Goal: Task Accomplishment & Management: Manage account settings

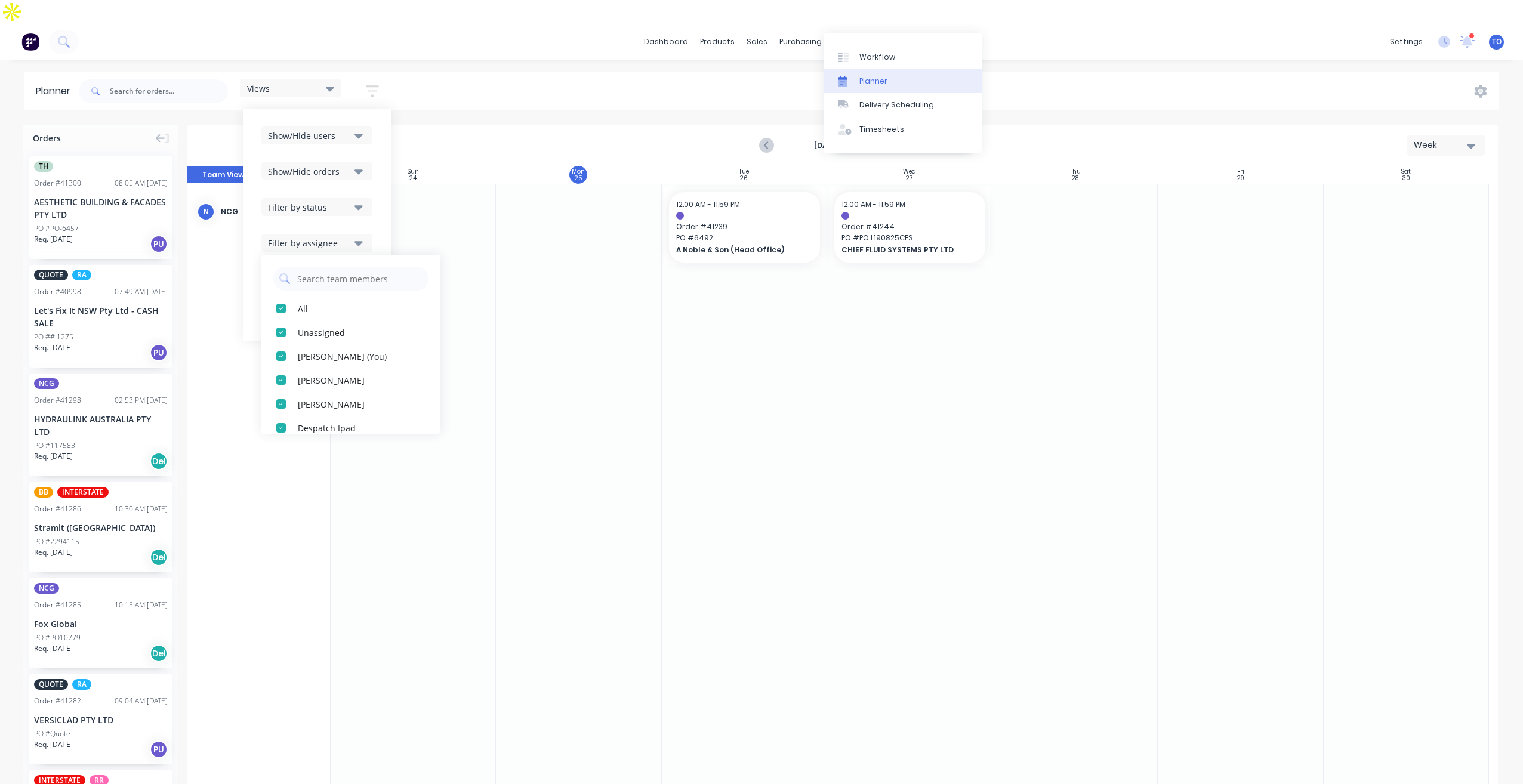
click at [870, 81] on div "Planner" at bounding box center [873, 81] width 28 height 11
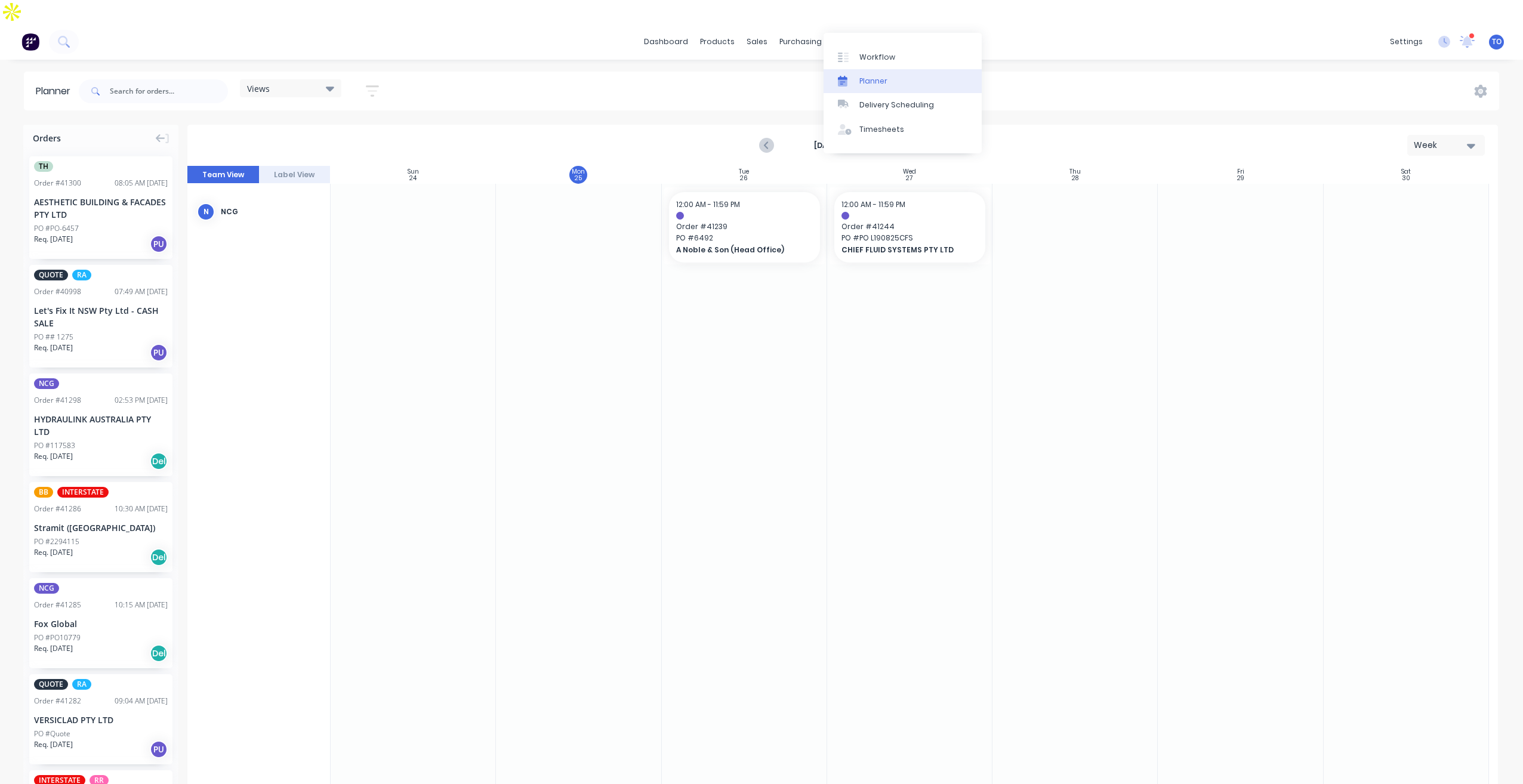
click at [1097, 39] on div "dashboard products sales purchasing productivity dashboard products Product Cat…" at bounding box center [761, 416] width 1523 height 784
click at [372, 83] on icon "button" at bounding box center [372, 91] width 13 height 15
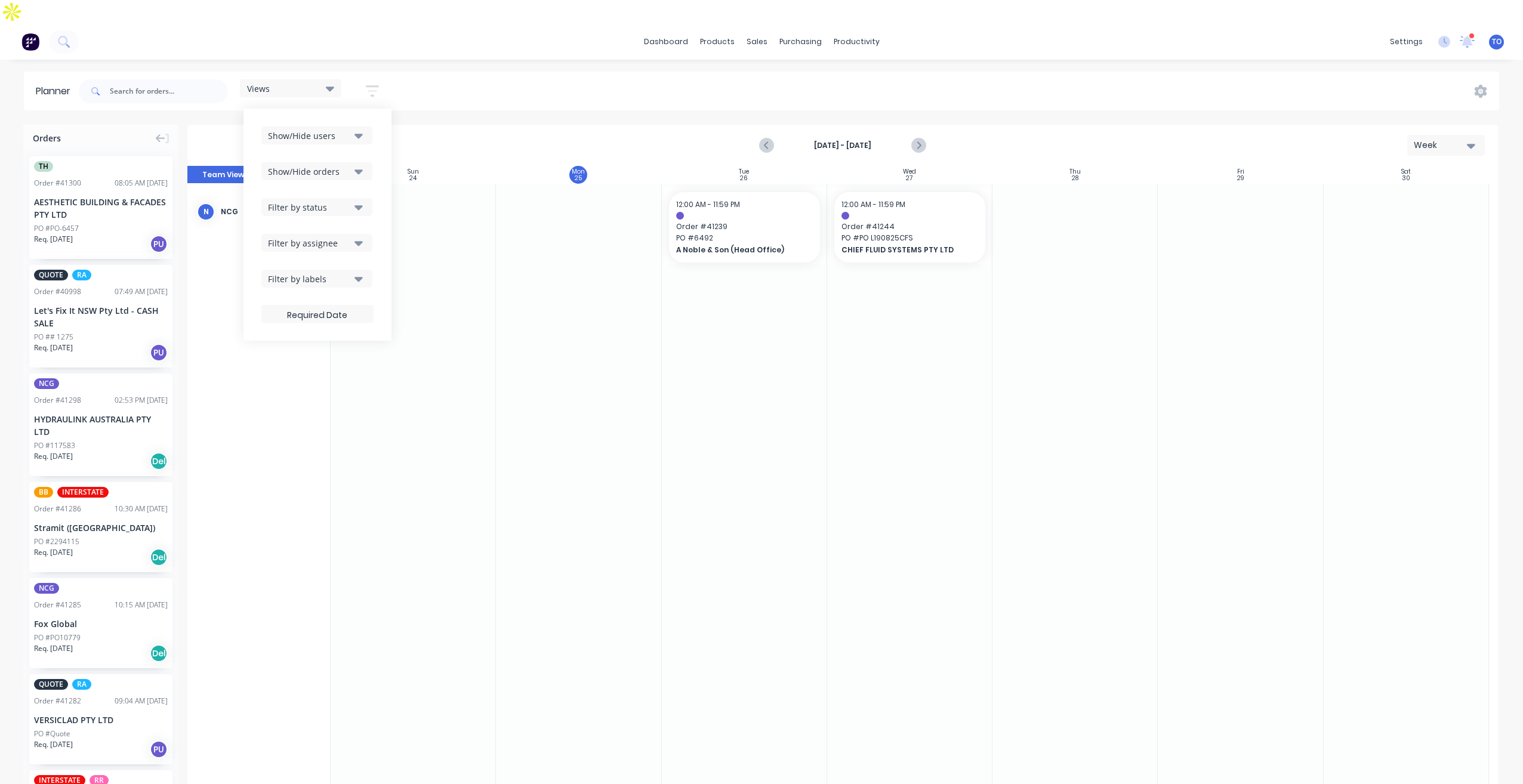
click at [348, 129] on div "Show/Hide users" at bounding box center [310, 135] width 83 height 13
click at [280, 190] on div "button" at bounding box center [281, 202] width 24 height 24
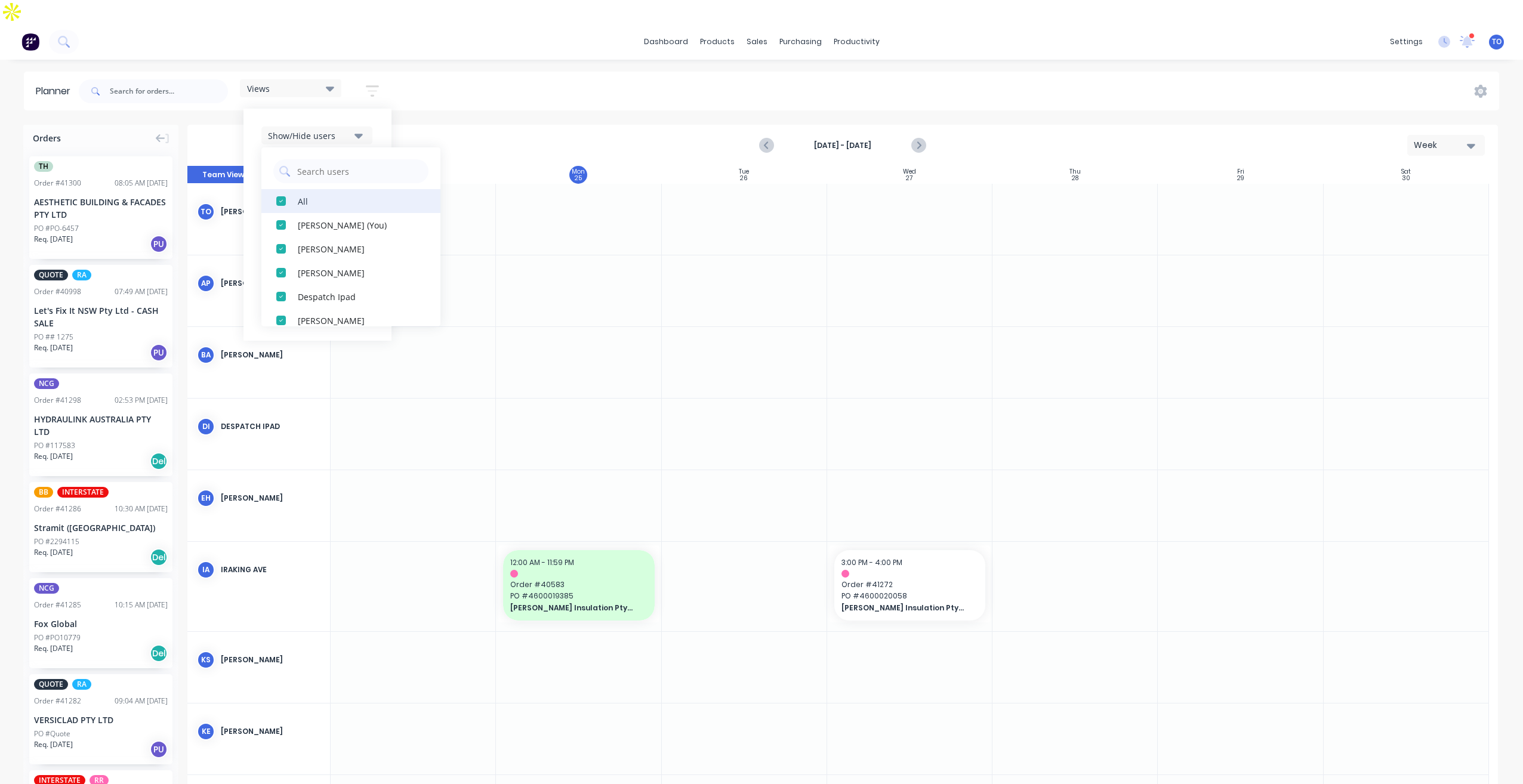
click at [281, 190] on div "button" at bounding box center [281, 202] width 24 height 24
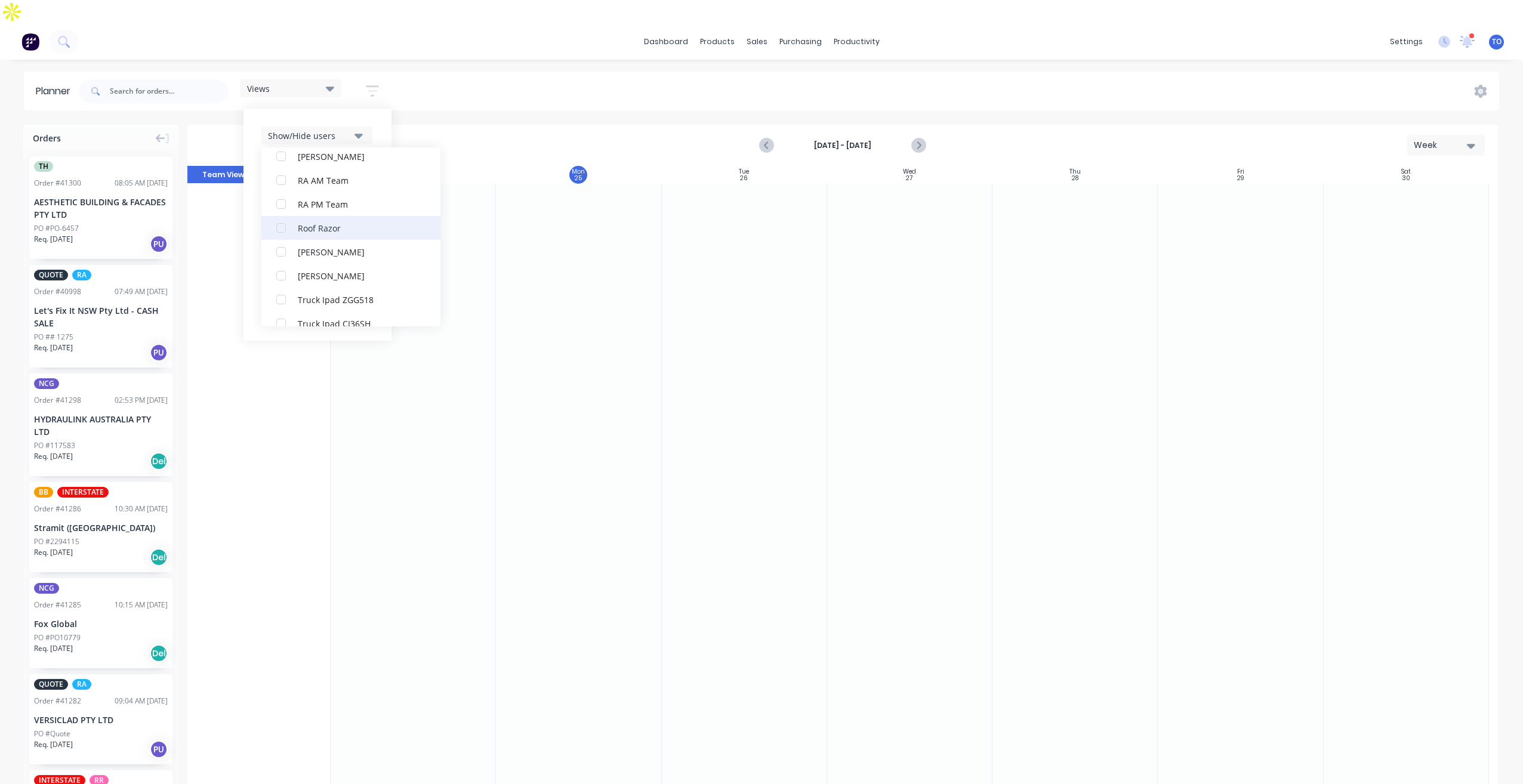
scroll to position [334, 0]
click at [327, 219] on div "RA PM Team" at bounding box center [357, 224] width 119 height 13
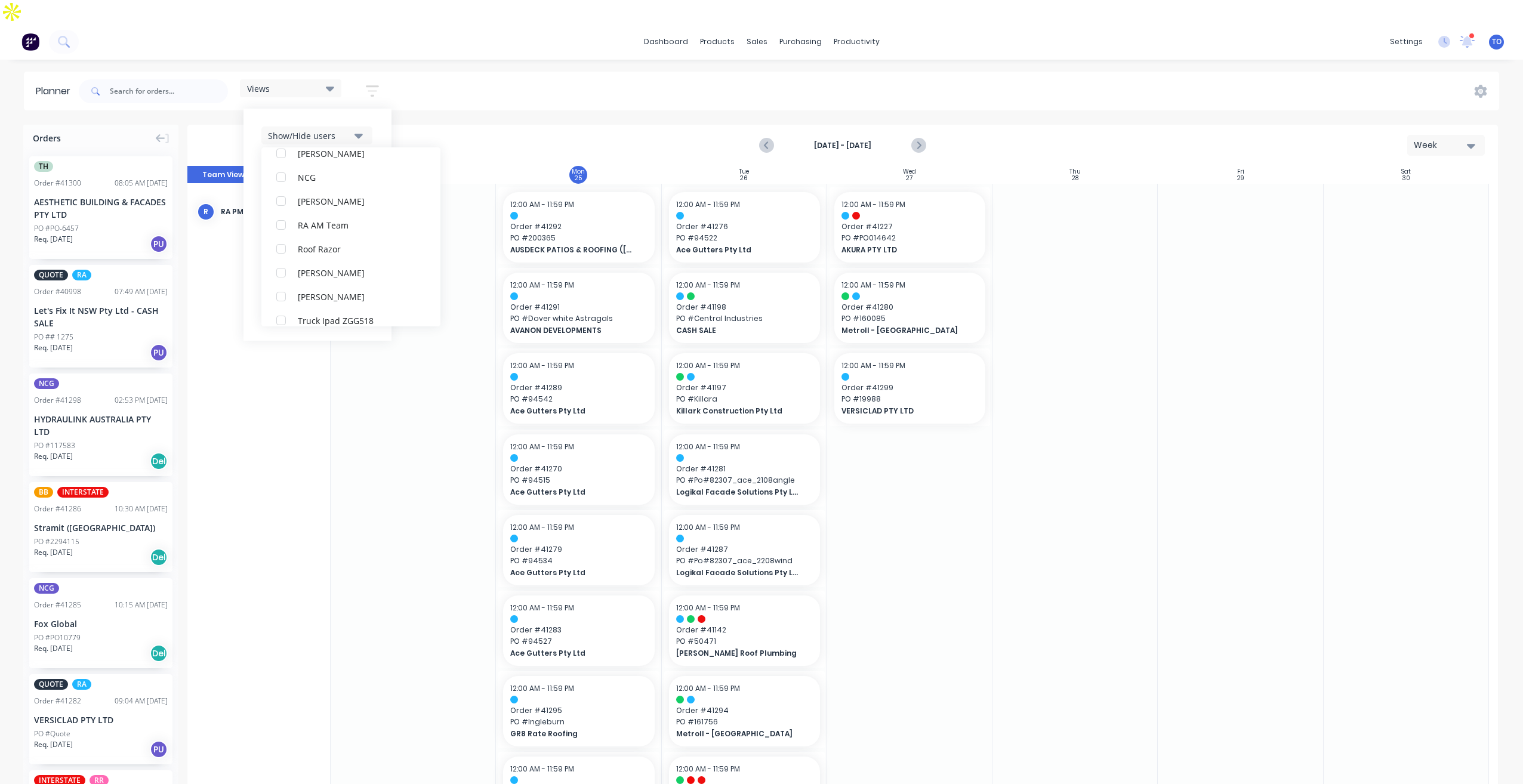
scroll to position [0, 0]
click at [376, 109] on div "Show/Hide users All RA PM Team [PERSON_NAME] (You) [PERSON_NAME] [PERSON_NAME] …" at bounding box center [317, 224] width 148 height 232
drag, startPoint x: 344, startPoint y: 146, endPoint x: 338, endPoint y: 158, distance: 13.4
click at [344, 165] on div "Show/Hide orders" at bounding box center [310, 171] width 83 height 13
click at [373, 127] on div "Show/Hide users Show/Hide orders All Scheduled Unscheduled Filter by status Fil…" at bounding box center [317, 224] width 112 height 196
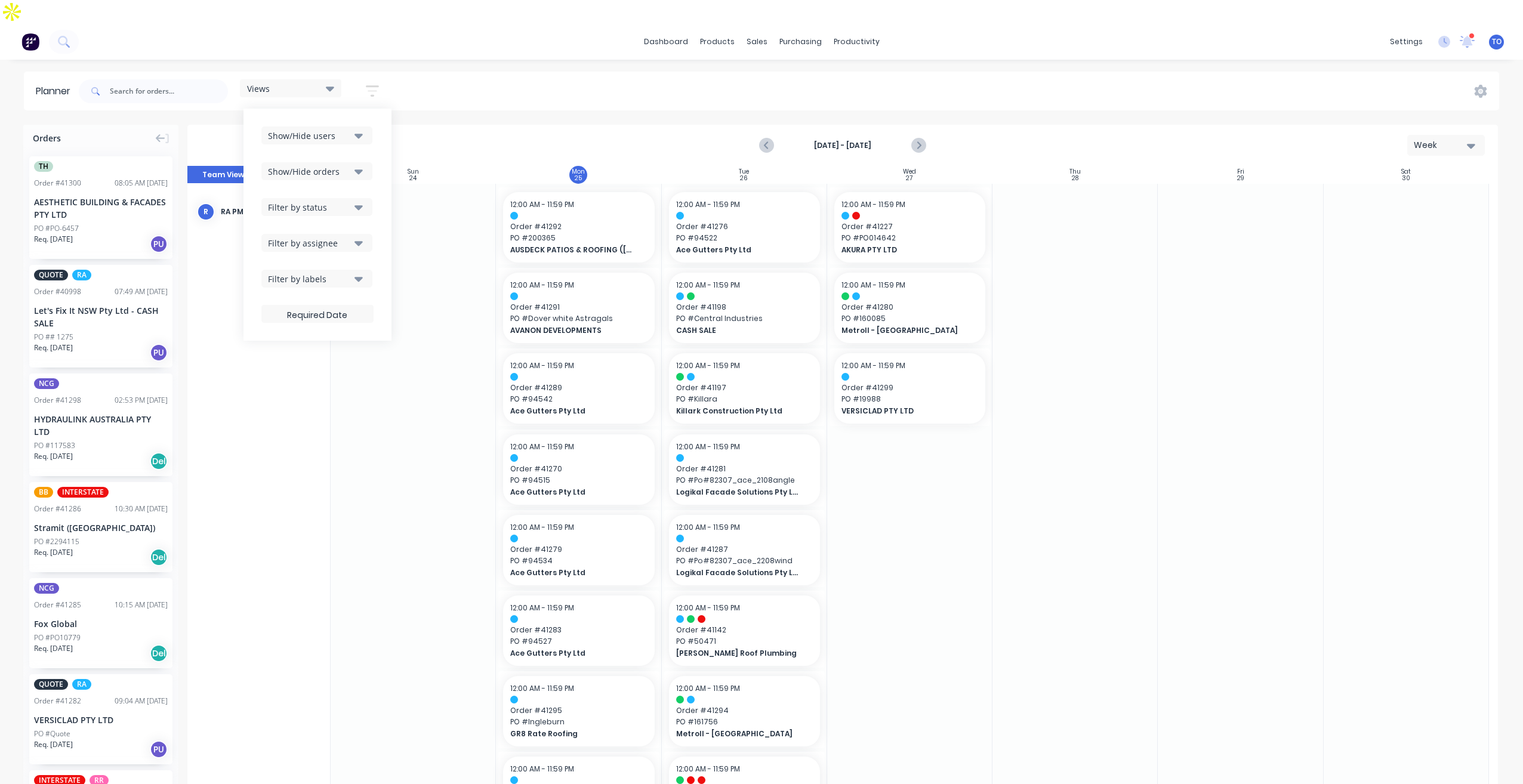
click at [350, 198] on button "Filter by status" at bounding box center [316, 207] width 111 height 18
click at [373, 157] on div "Show/Hide users Show/Hide orders Filter by status All Draft Quote Archived Deli…" at bounding box center [317, 224] width 112 height 196
click at [339, 209] on div "Show/Hide users Show/Hide orders Filter by status Filter by assignee Filter by …" at bounding box center [317, 224] width 112 height 196
click at [336, 237] on div "Filter by assignee" at bounding box center [310, 243] width 83 height 13
drag, startPoint x: 376, startPoint y: 148, endPoint x: 383, endPoint y: 146, distance: 7.3
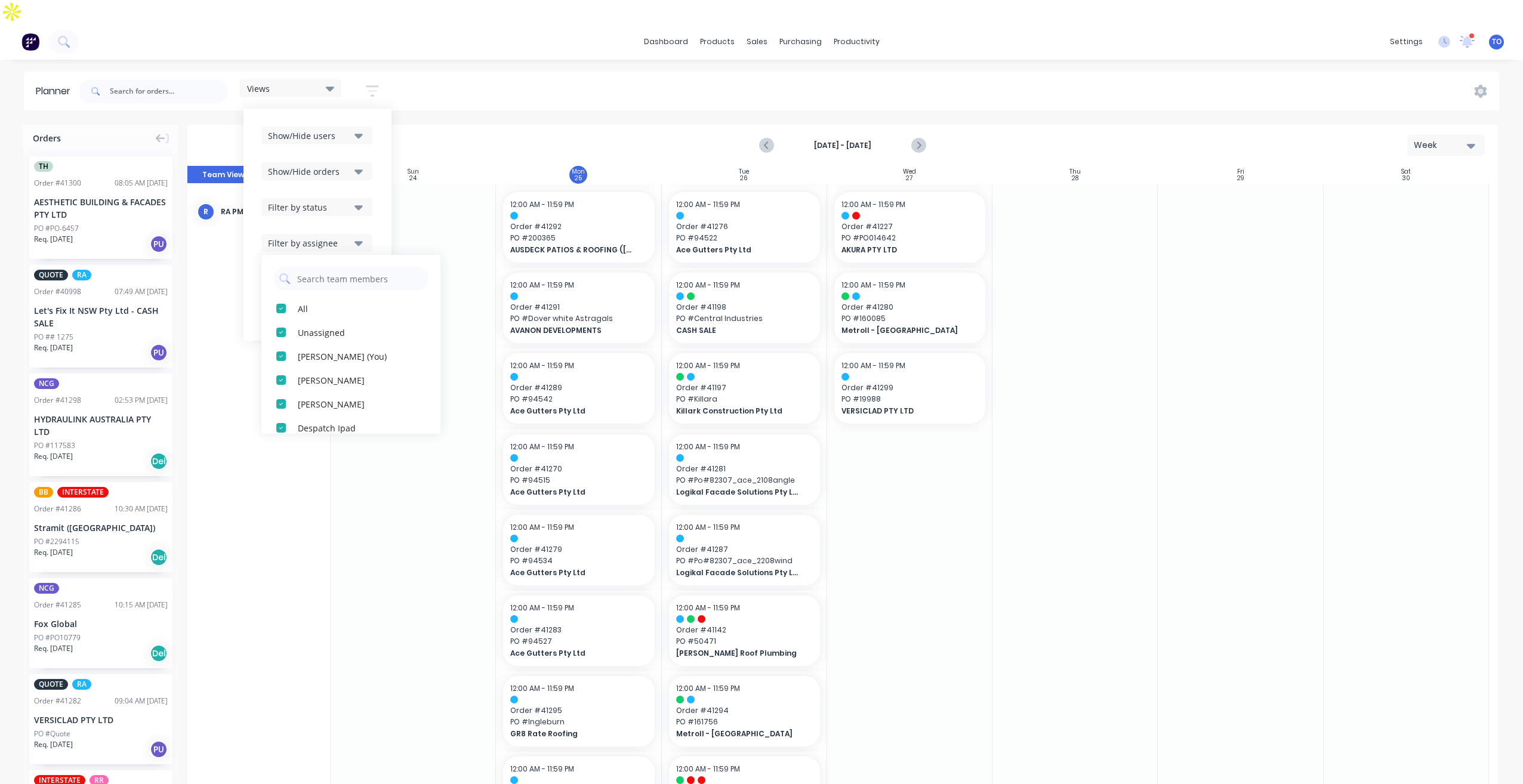
click at [376, 148] on div "Show/Hide users Show/Hide orders Filter by status Filter by assignee All Unassi…" at bounding box center [317, 224] width 148 height 232
click at [605, 73] on div "Views Save new view None (Default) edit Iraking edit [PERSON_NAME] edit [PERSON…" at bounding box center [787, 91] width 1423 height 36
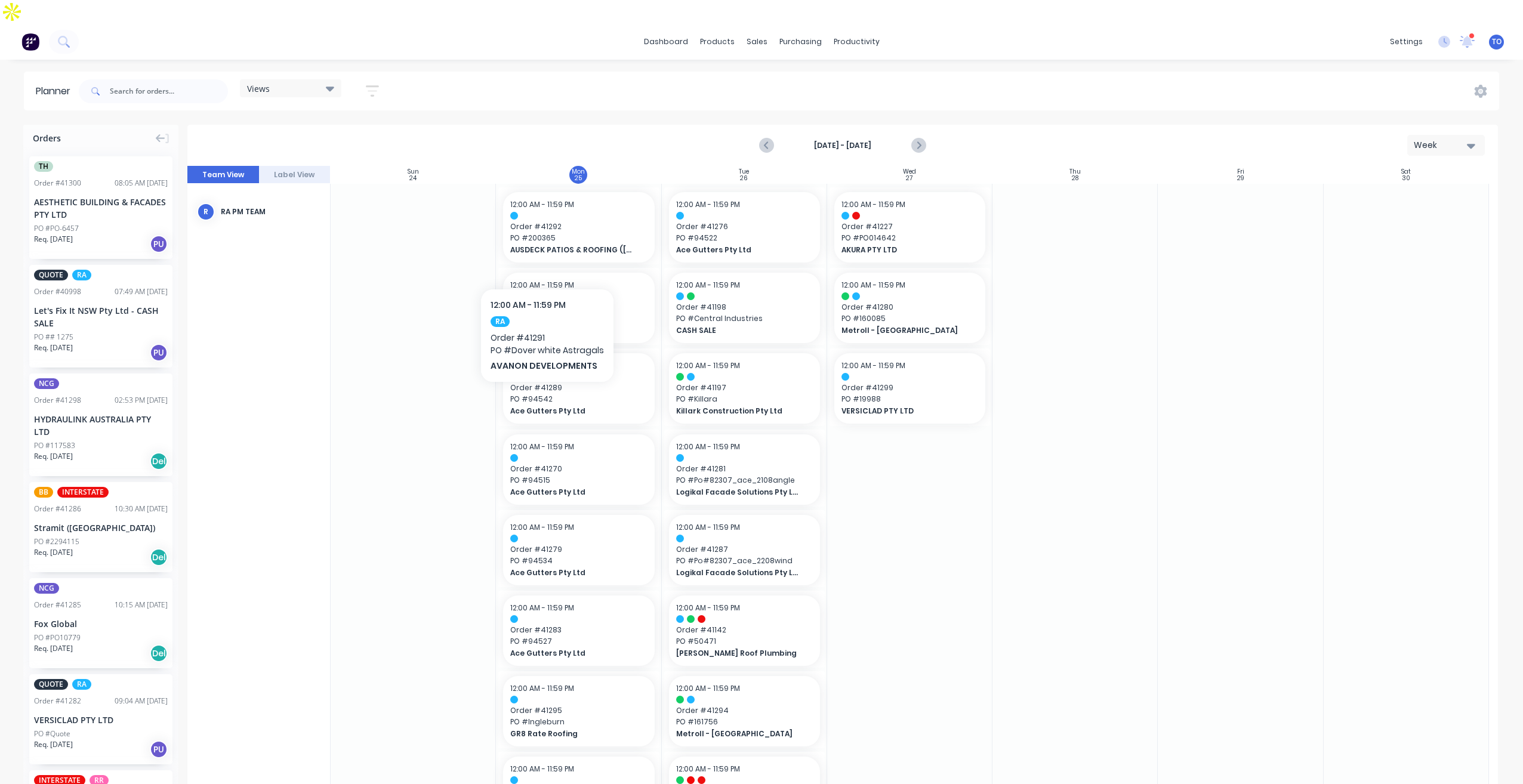
click at [616, 184] on div at bounding box center [578, 192] width 165 height 18
click at [605, 212] on div at bounding box center [578, 215] width 137 height 8
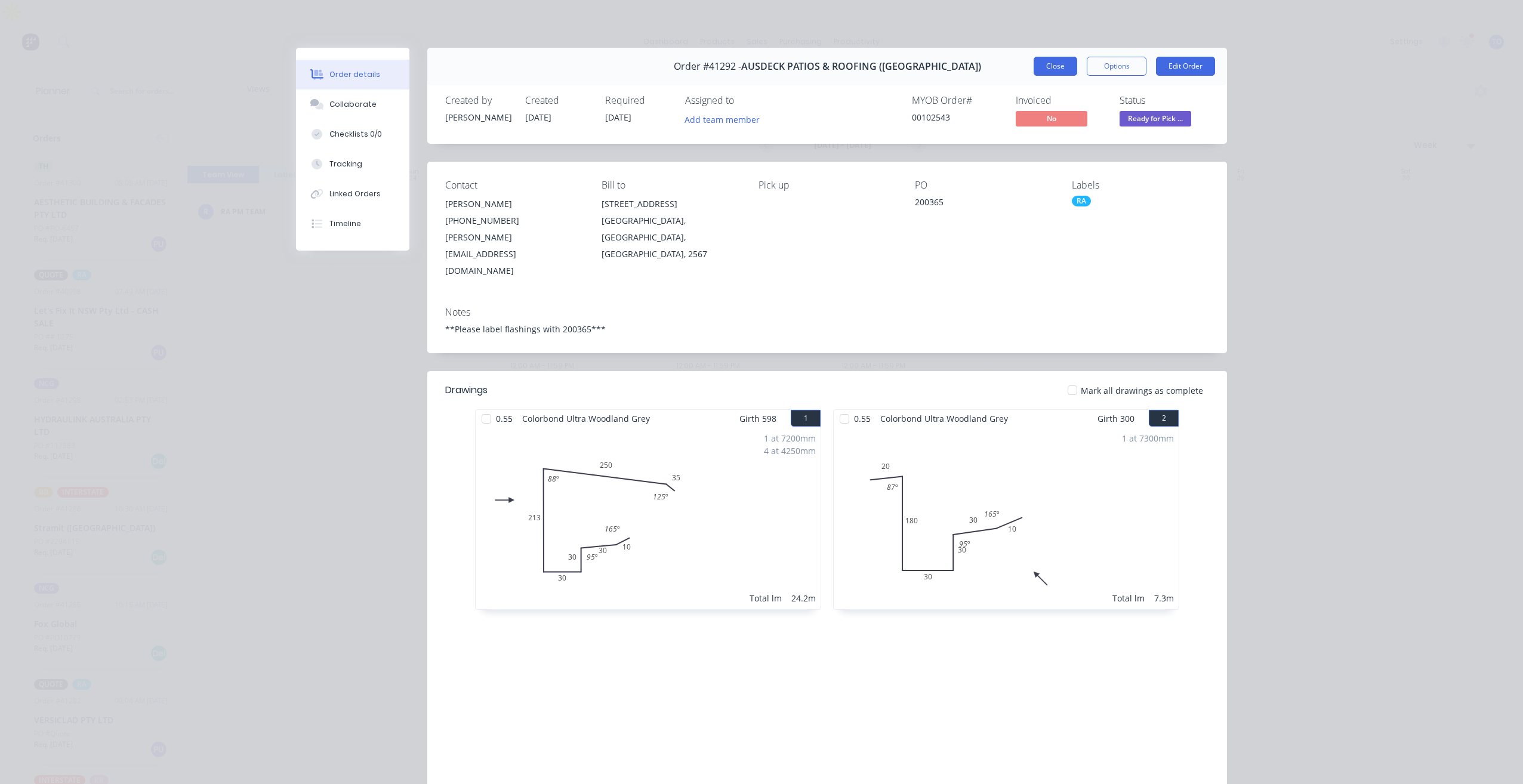
click at [1052, 62] on button "Close" at bounding box center [1055, 66] width 43 height 19
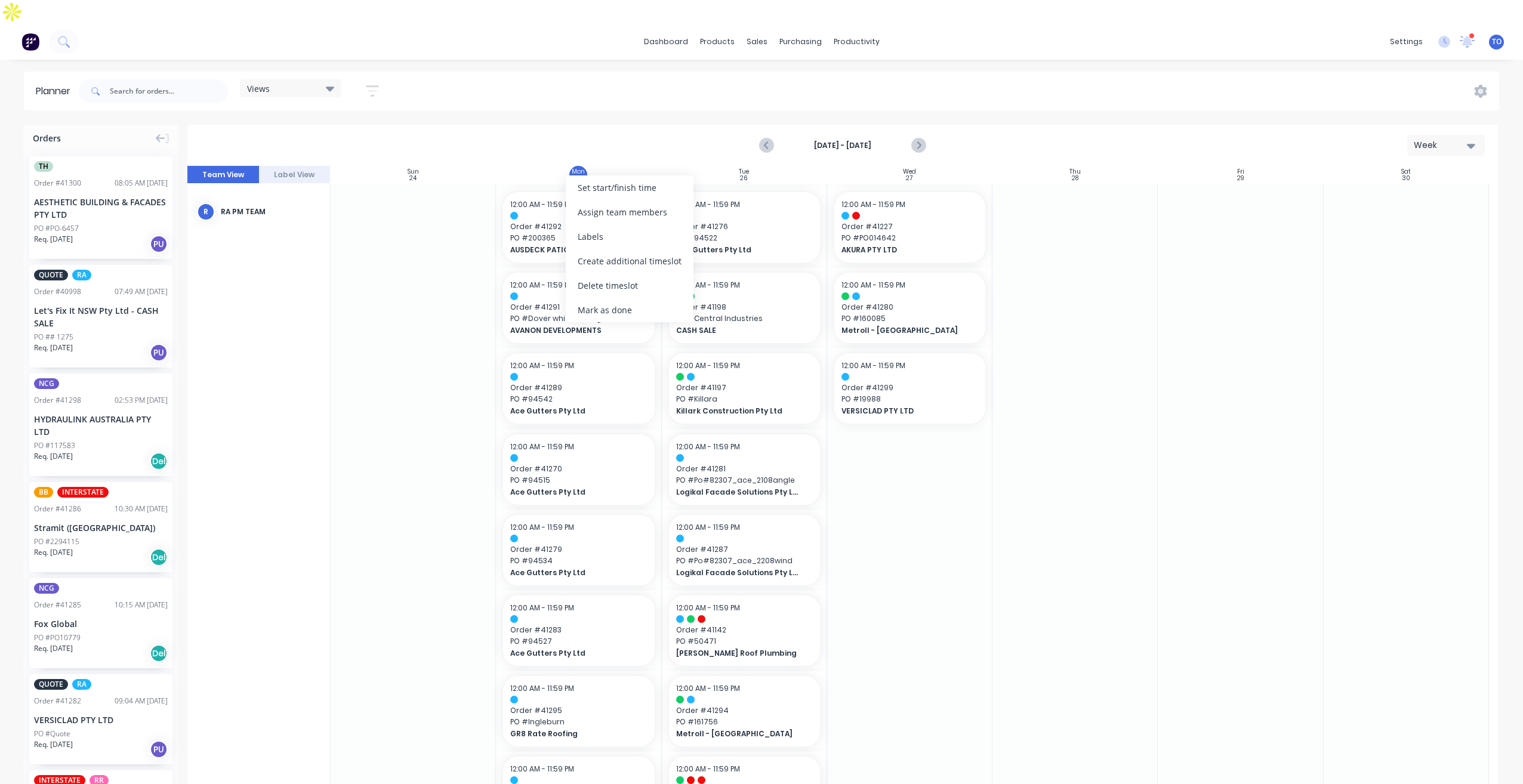
click at [607, 309] on div "Mark as done" at bounding box center [629, 310] width 128 height 25
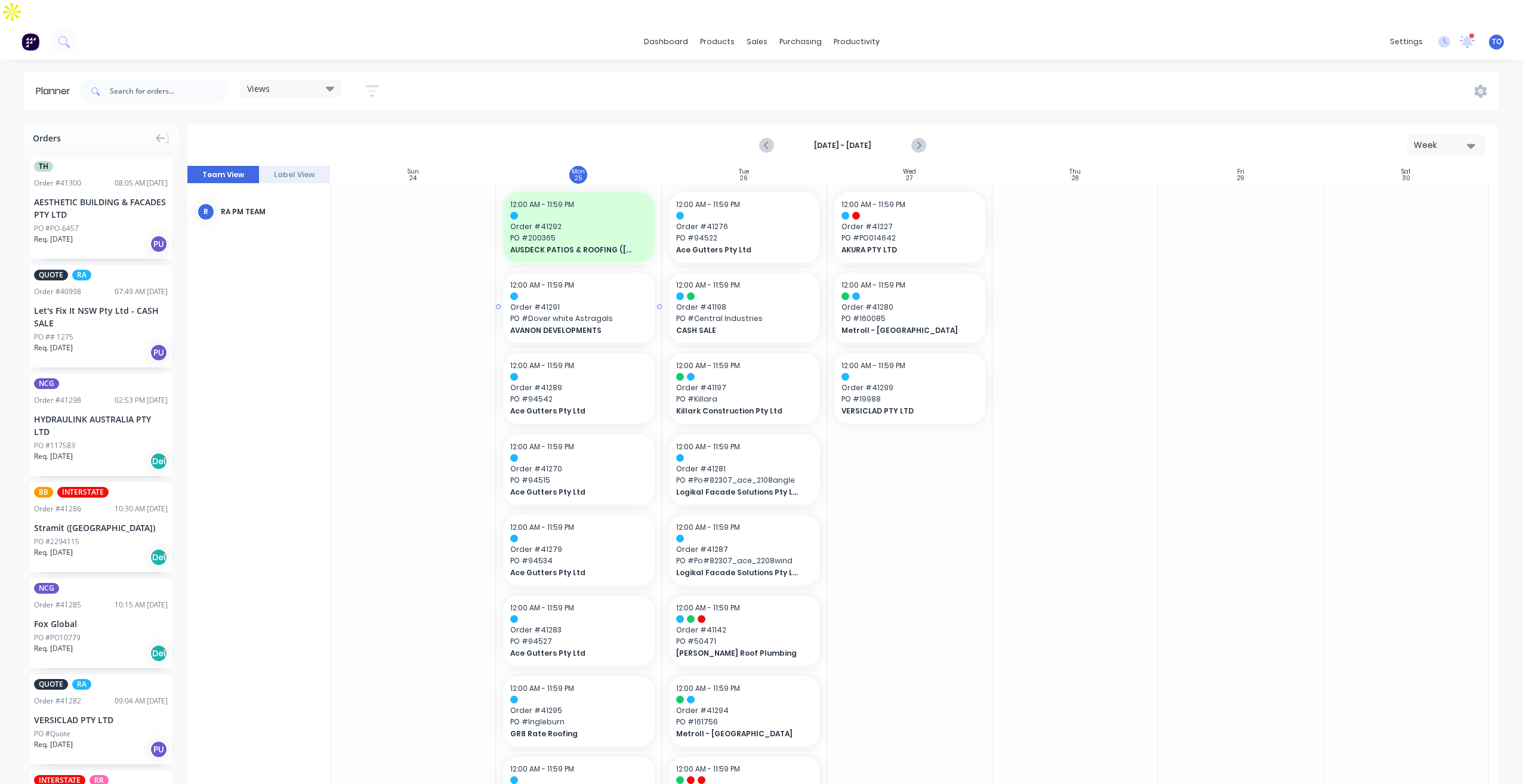
click at [598, 302] on span "Order # 41291" at bounding box center [578, 307] width 137 height 11
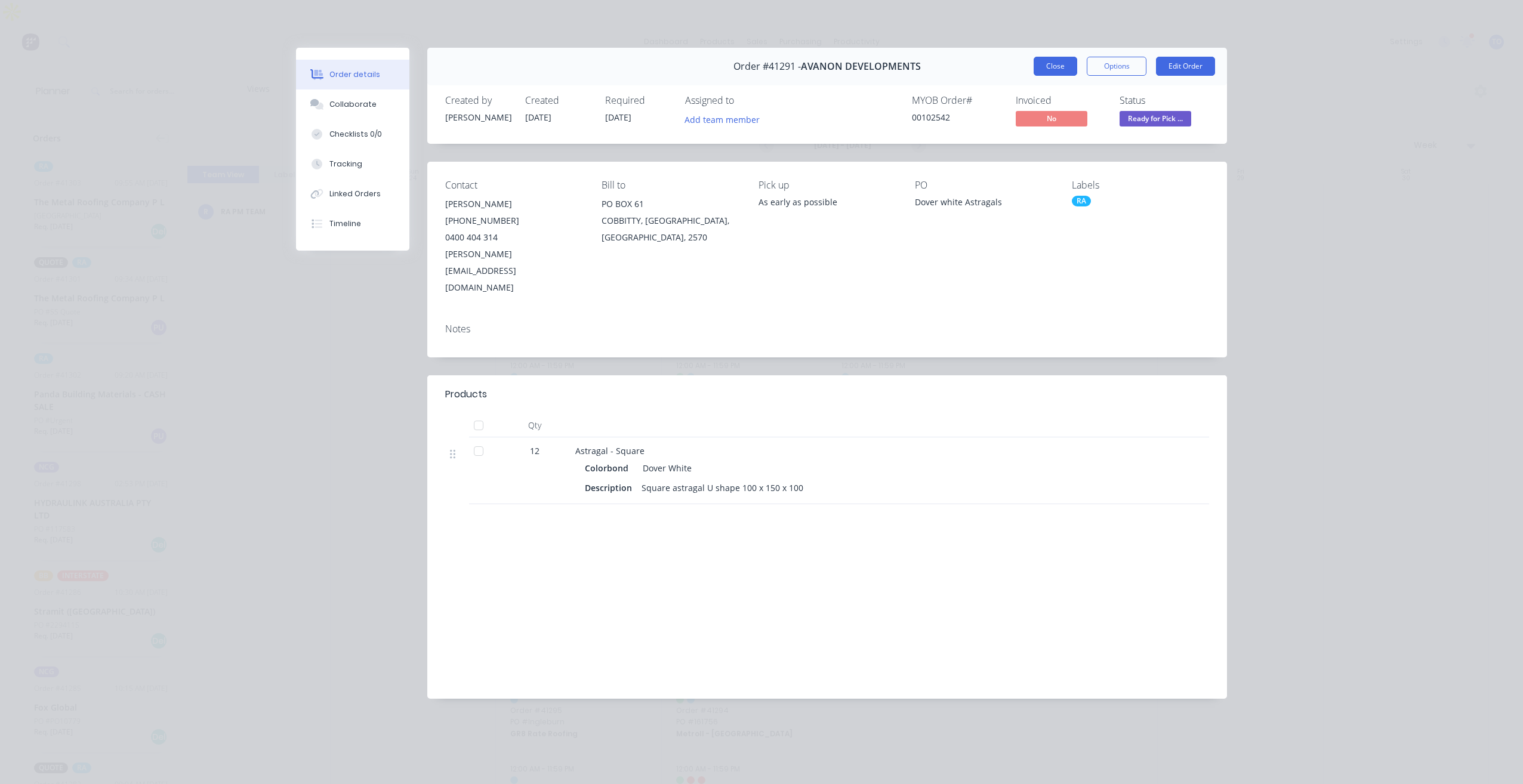
click at [1057, 66] on button "Close" at bounding box center [1055, 66] width 43 height 19
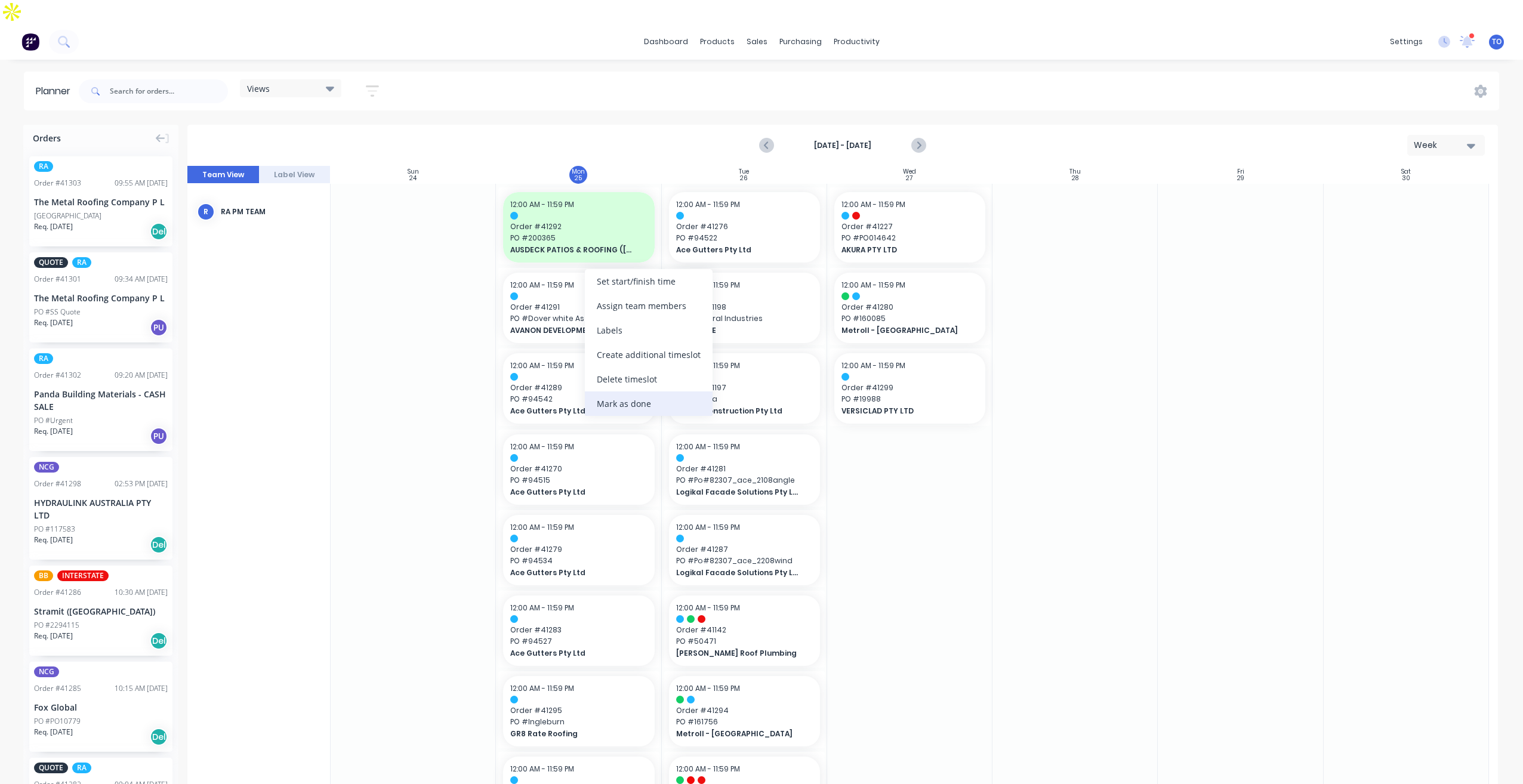
click at [630, 397] on div "Mark as done" at bounding box center [649, 403] width 128 height 25
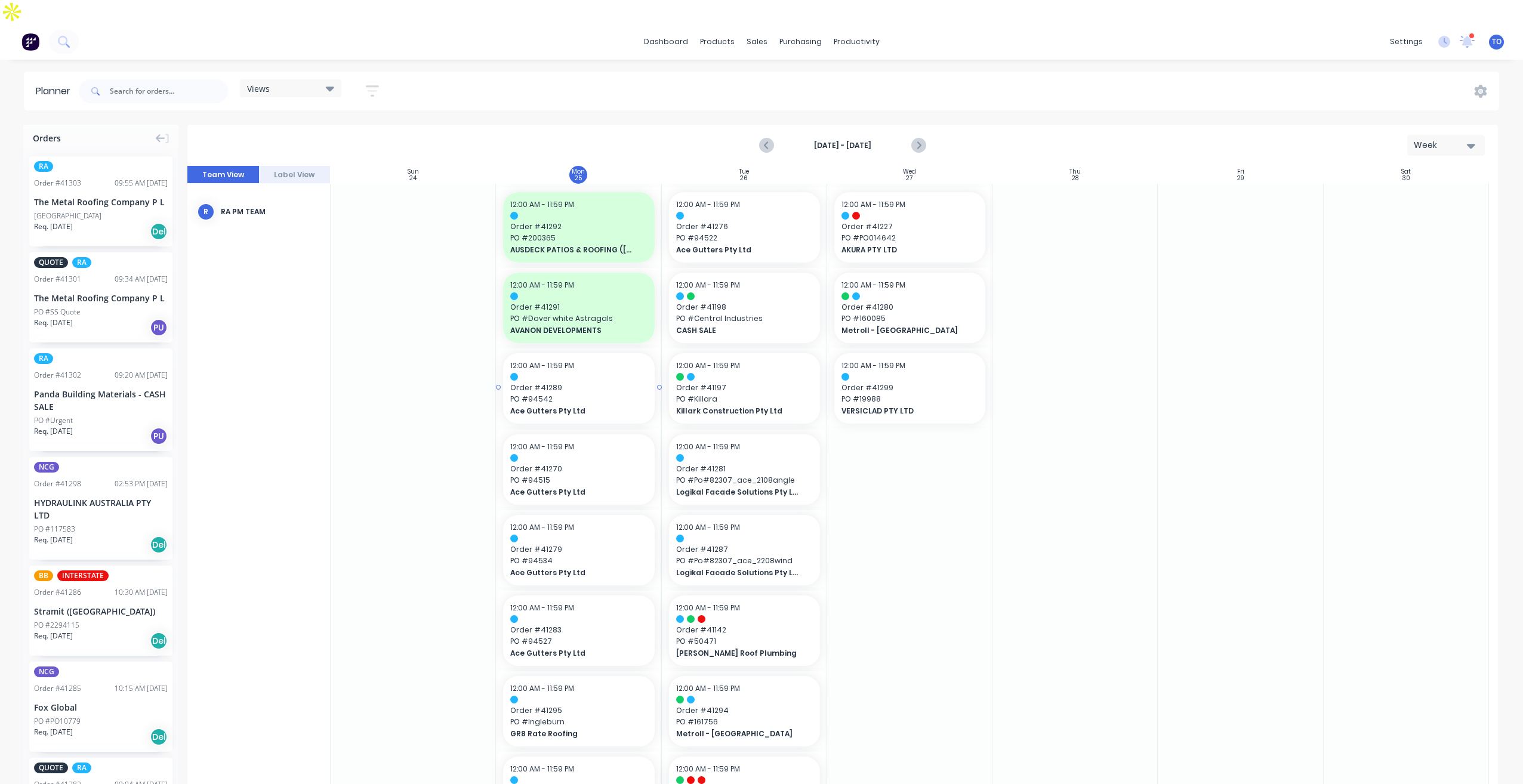
click at [587, 383] on span "Order # 41289" at bounding box center [578, 388] width 137 height 11
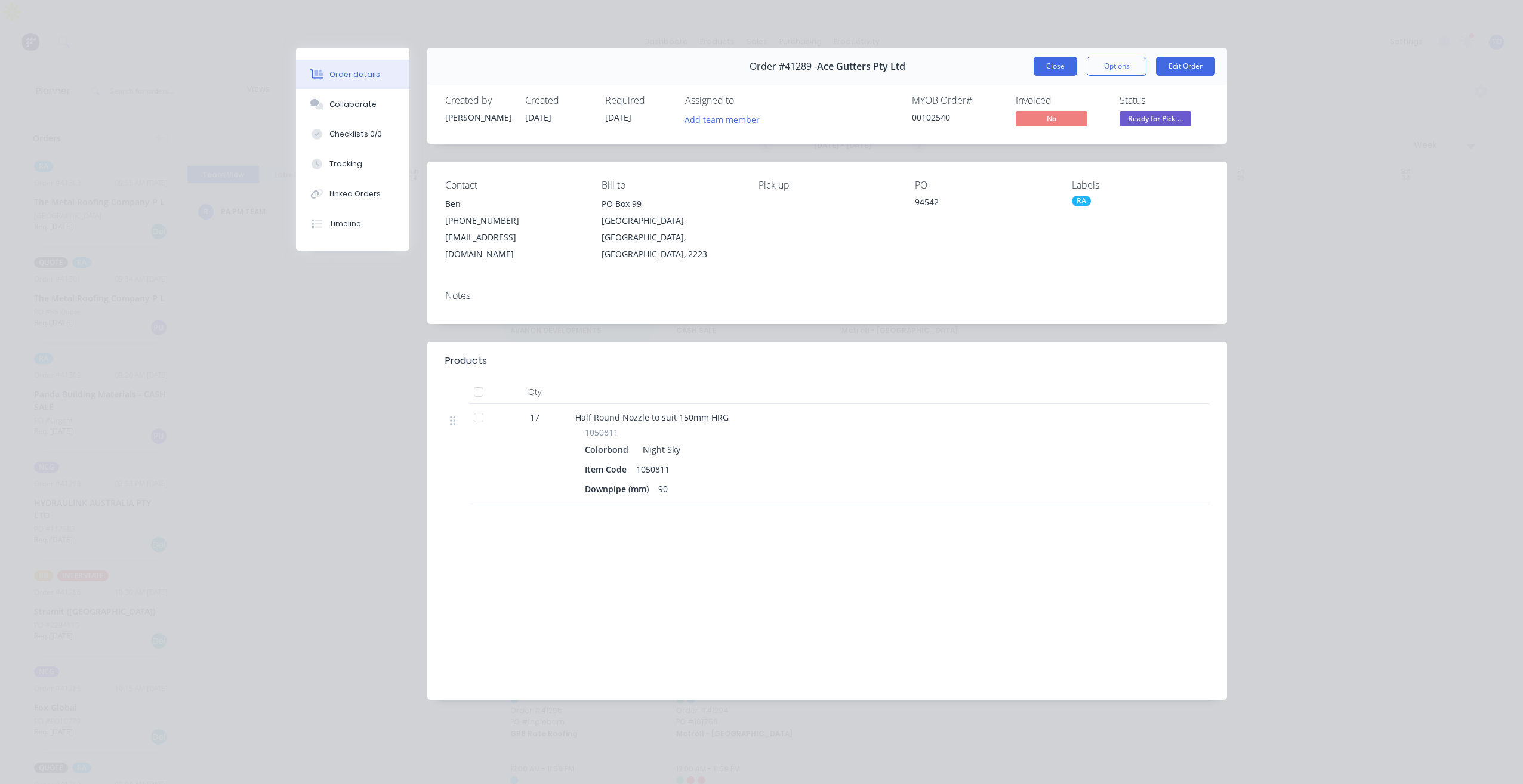
click at [1059, 69] on button "Close" at bounding box center [1055, 66] width 43 height 19
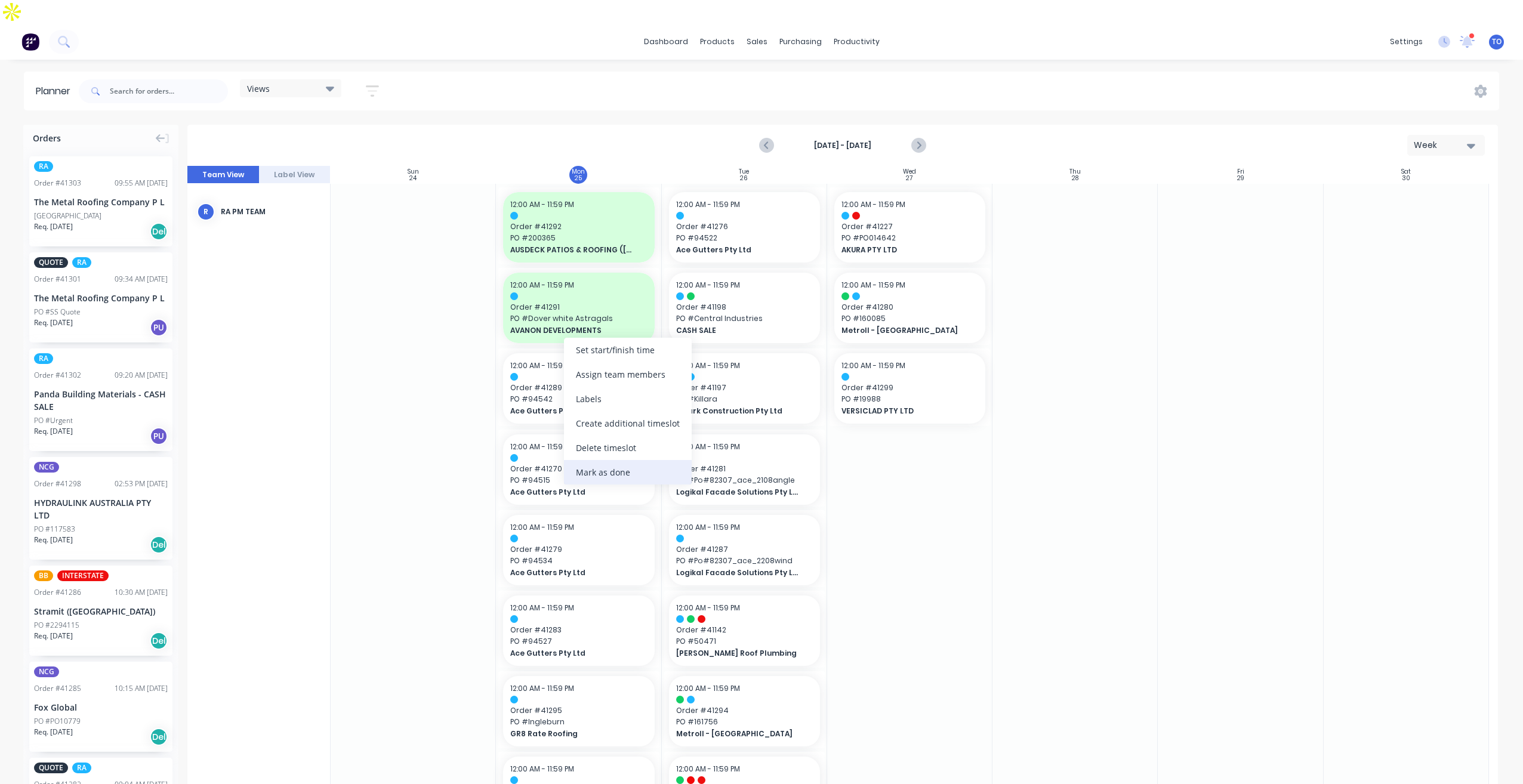
click at [594, 475] on div "Mark as done" at bounding box center [628, 472] width 128 height 25
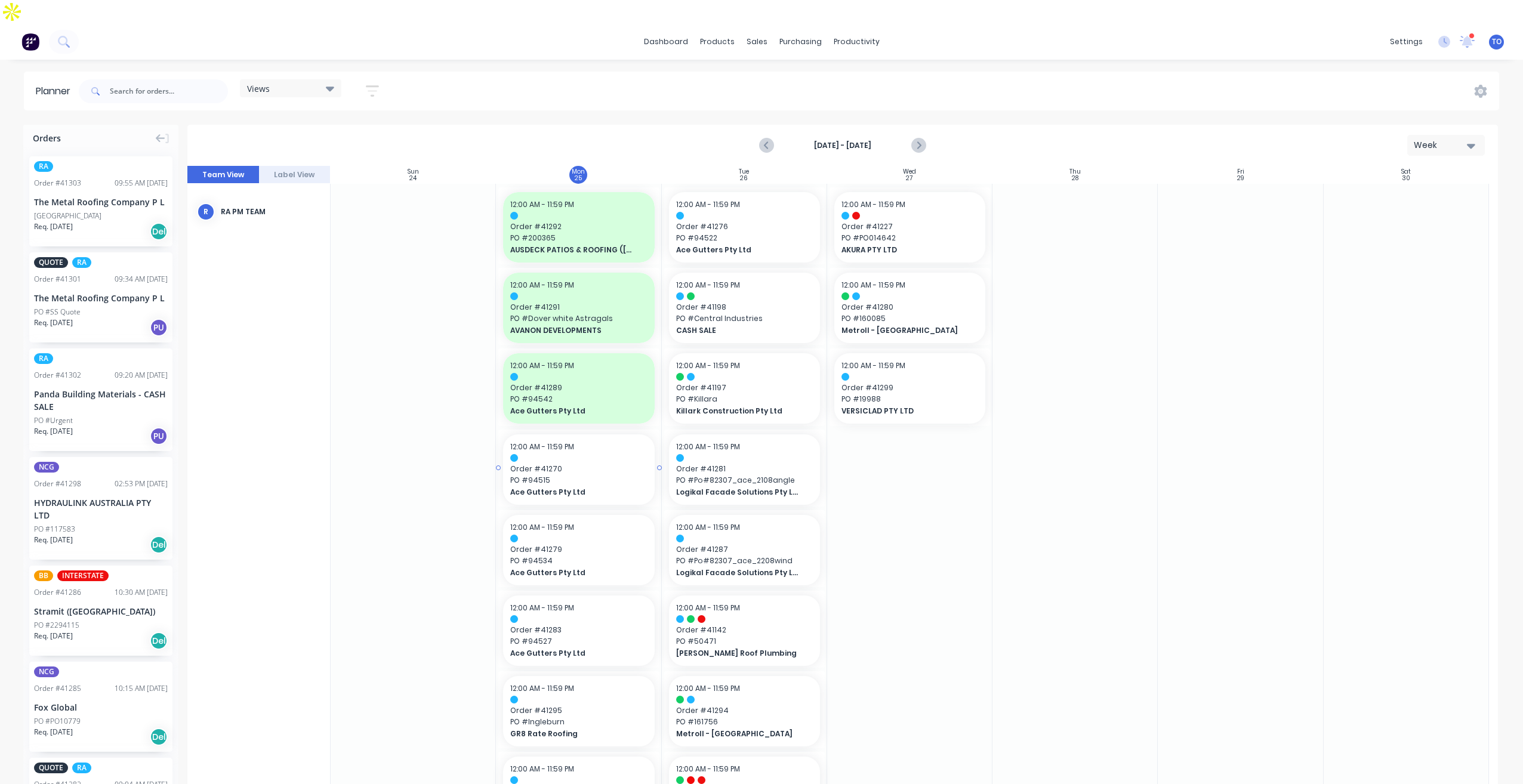
click at [590, 475] on span "PO # 94515" at bounding box center [578, 480] width 137 height 11
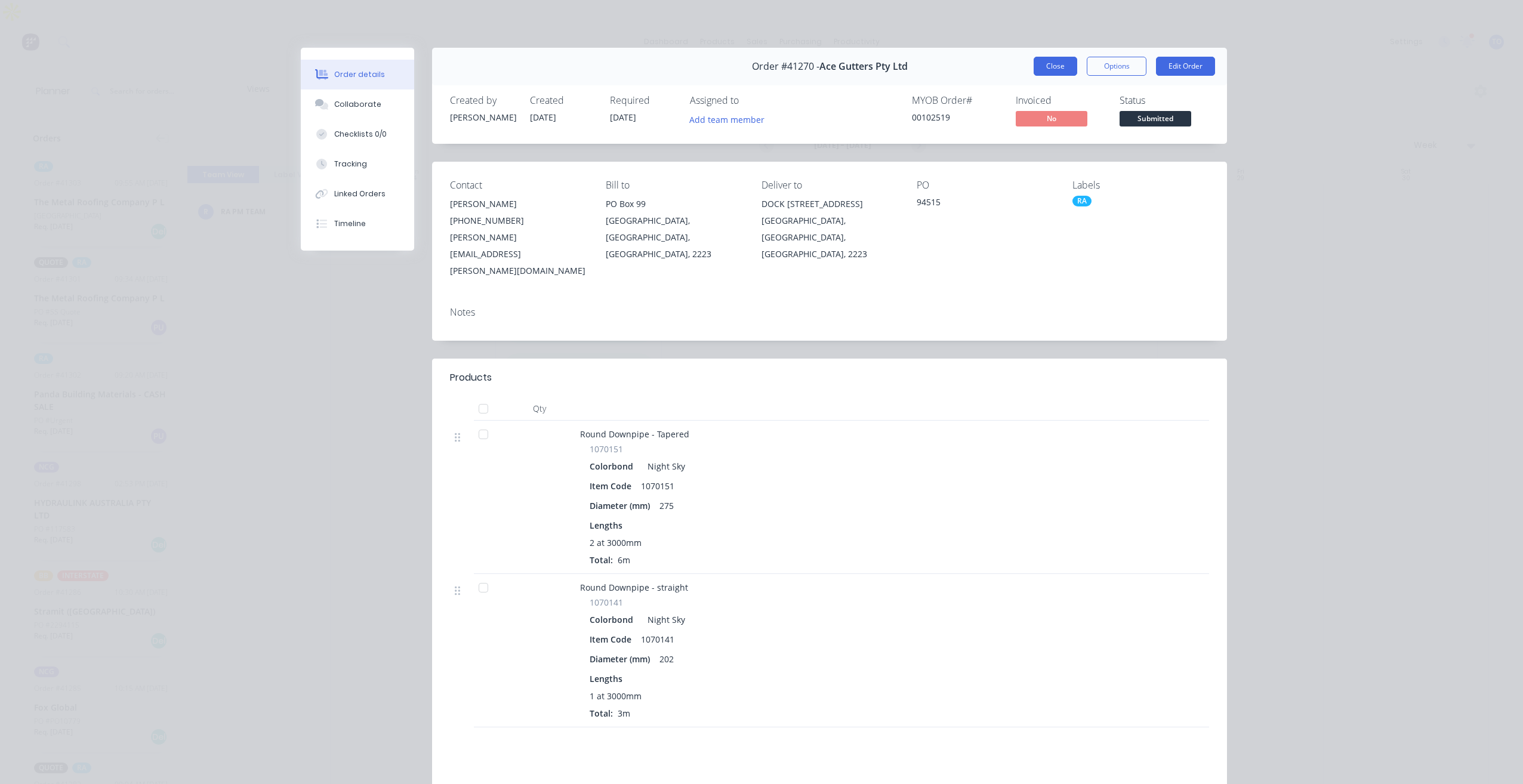
click at [1053, 66] on button "Close" at bounding box center [1055, 66] width 43 height 19
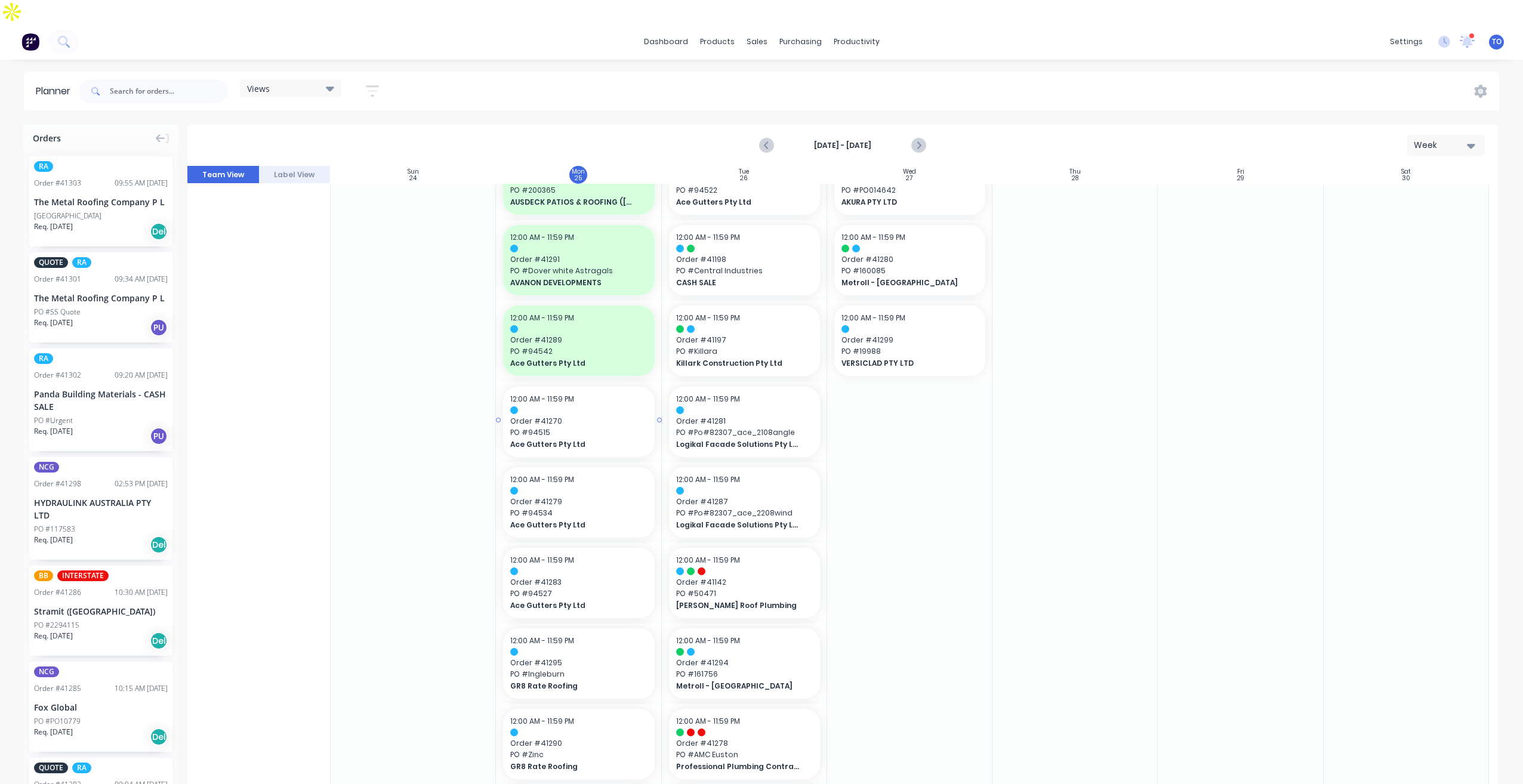
scroll to position [119, 0]
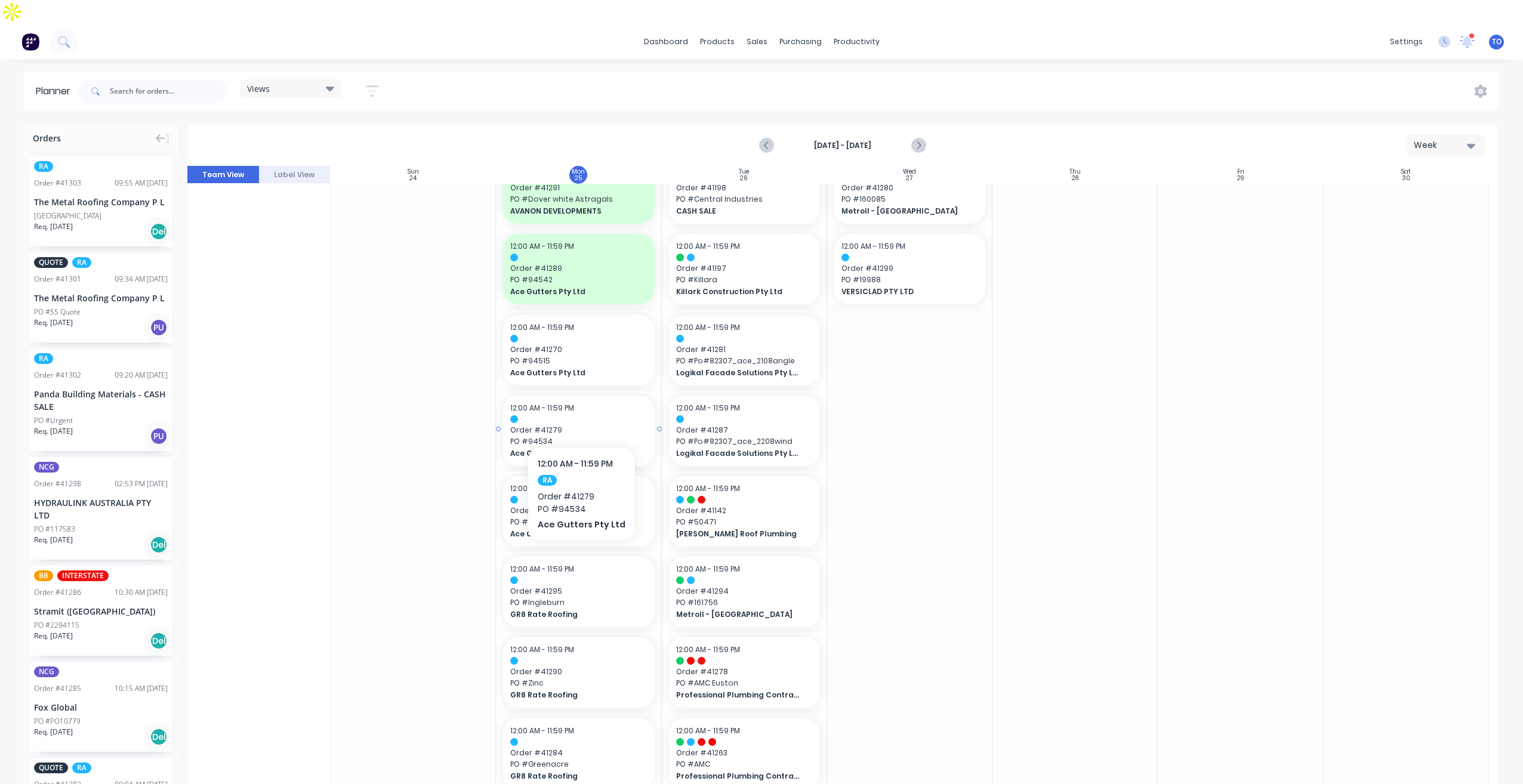
click at [592, 425] on span "Order # 41279" at bounding box center [578, 430] width 137 height 11
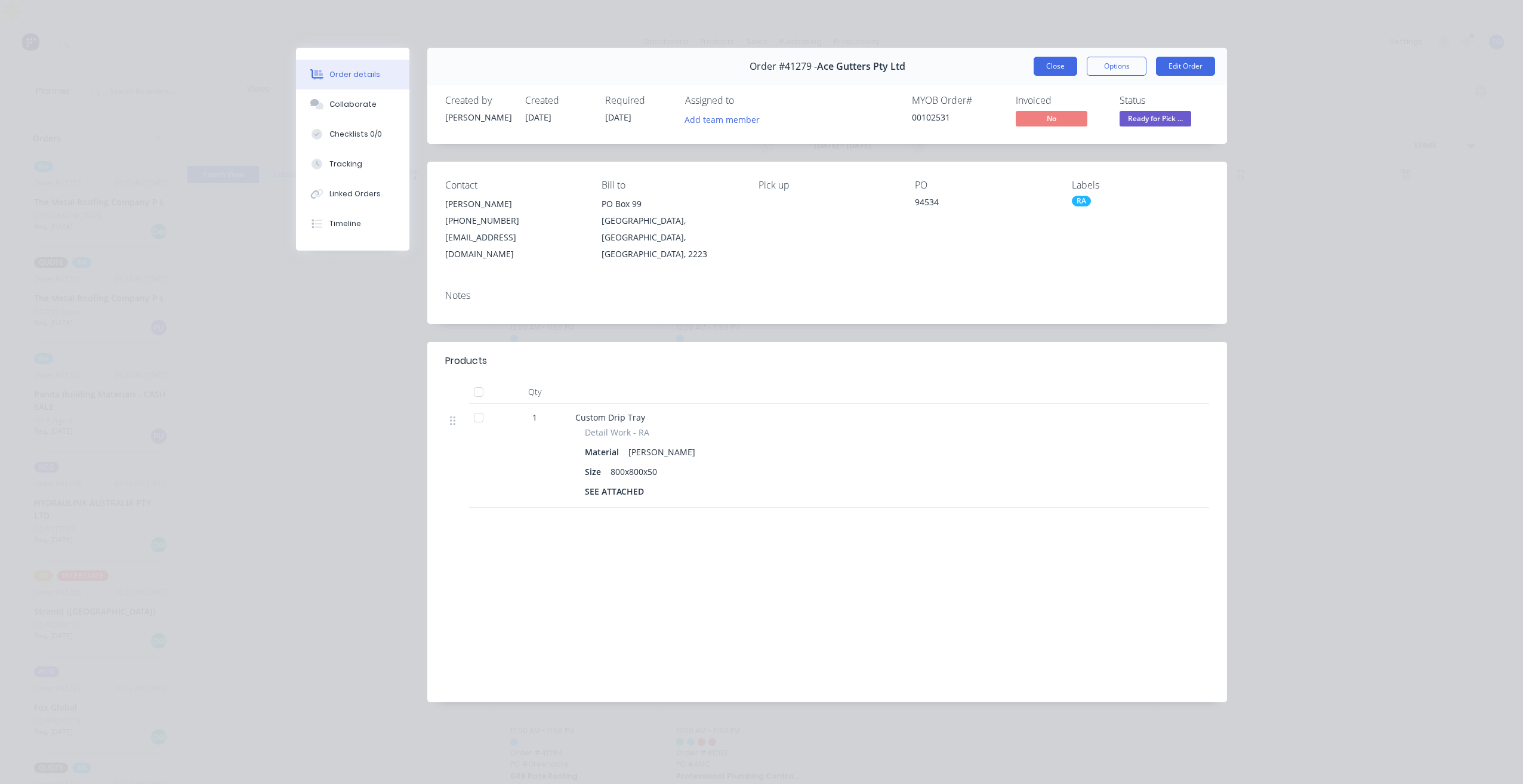
click at [1052, 71] on button "Close" at bounding box center [1055, 66] width 43 height 19
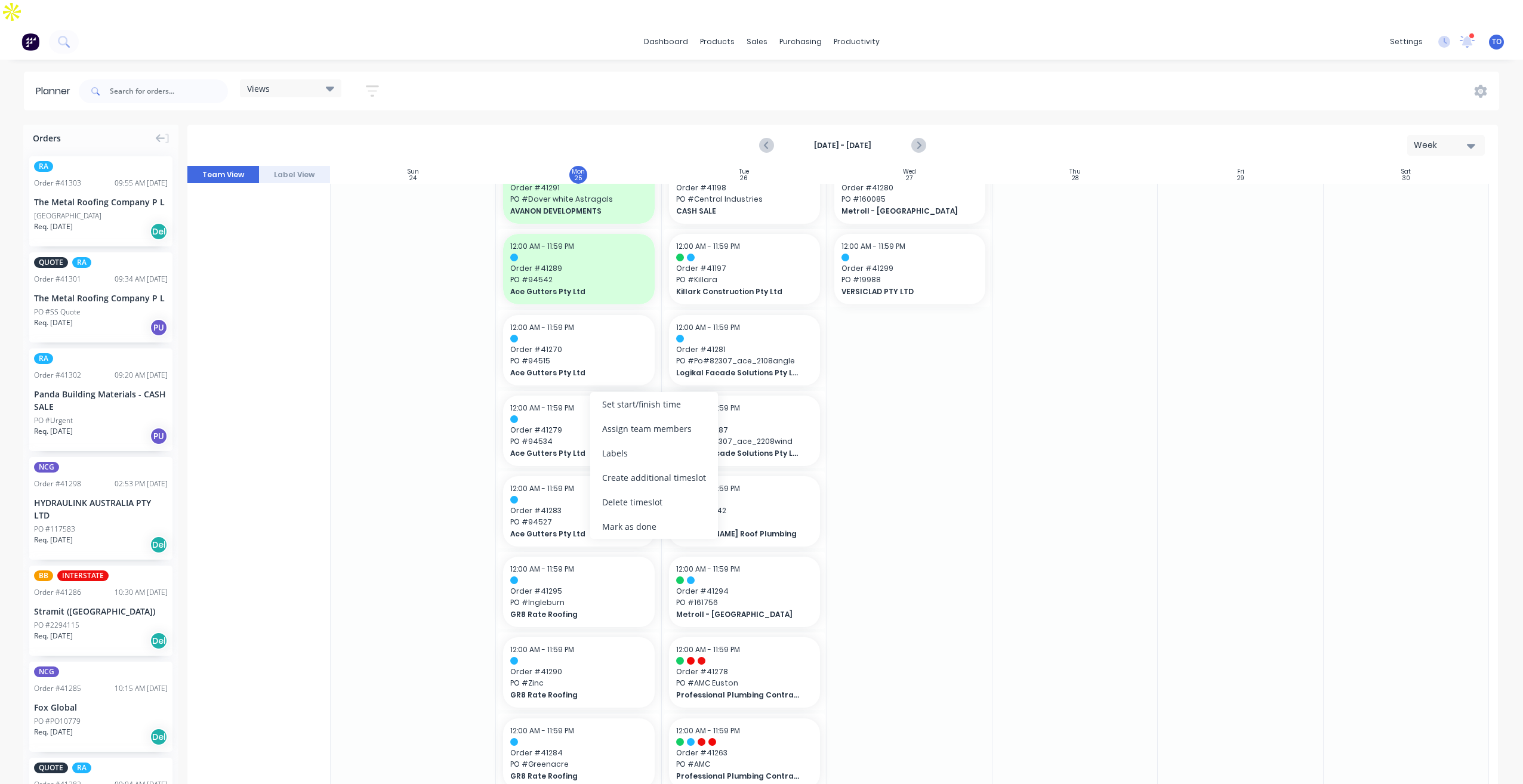
drag, startPoint x: 641, startPoint y: 532, endPoint x: 609, endPoint y: 524, distance: 33.0
click at [640, 532] on div "Mark as done" at bounding box center [654, 526] width 128 height 25
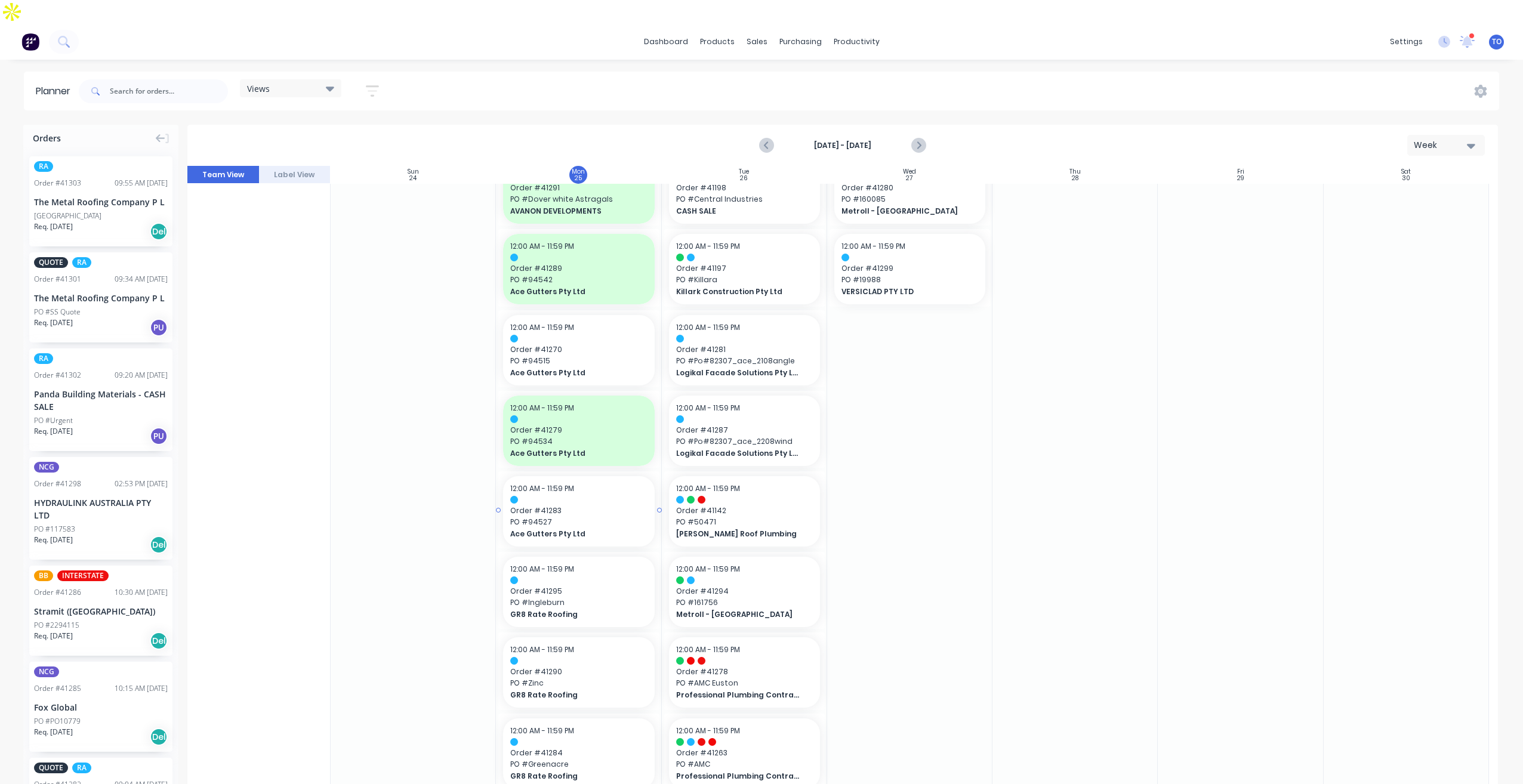
drag, startPoint x: 609, startPoint y: 524, endPoint x: 598, endPoint y: 470, distance: 55.1
click at [598, 476] on div "12:00 AM - 11:59 PM Order # 41283 PO # 94527 Ace Gutters Pty Ltd" at bounding box center [579, 511] width 151 height 71
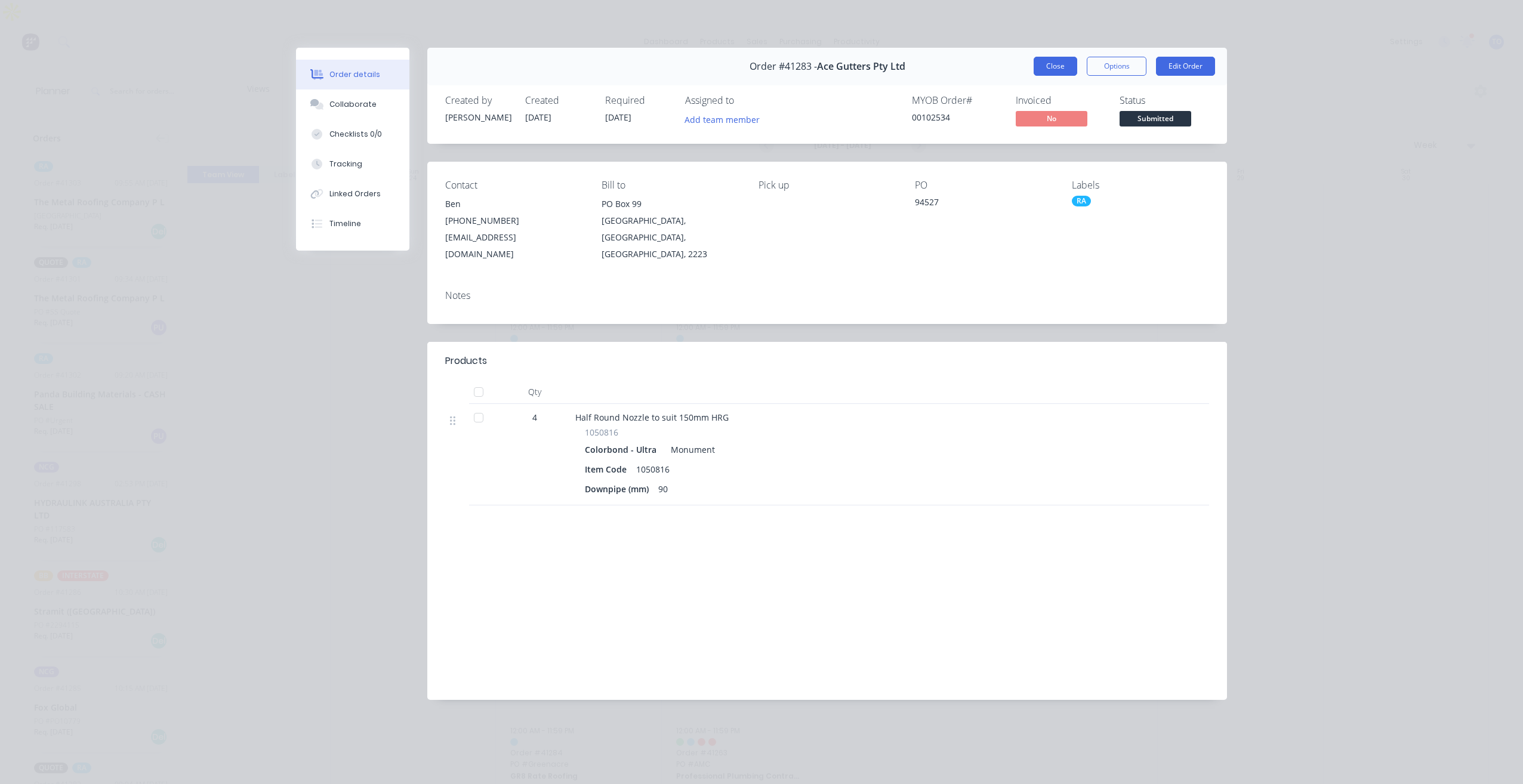
click at [1047, 65] on button "Close" at bounding box center [1055, 66] width 43 height 19
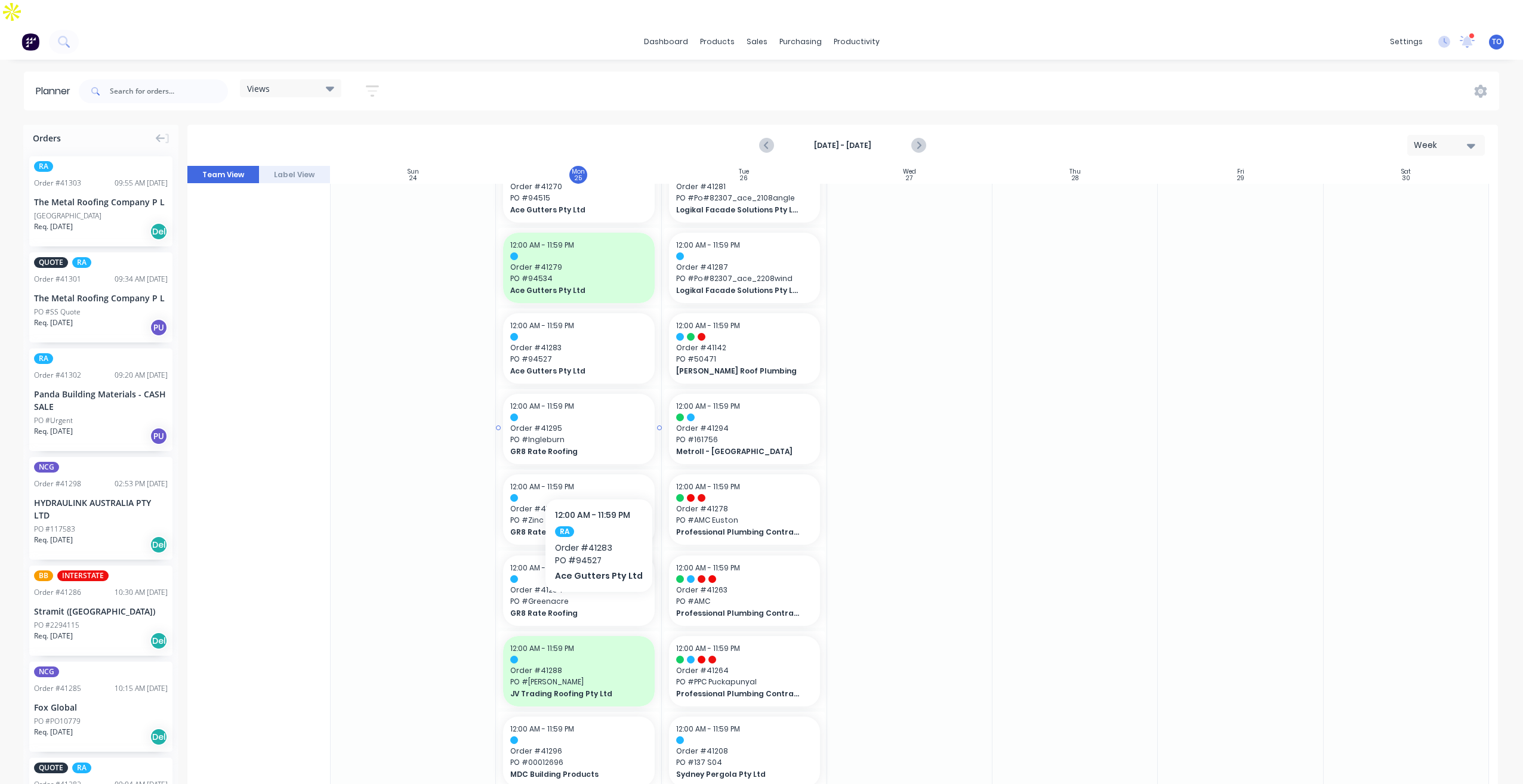
scroll to position [298, 0]
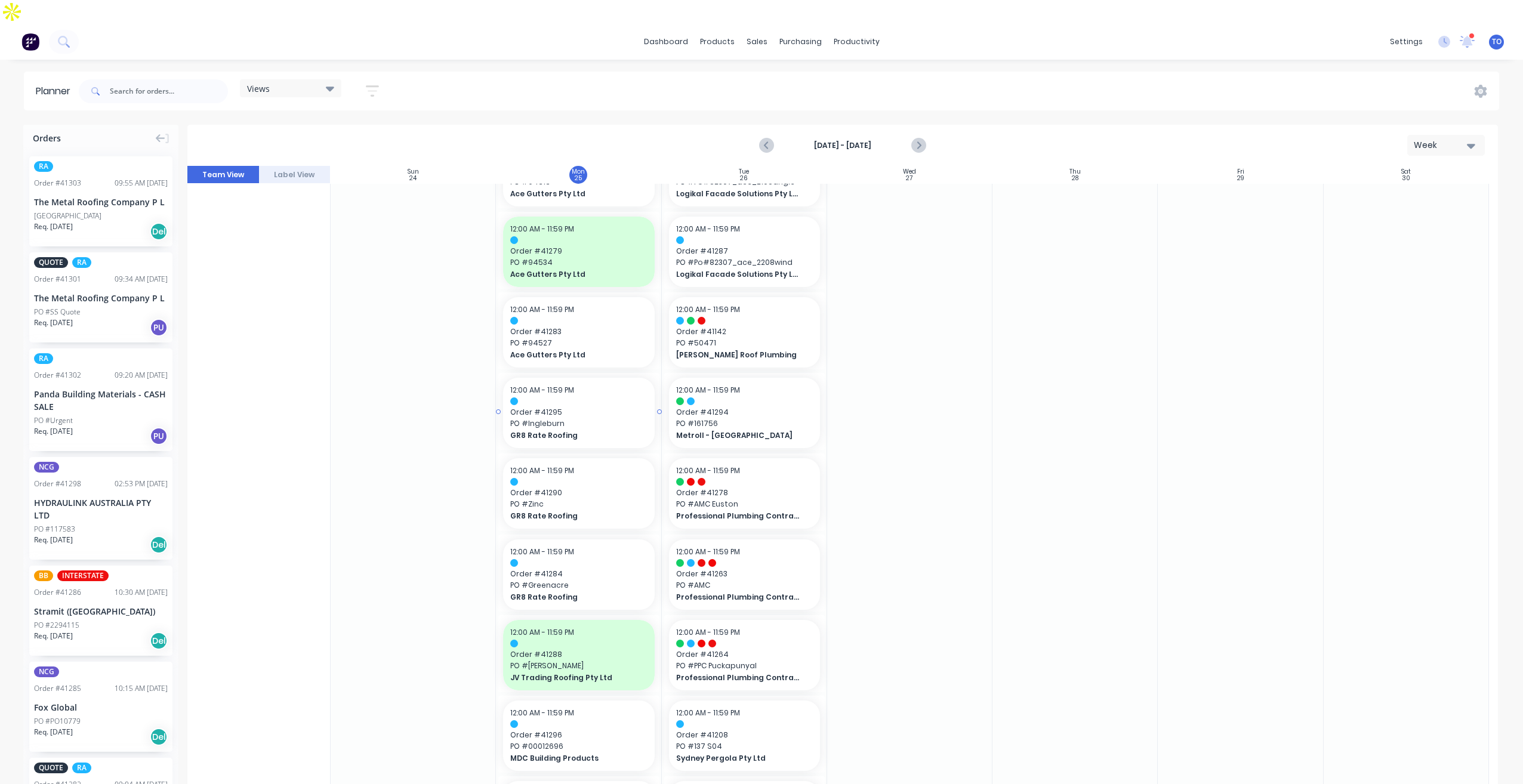
click at [617, 430] on span "GR8 Rate Roofing" at bounding box center [571, 435] width 123 height 11
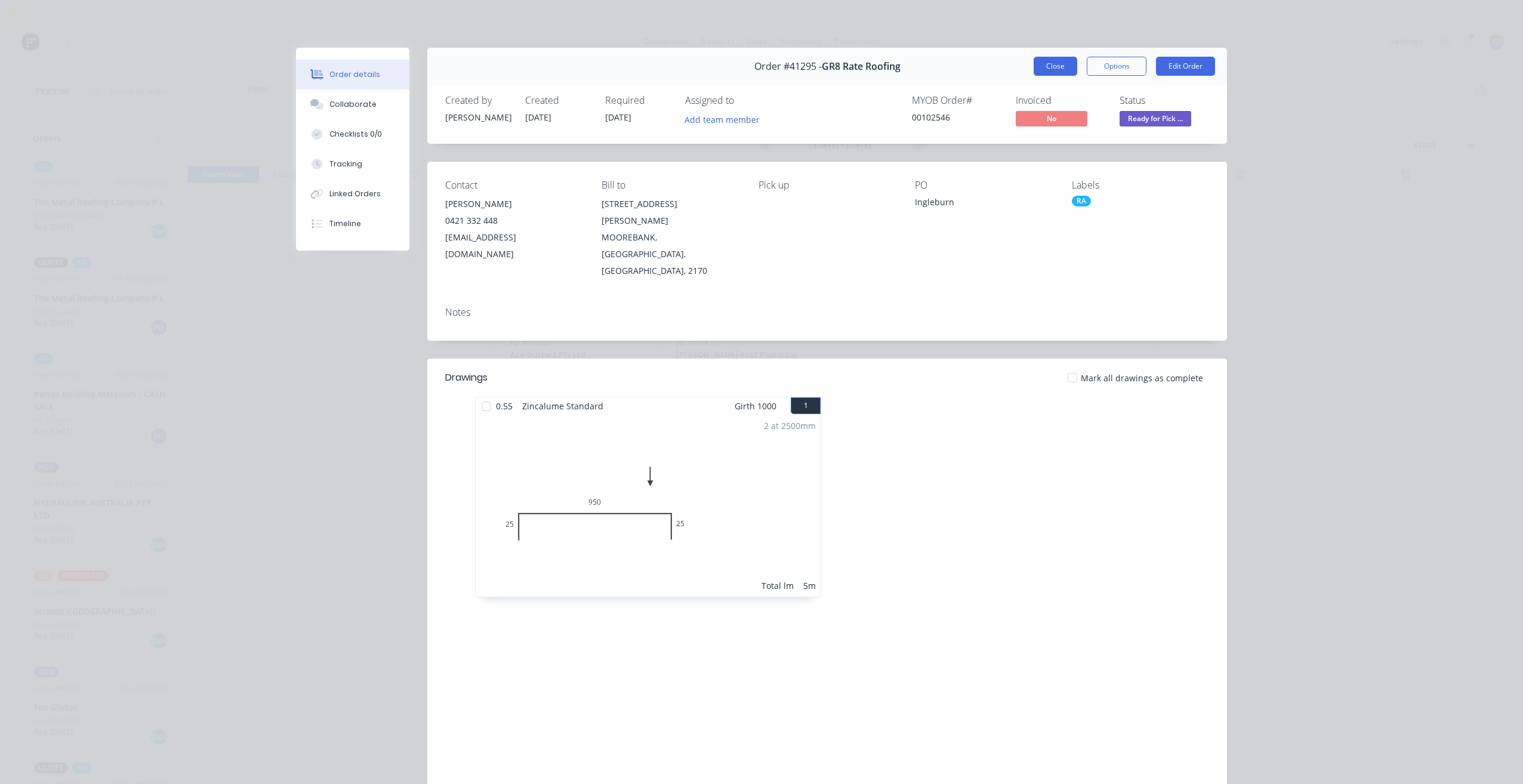
click at [1049, 65] on button "Close" at bounding box center [1055, 66] width 43 height 19
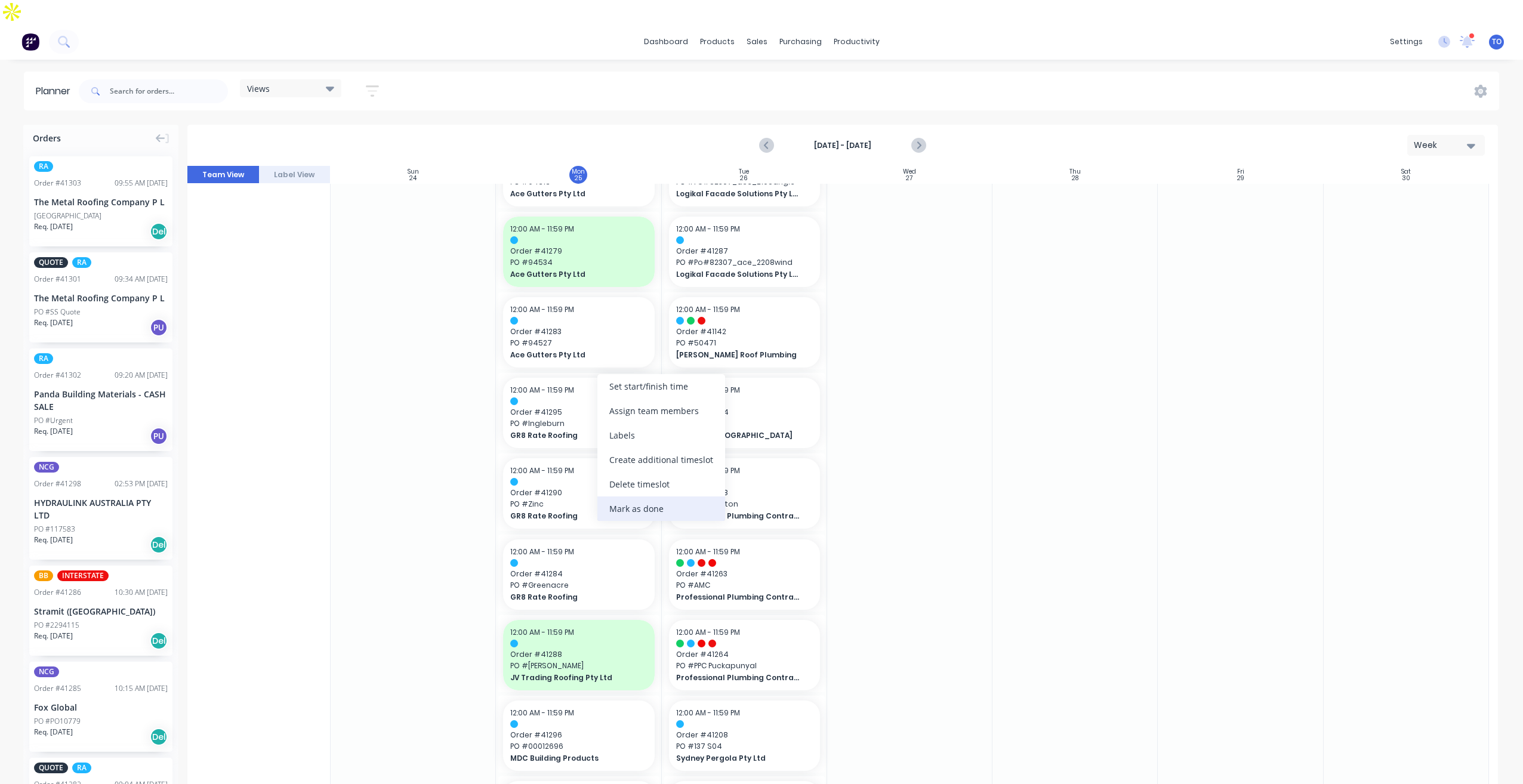
click at [636, 512] on div "Mark as done" at bounding box center [662, 508] width 128 height 25
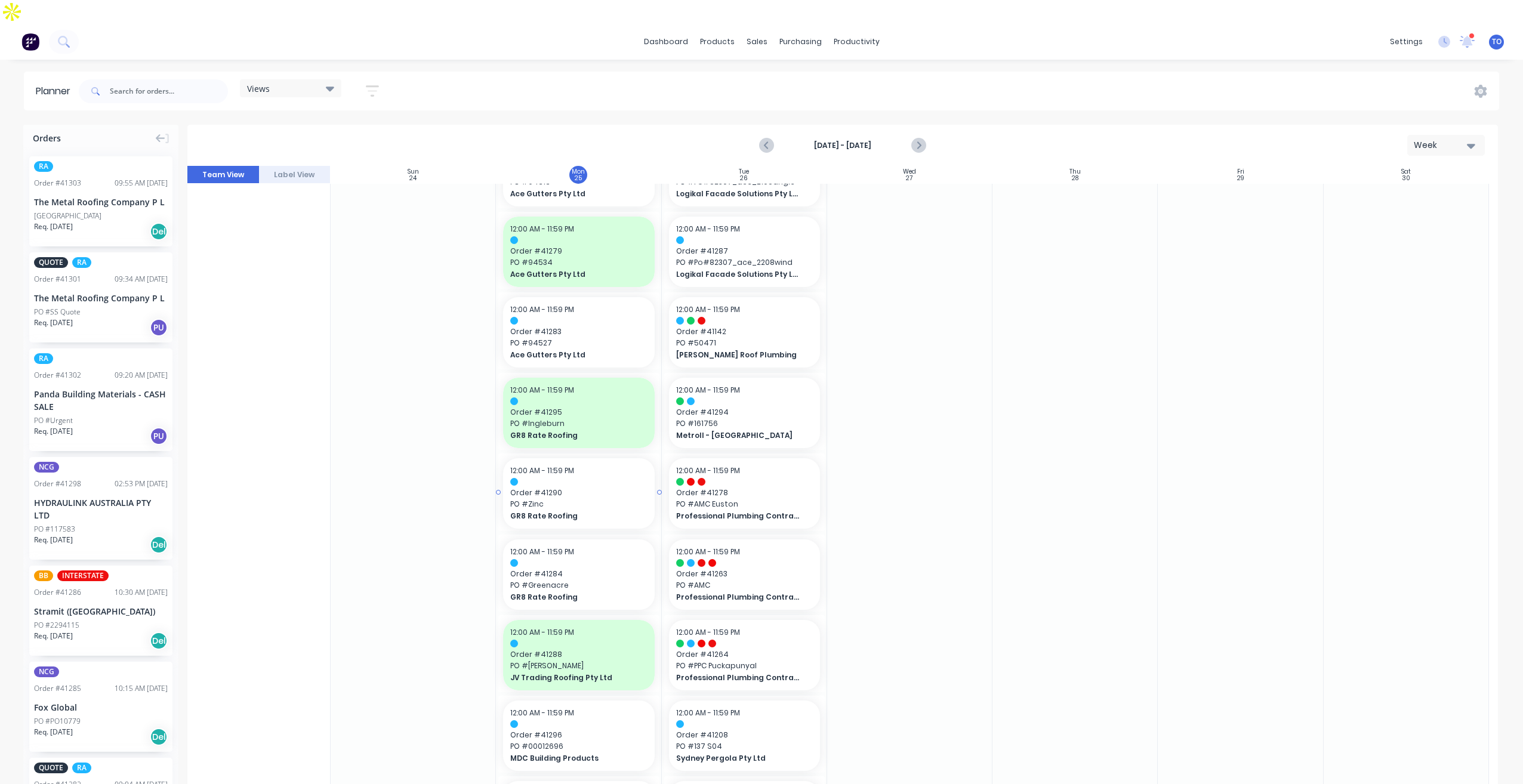
click at [600, 499] on span "PO # Zinc" at bounding box center [578, 504] width 137 height 11
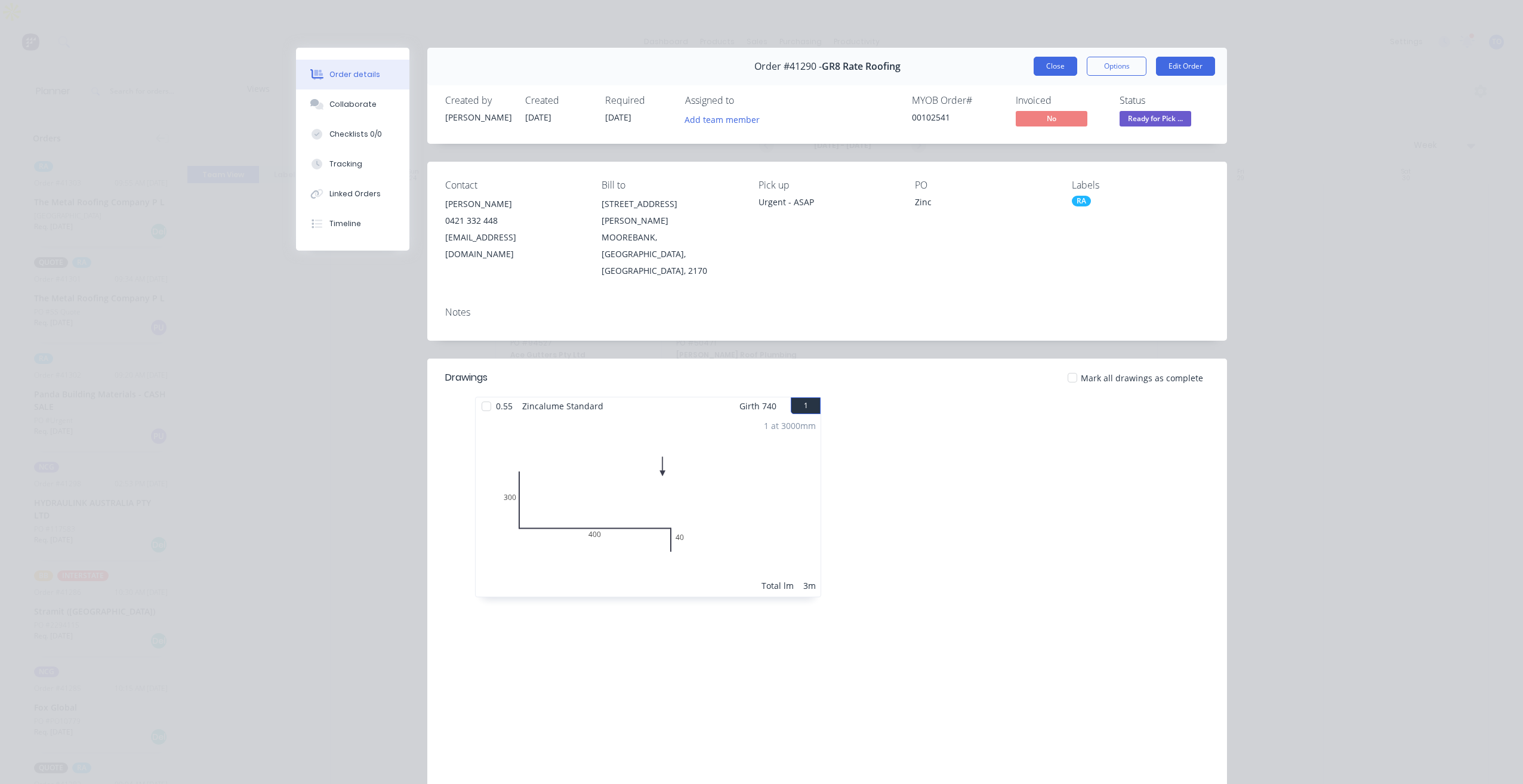
click at [1060, 67] on button "Close" at bounding box center [1055, 66] width 43 height 19
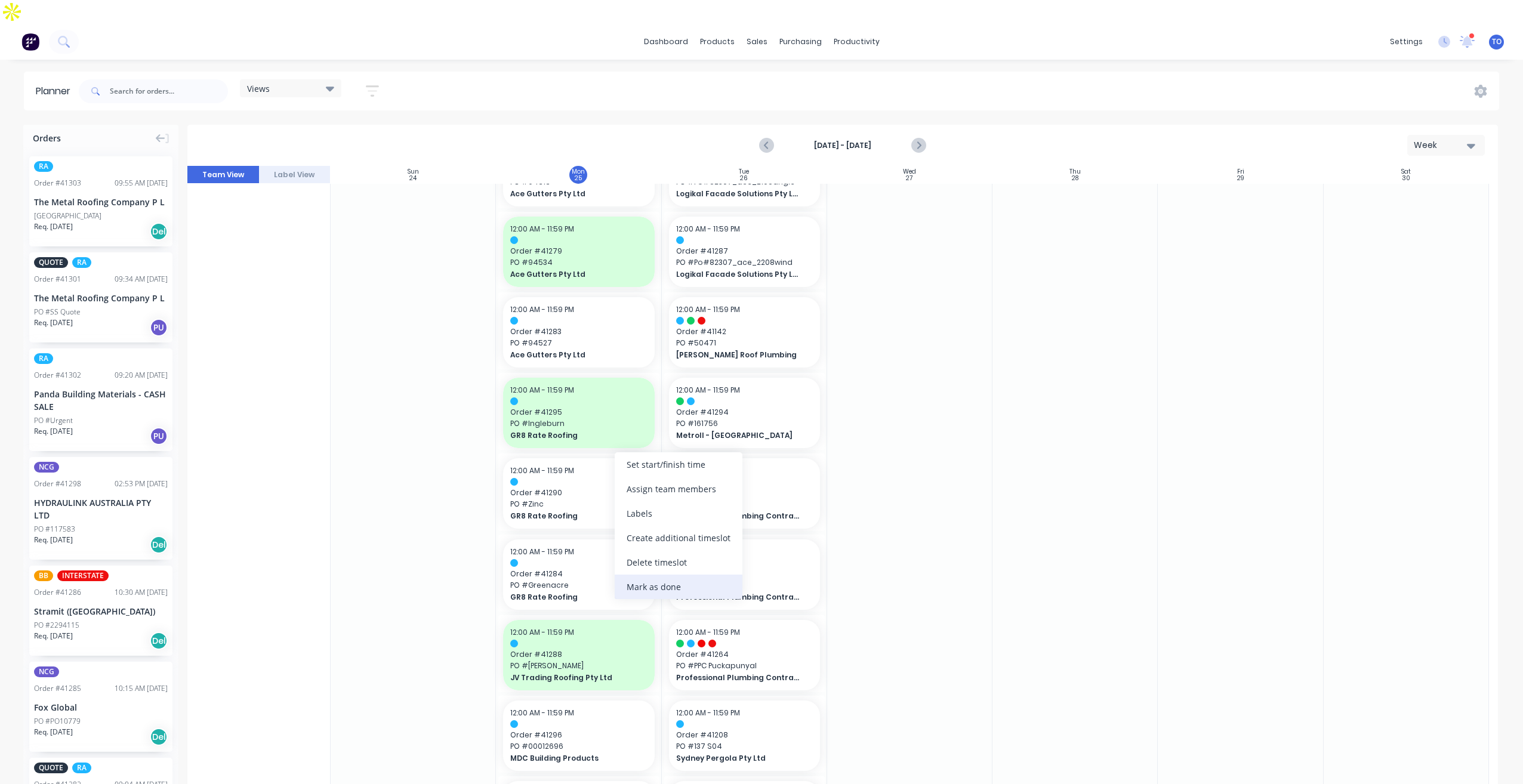
click at [656, 590] on div "Mark as done" at bounding box center [679, 587] width 128 height 25
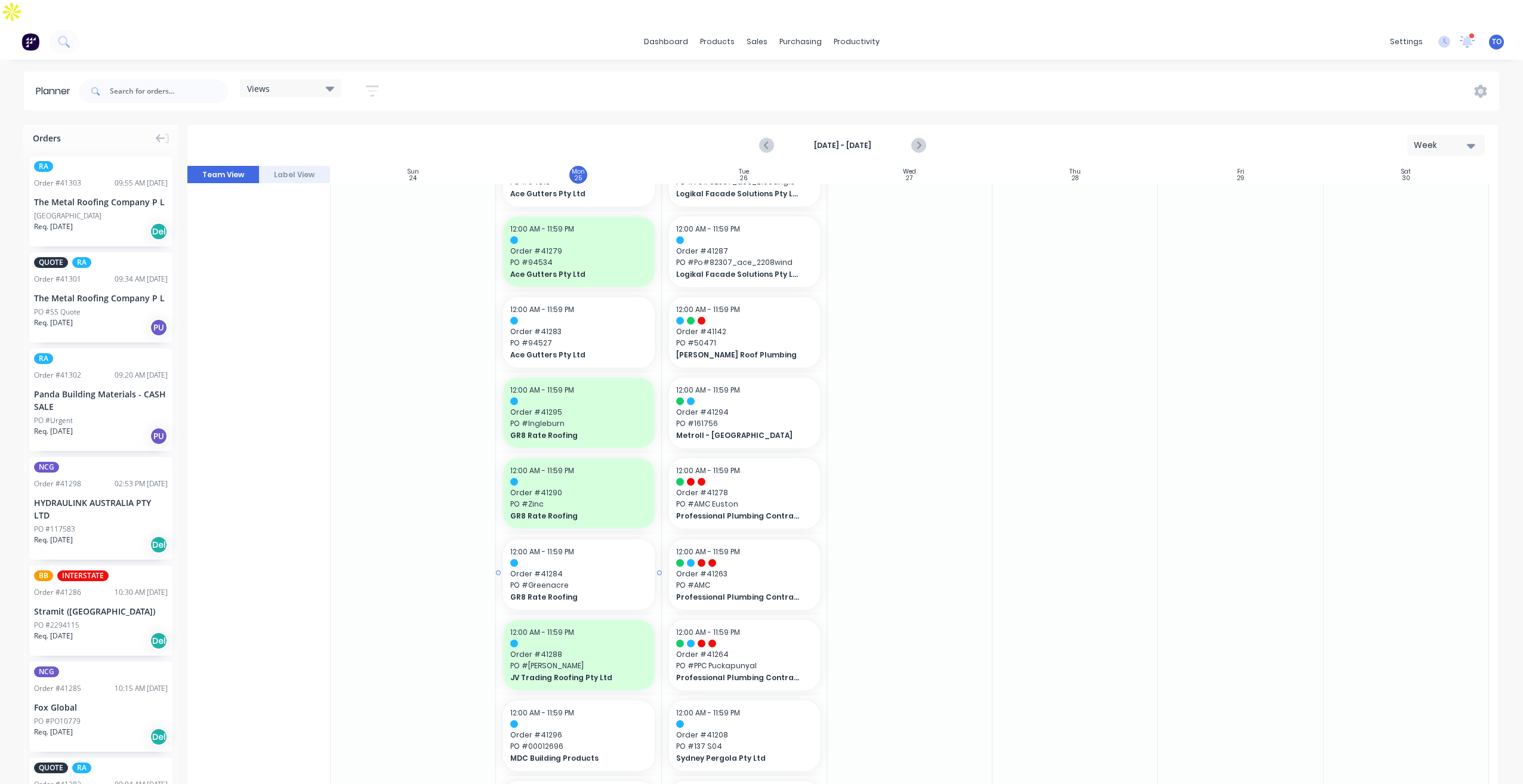
click at [594, 580] on span "PO # Greenacre" at bounding box center [578, 585] width 137 height 11
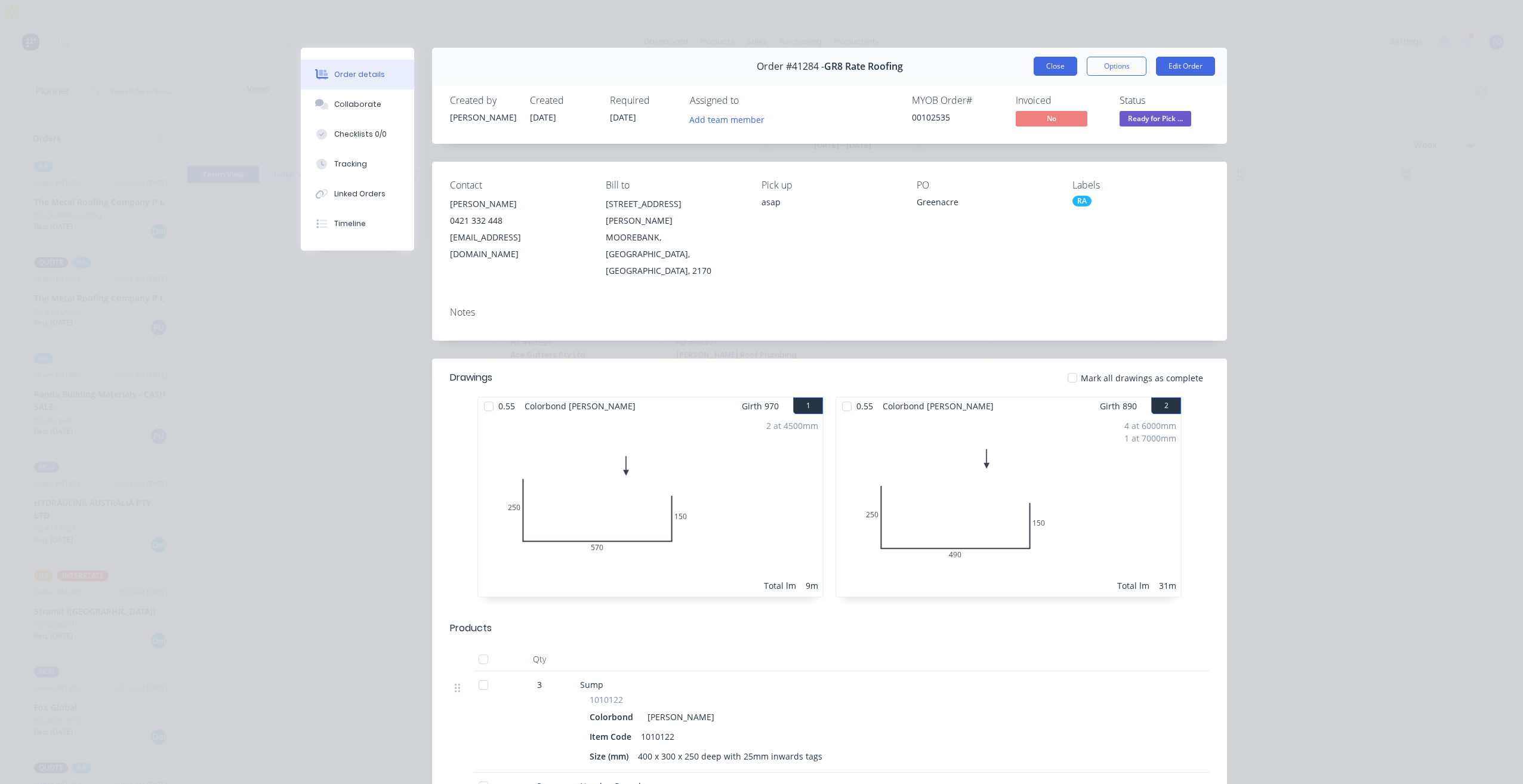
click at [1034, 66] on button "Close" at bounding box center [1055, 66] width 43 height 19
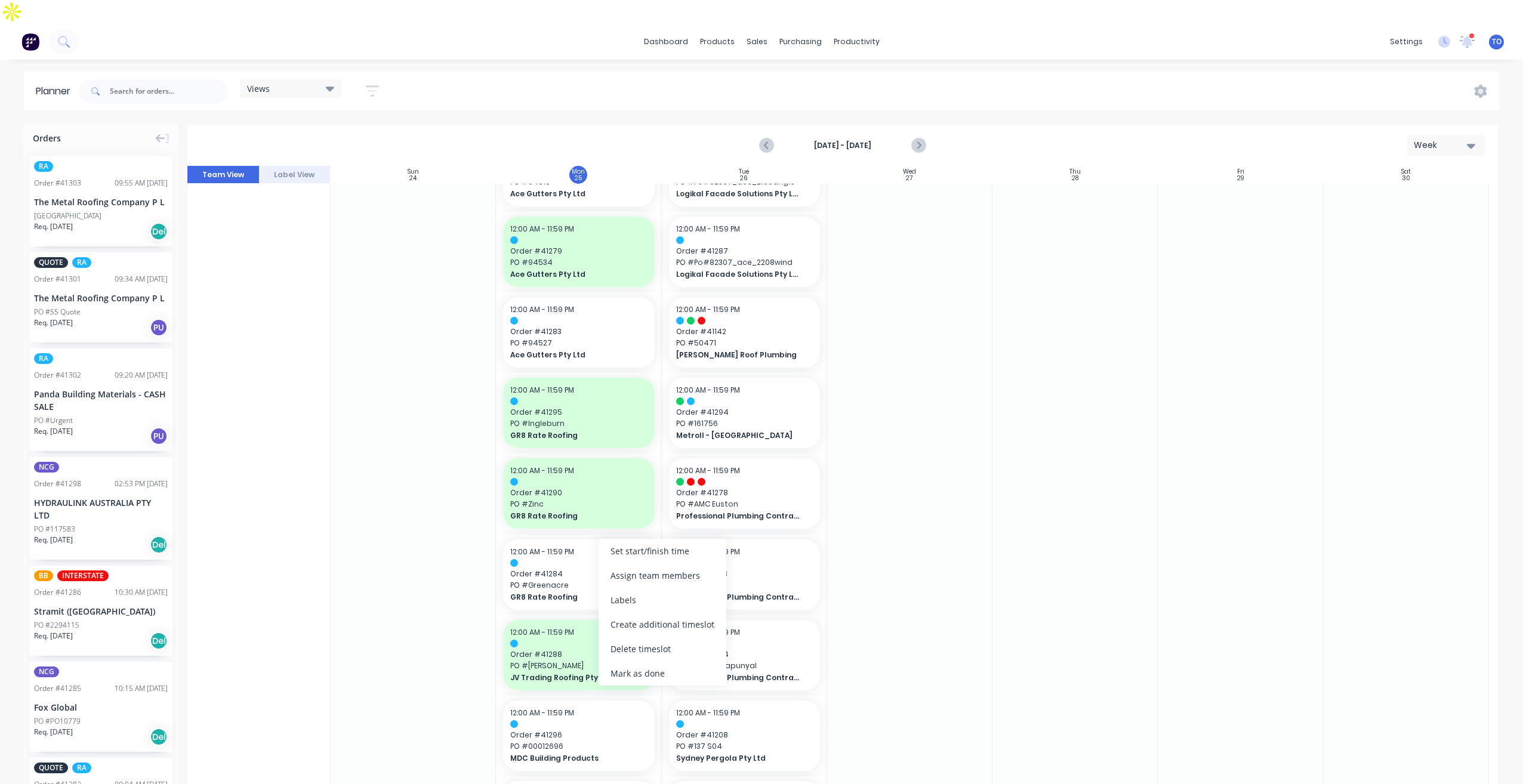
click at [627, 677] on div "Mark as done" at bounding box center [662, 673] width 128 height 25
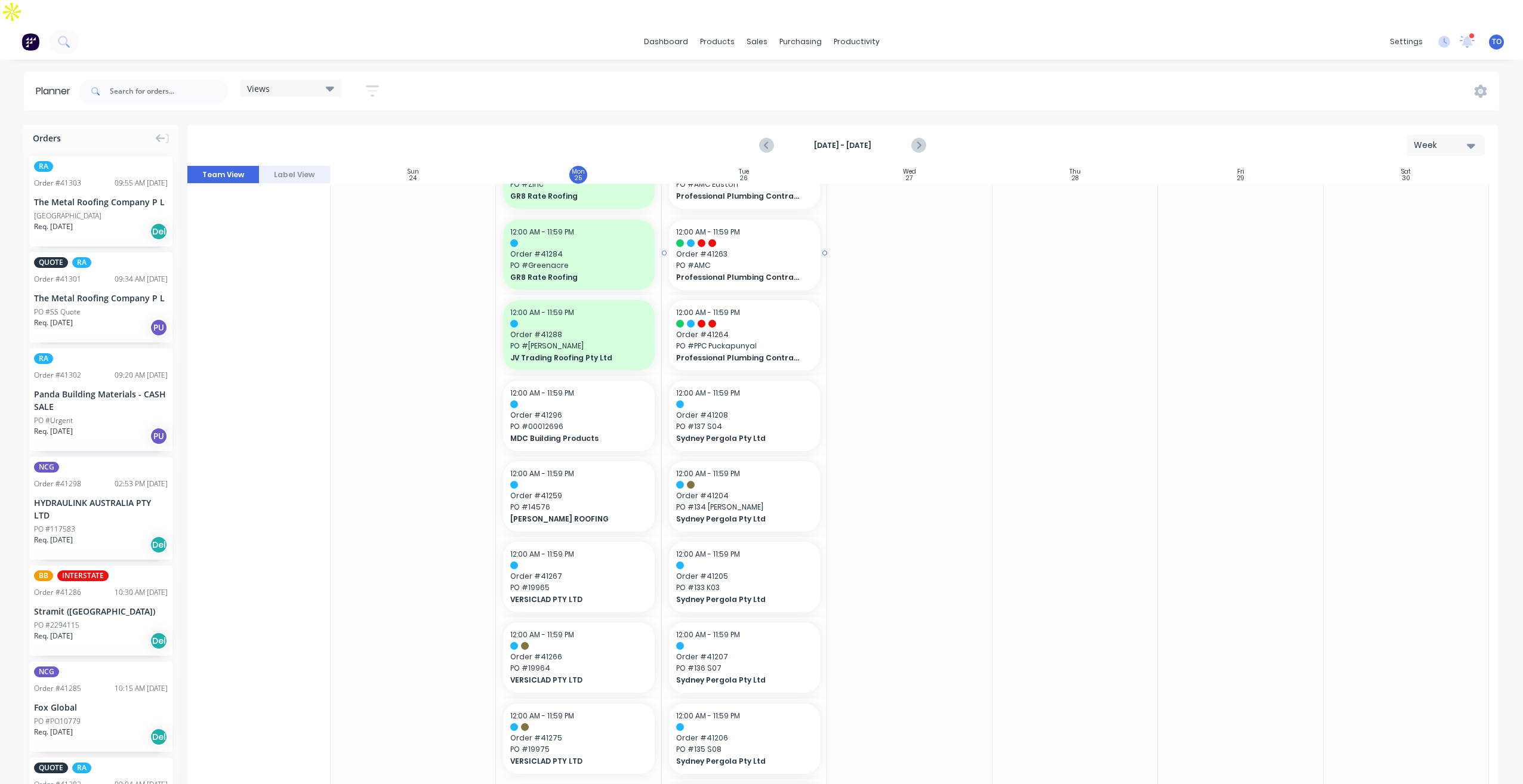
scroll to position [656, 0]
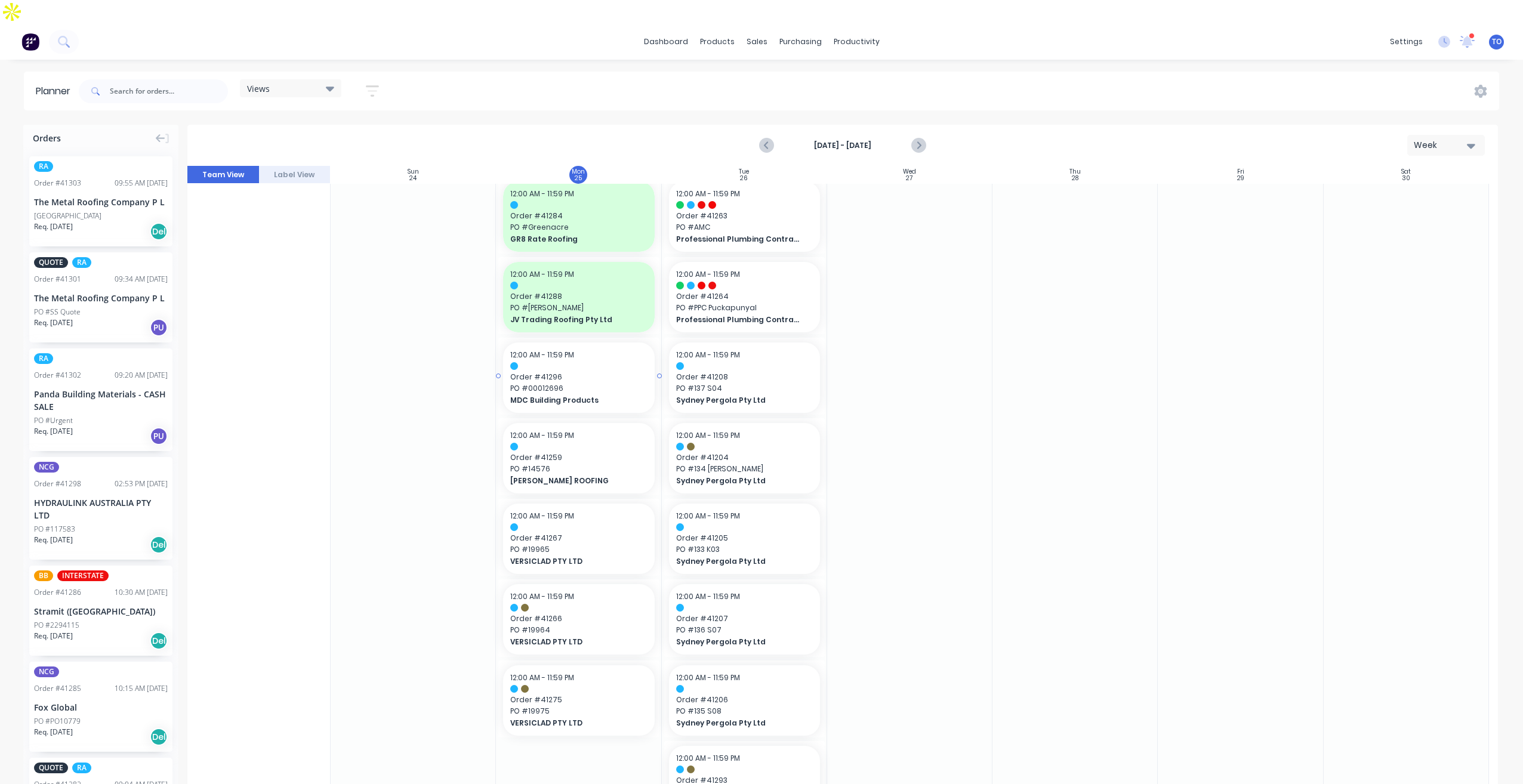
click at [619, 383] on span "PO # 00012696" at bounding box center [578, 389] width 137 height 11
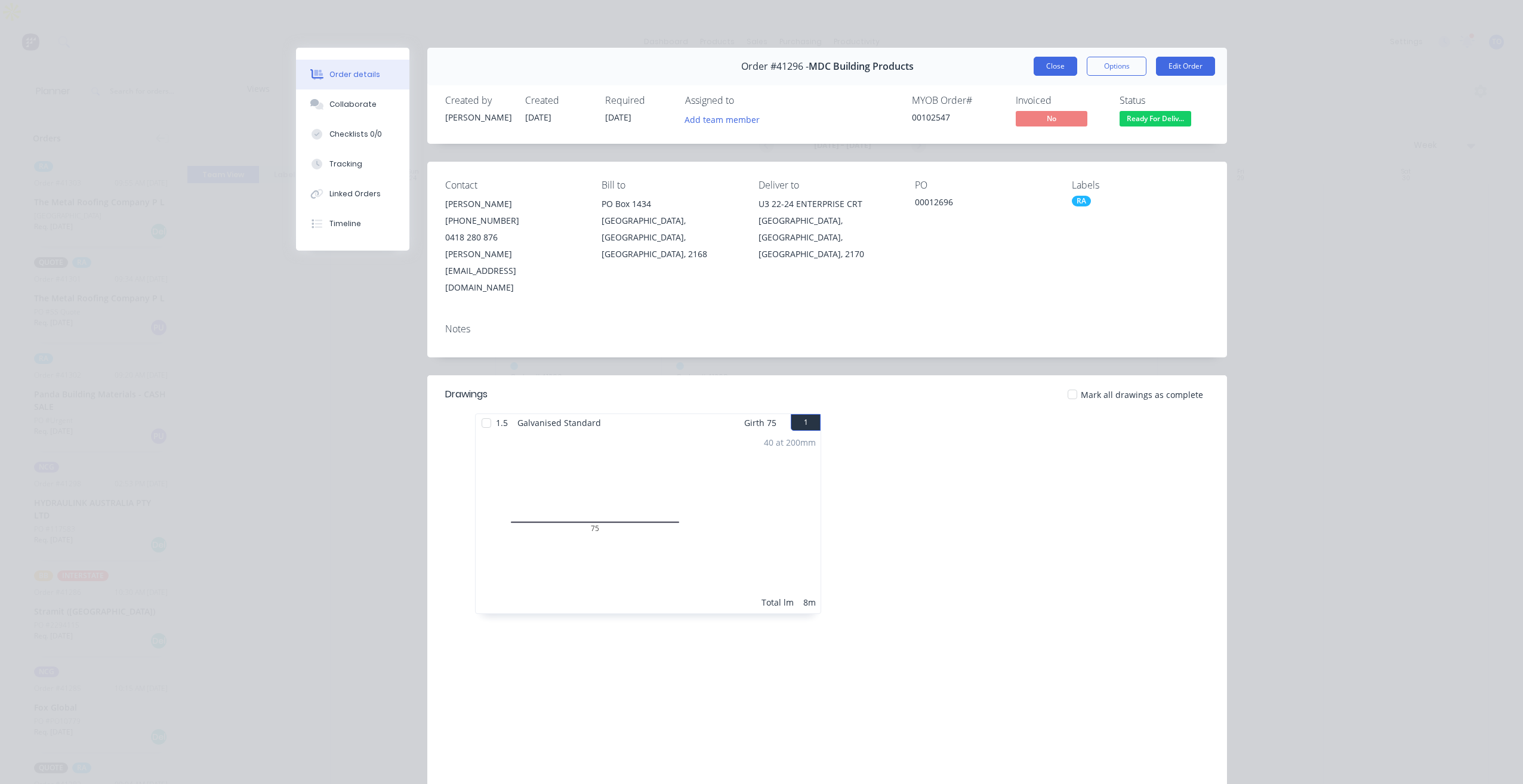
click at [1060, 60] on button "Close" at bounding box center [1055, 66] width 43 height 19
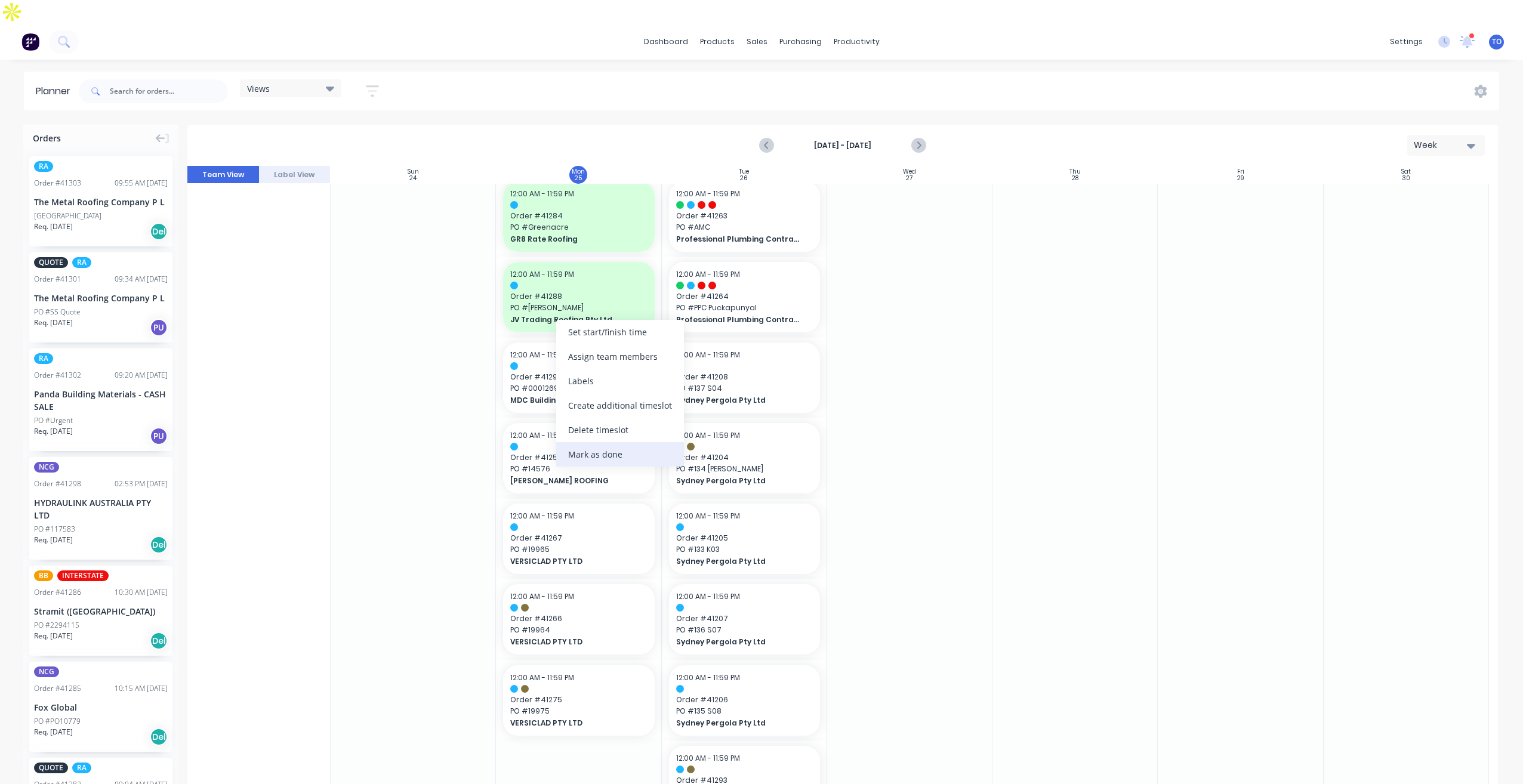
click at [586, 457] on div "Mark as done" at bounding box center [620, 454] width 128 height 25
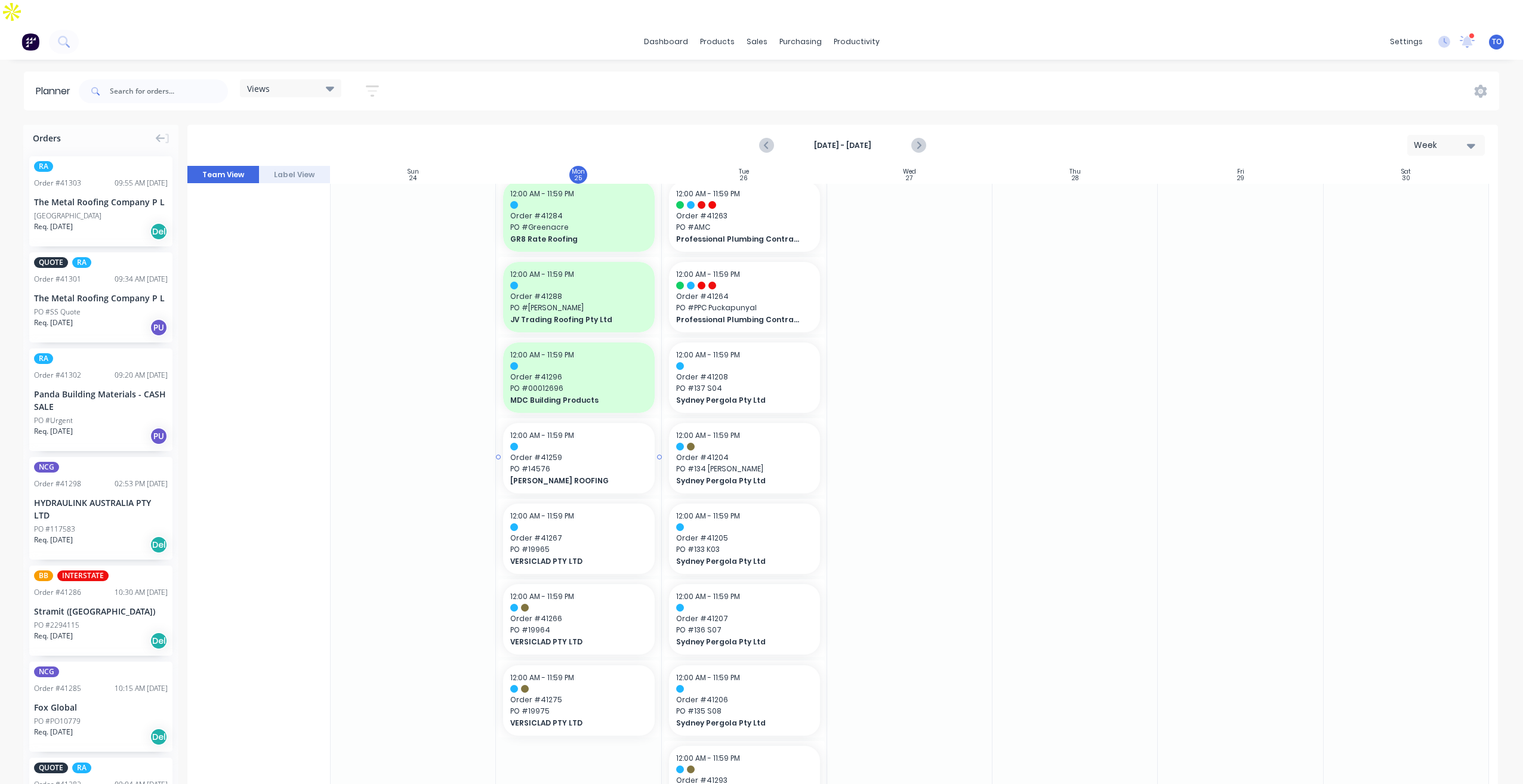
click at [583, 443] on div at bounding box center [578, 446] width 137 height 8
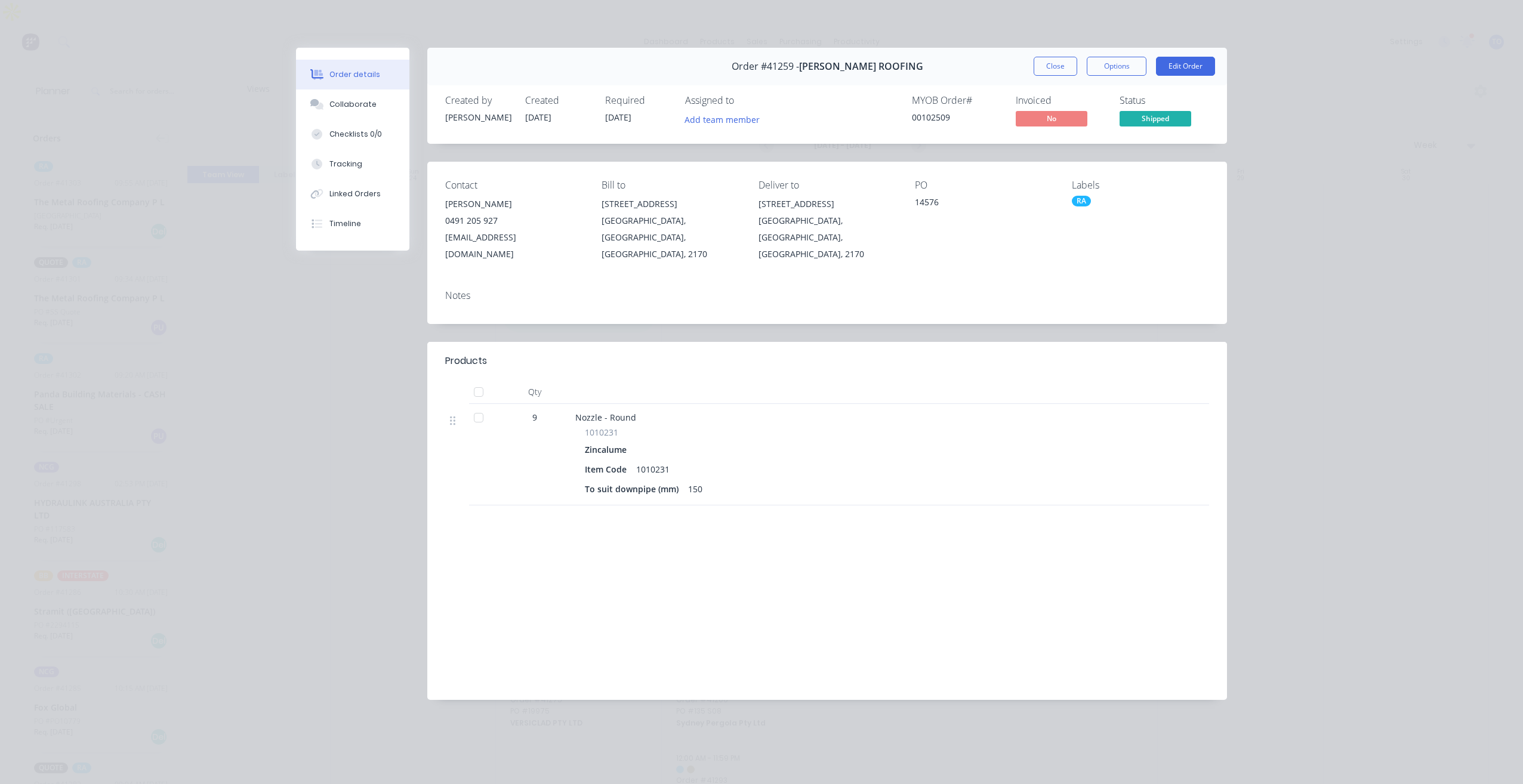
click at [1047, 83] on div "Order #41259 - [PERSON_NAME] ROOFING Close Options Edit Order" at bounding box center [827, 66] width 800 height 37
click at [1049, 72] on button "Close" at bounding box center [1055, 66] width 43 height 19
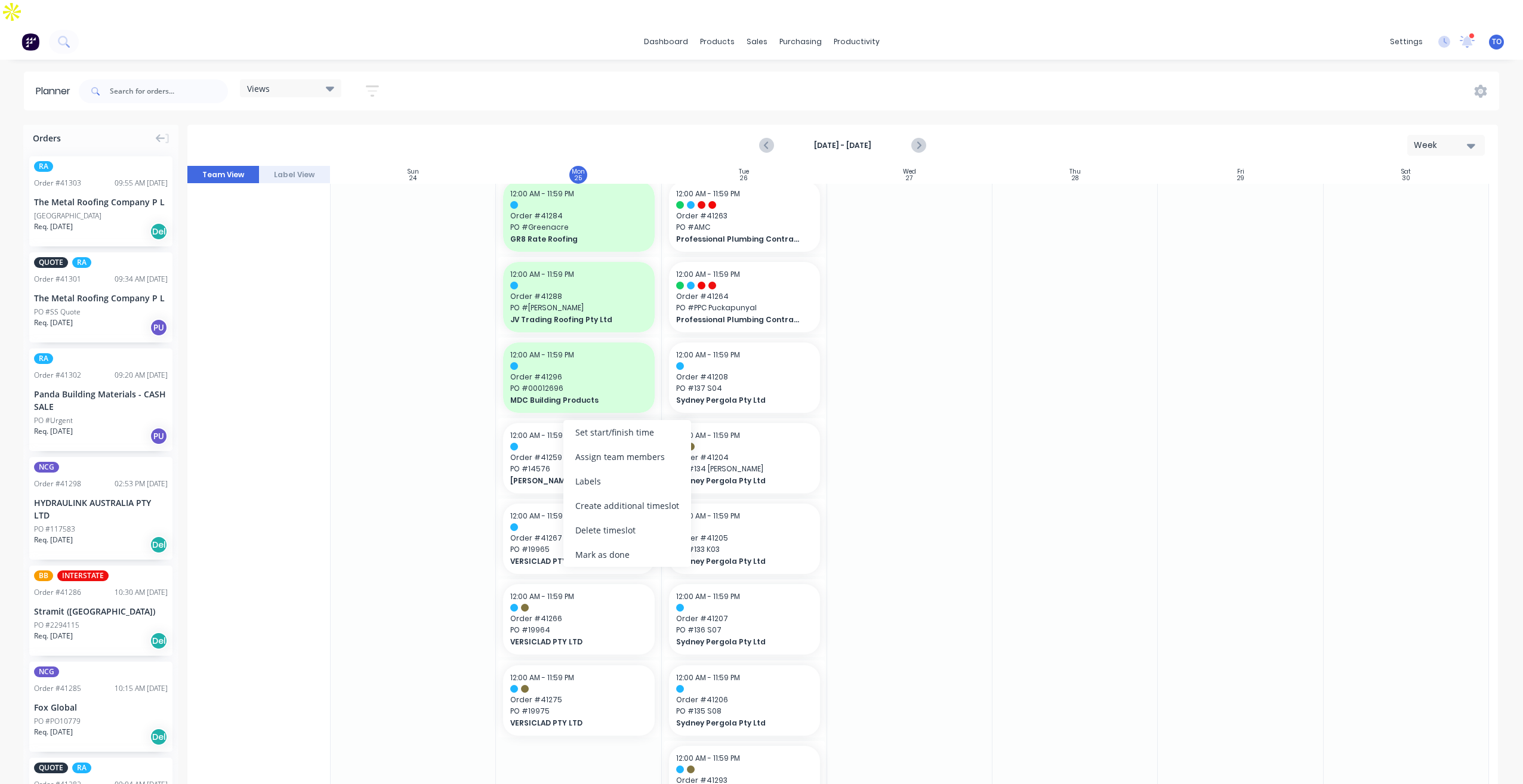
click at [589, 553] on div "Mark as done" at bounding box center [628, 554] width 128 height 25
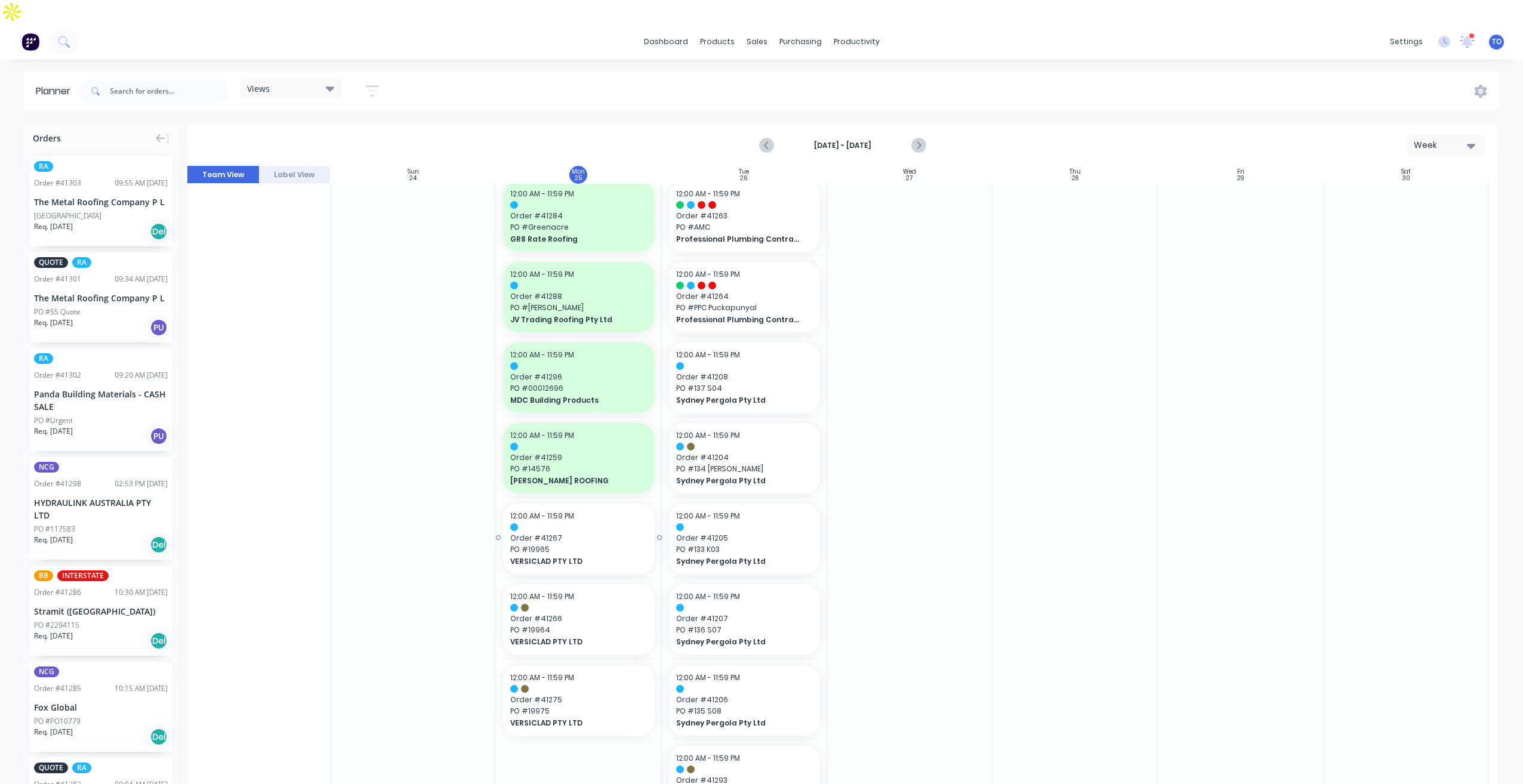
click at [594, 544] on span "PO # 19965" at bounding box center [578, 549] width 137 height 11
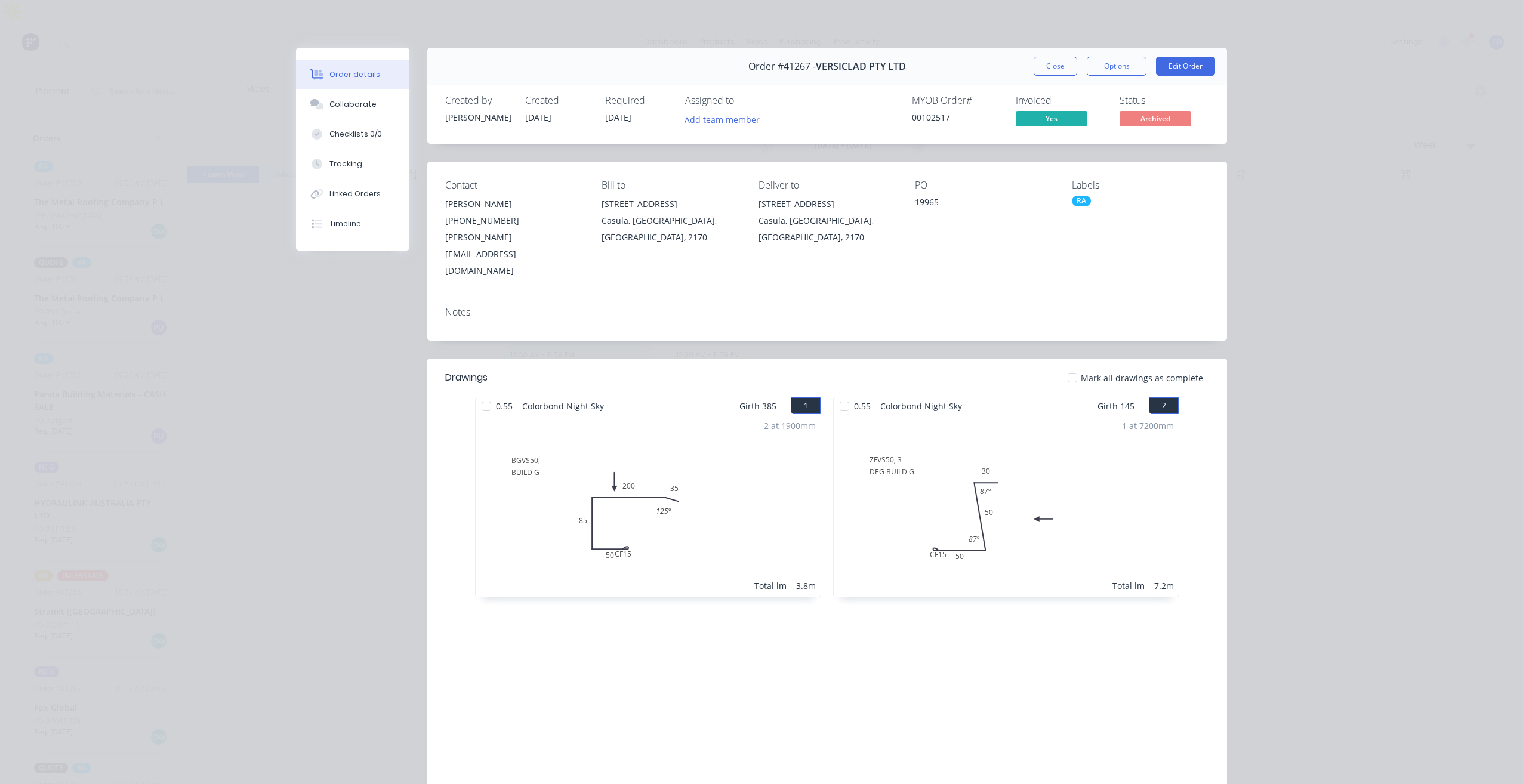
drag, startPoint x: 1055, startPoint y: 60, endPoint x: 830, endPoint y: 169, distance: 250.0
click at [1054, 60] on button "Close" at bounding box center [1055, 66] width 43 height 19
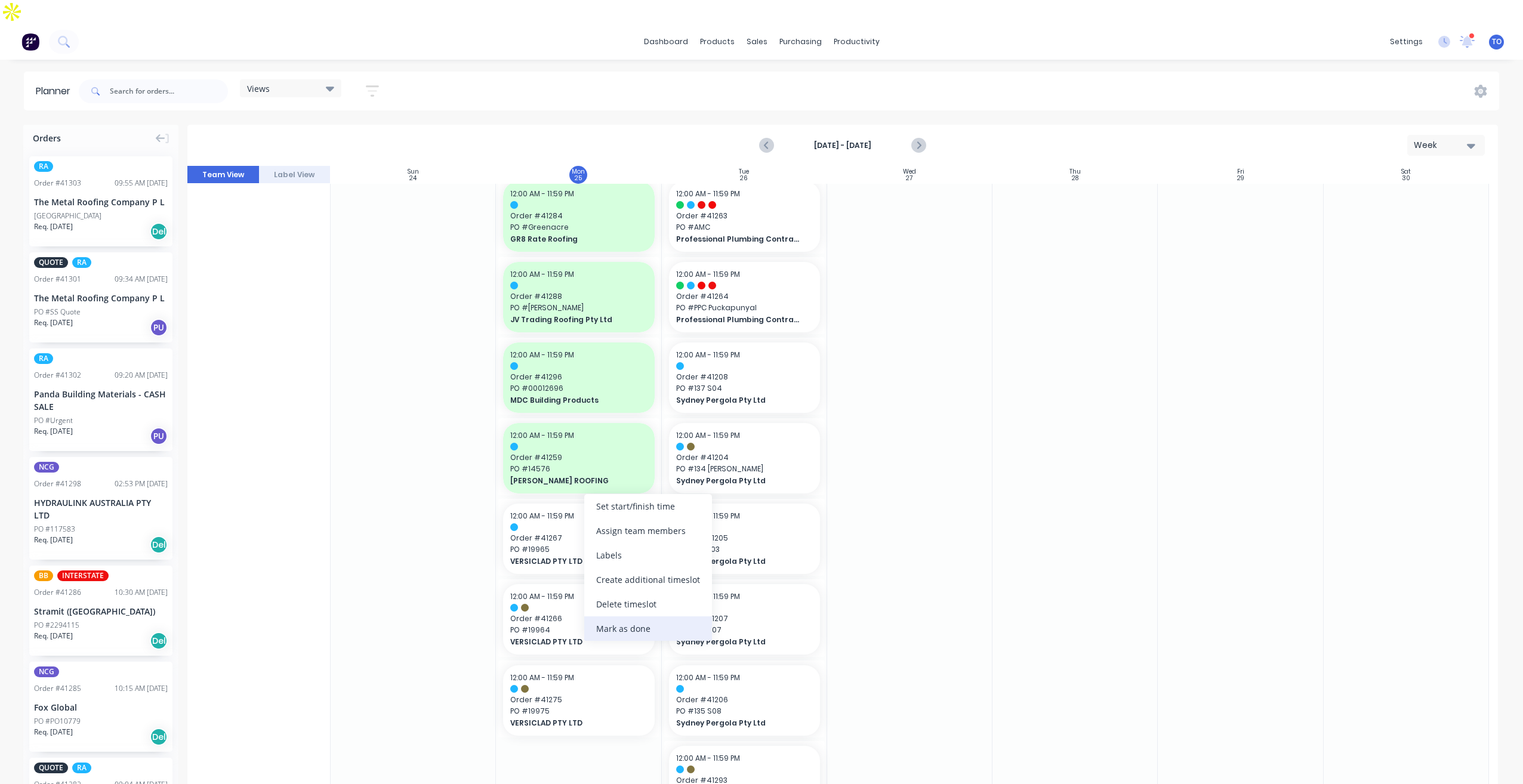
click at [613, 630] on div "Mark as done" at bounding box center [648, 628] width 128 height 25
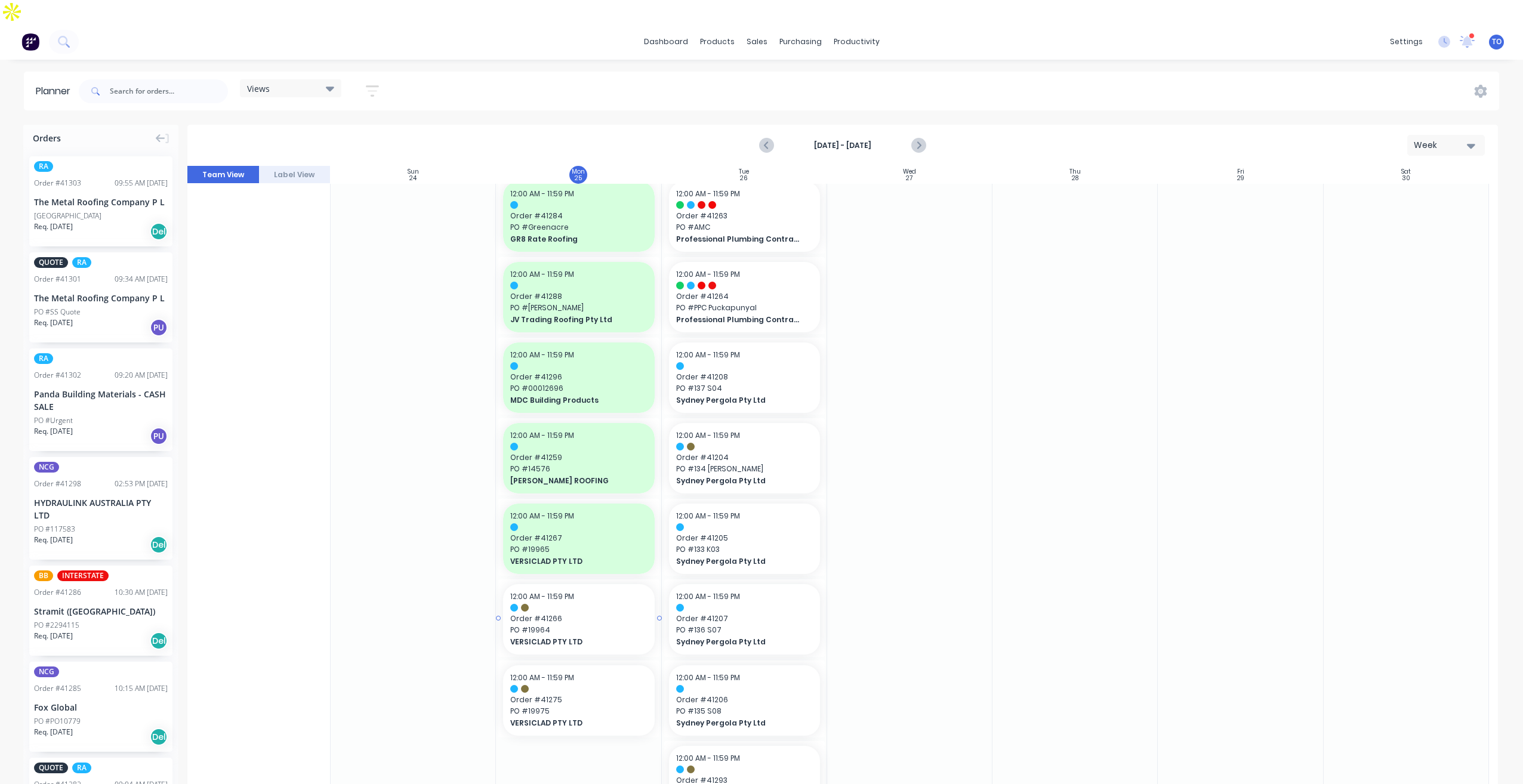
click at [605, 625] on span "PO # 19964" at bounding box center [578, 630] width 137 height 11
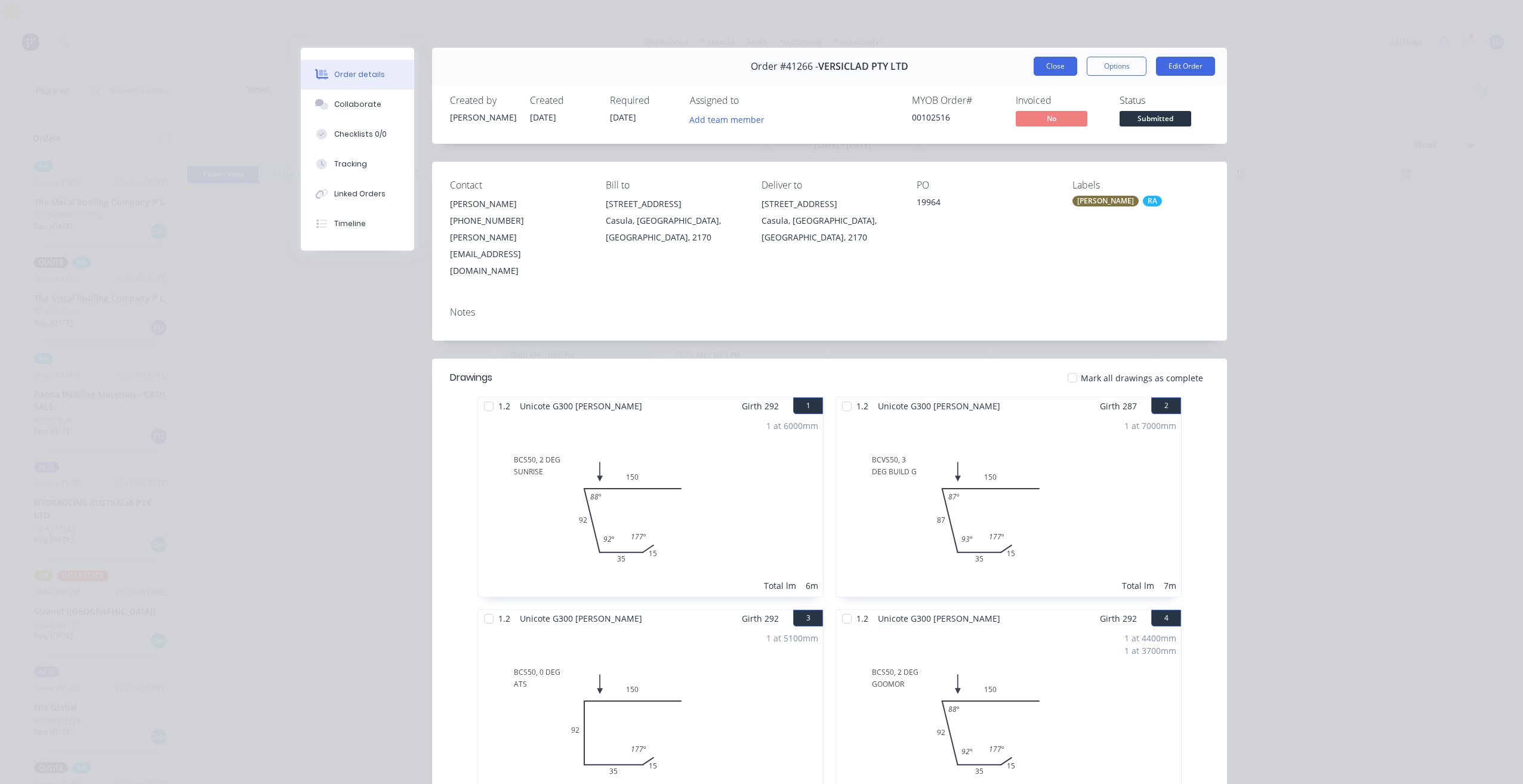
click at [1050, 73] on button "Close" at bounding box center [1055, 66] width 43 height 19
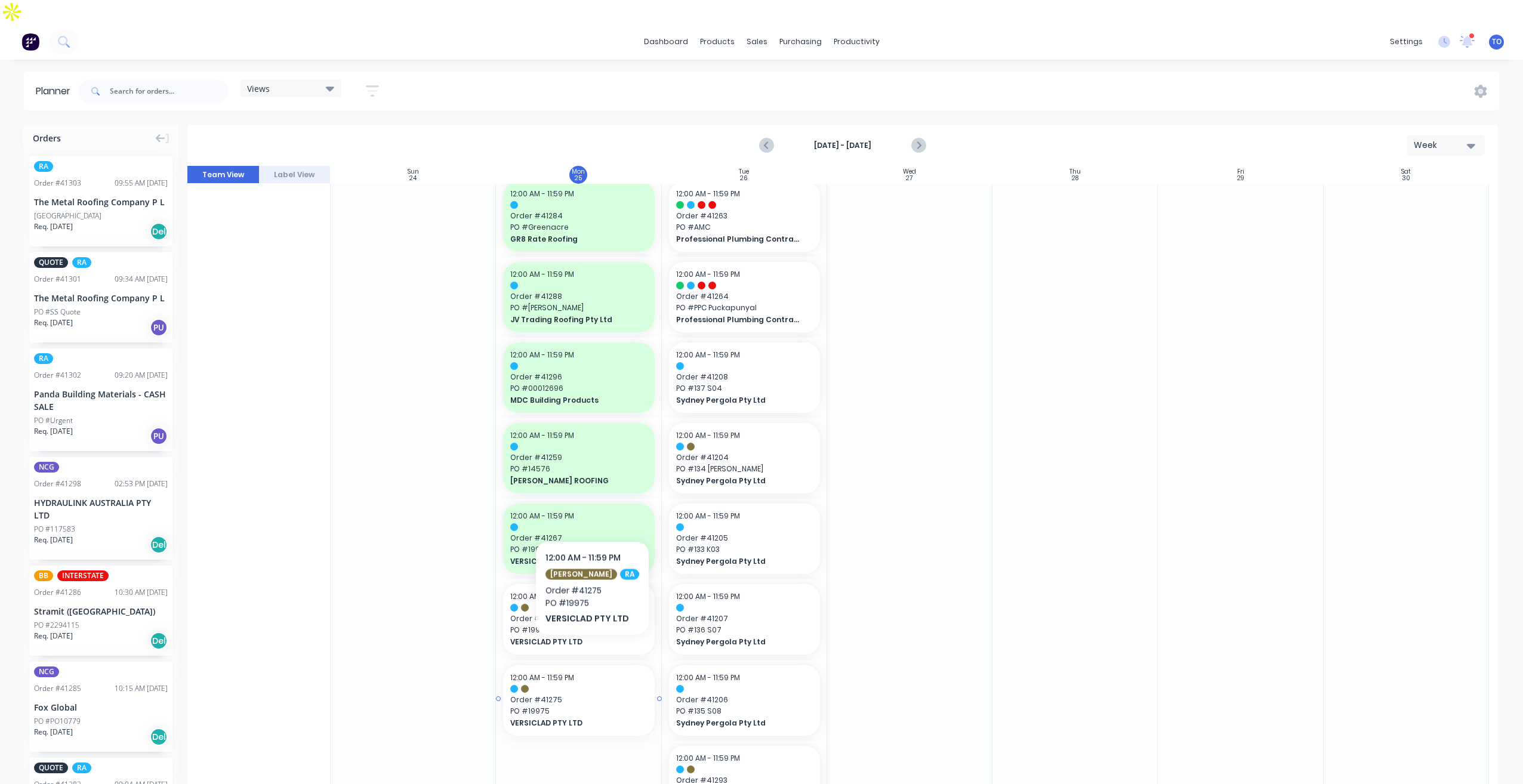
click at [585, 673] on div "12:00 AM - 11:59 PM" at bounding box center [578, 678] width 137 height 11
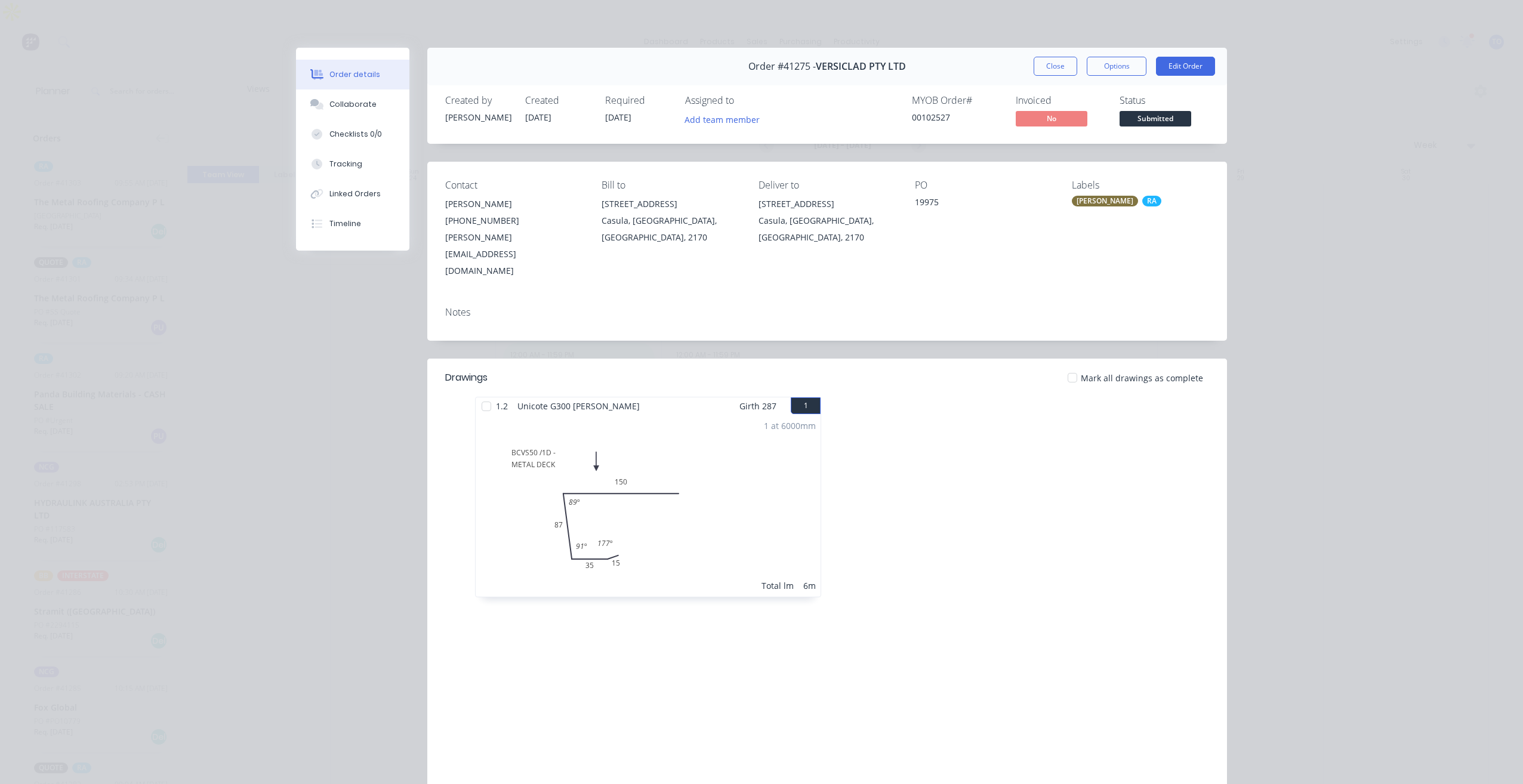
click at [1043, 79] on div "Order #41275 - VERSICLAD PTY LTD Close Options Edit Order" at bounding box center [827, 66] width 800 height 37
click at [1046, 68] on button "Close" at bounding box center [1055, 66] width 43 height 19
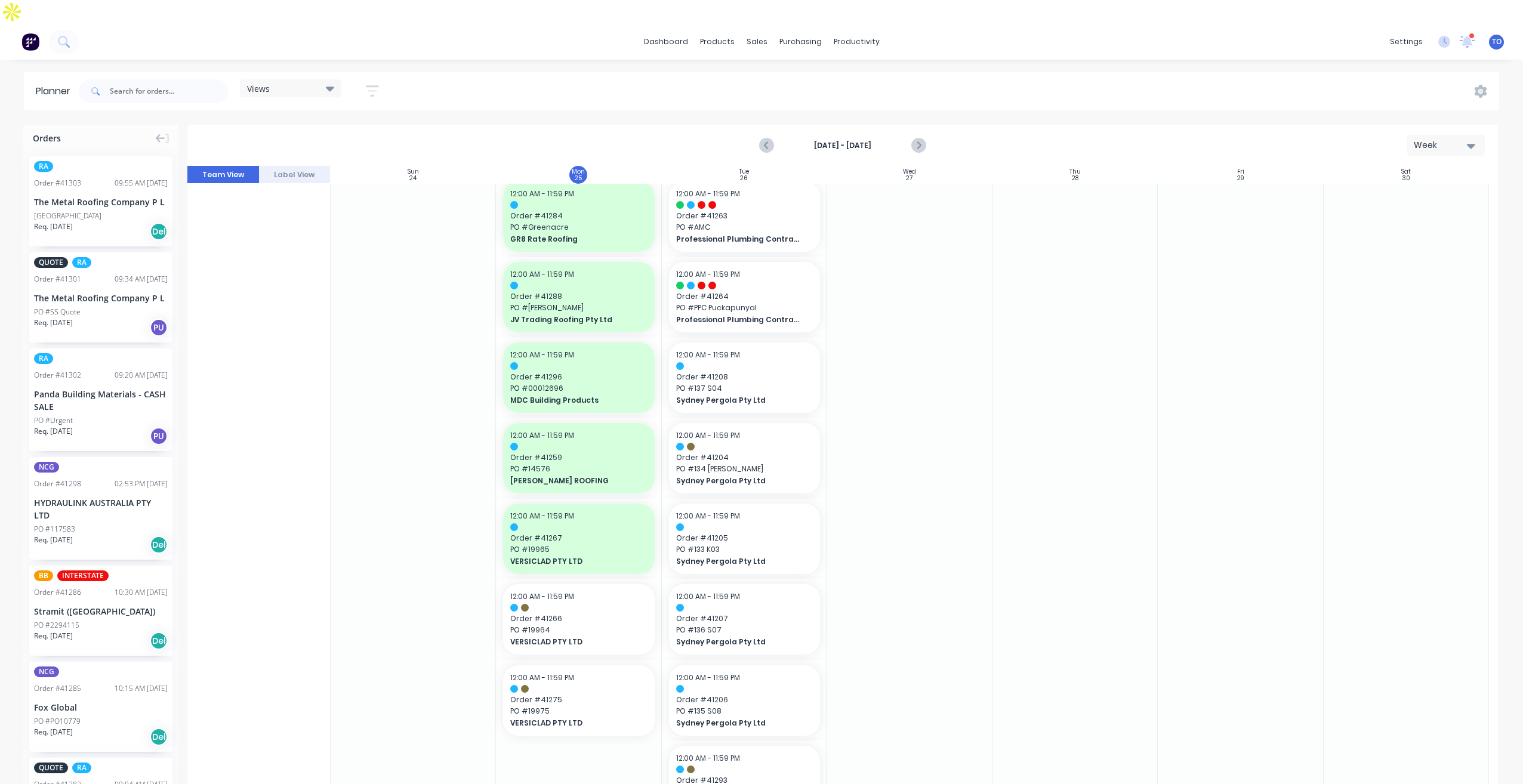
click at [98, 389] on div "Panda Building Materials - CASH SALE" at bounding box center [100, 400] width 134 height 25
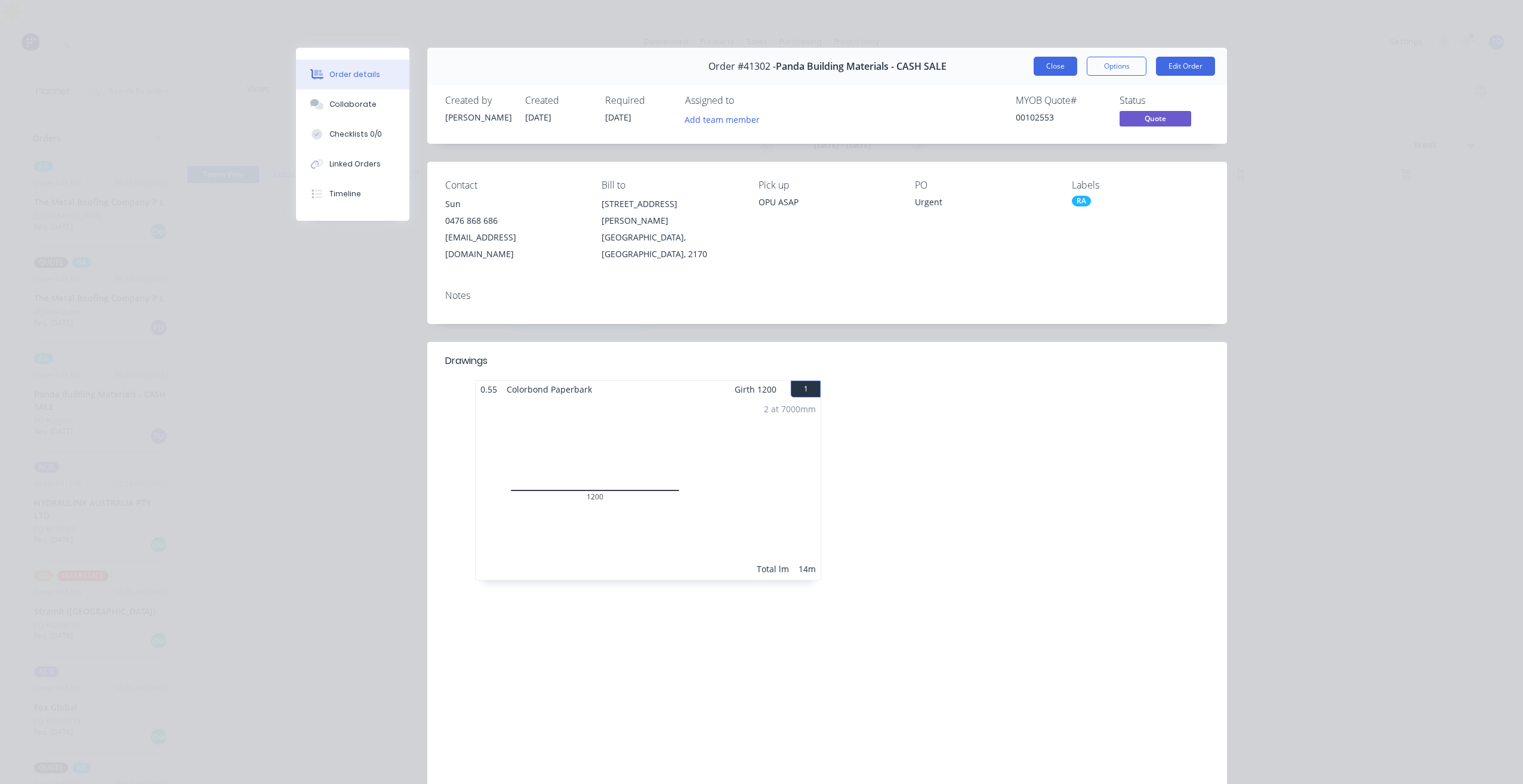
click at [1054, 74] on button "Close" at bounding box center [1055, 66] width 43 height 19
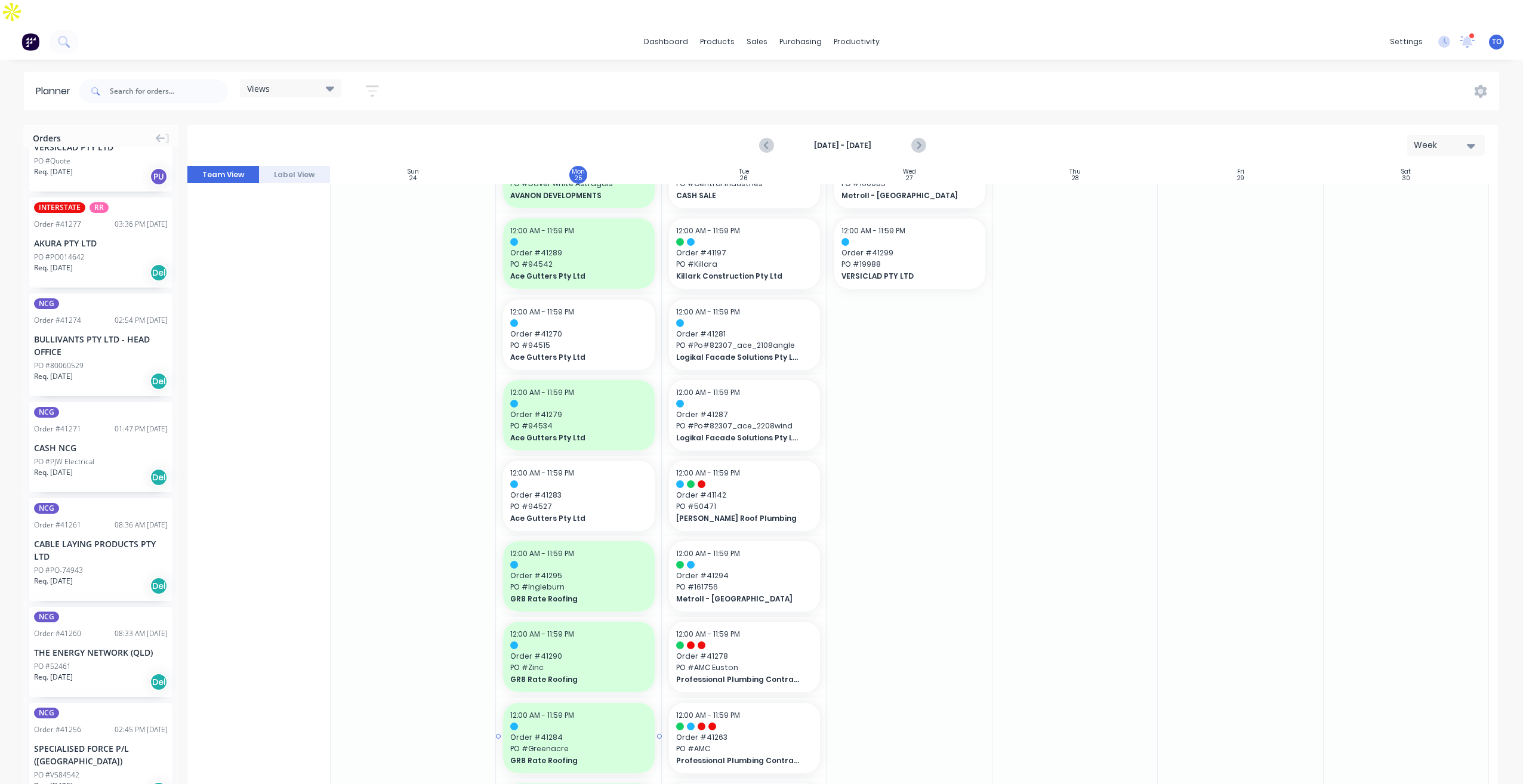
scroll to position [0, 0]
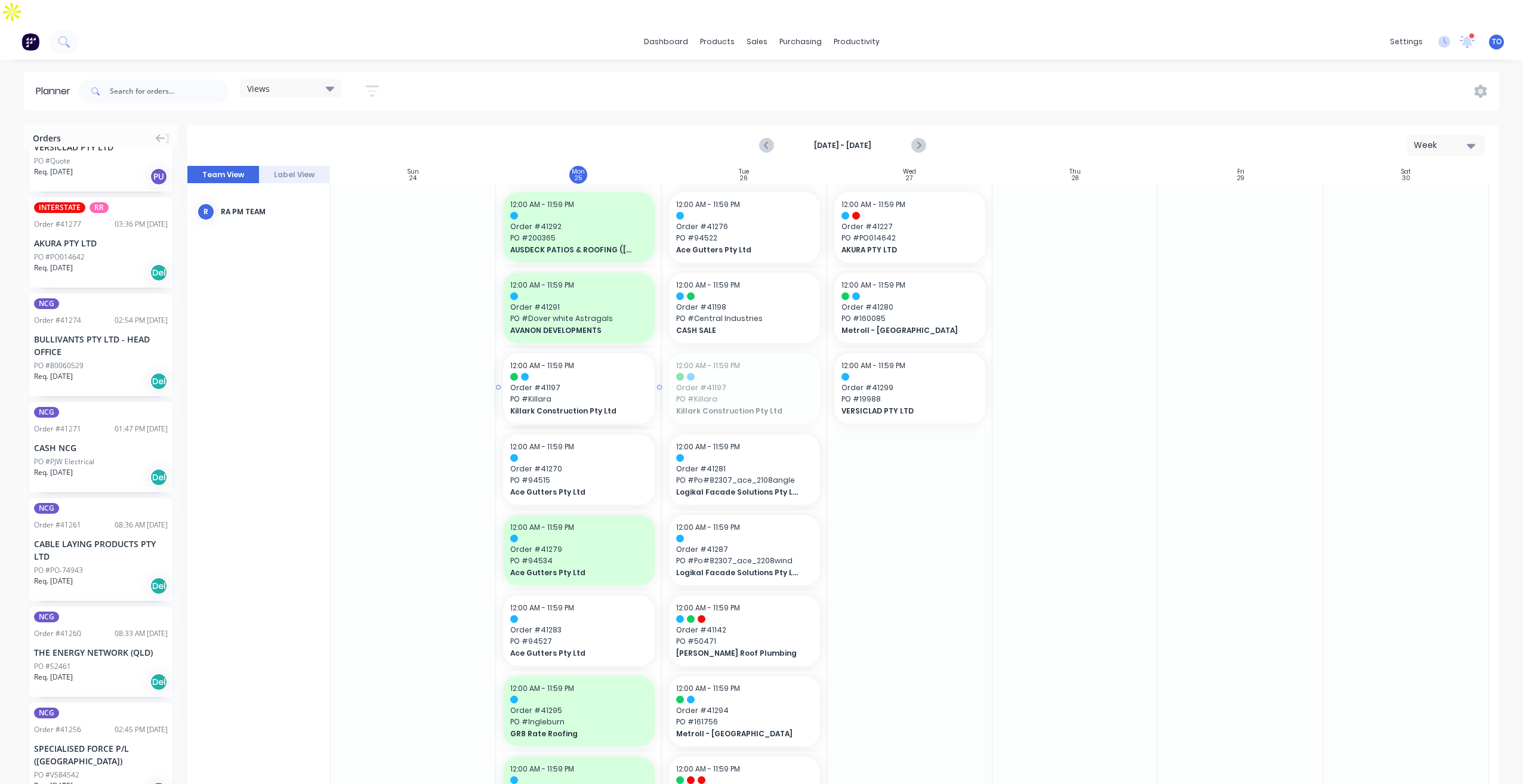
drag, startPoint x: 743, startPoint y: 372, endPoint x: 618, endPoint y: 406, distance: 129.5
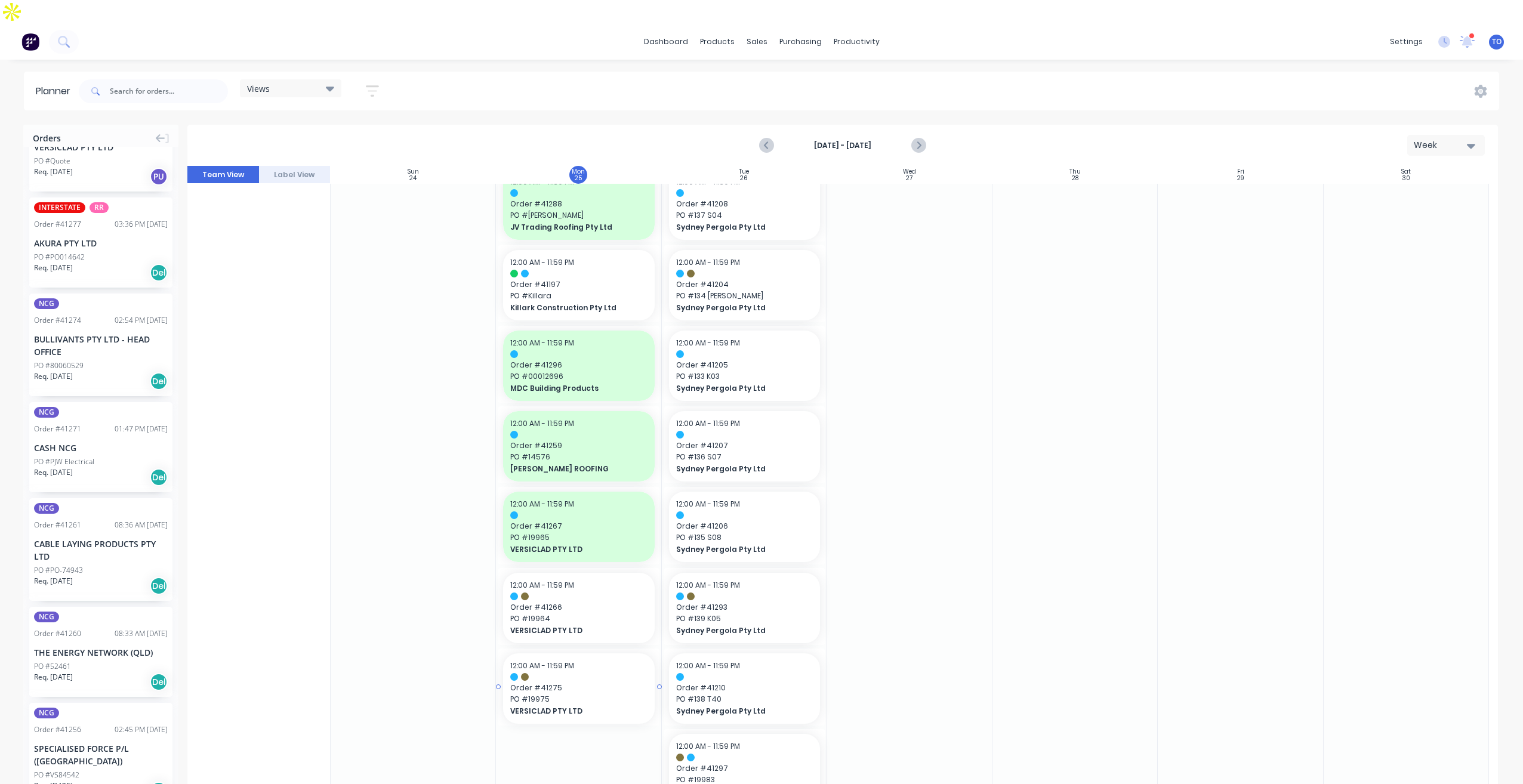
scroll to position [778, 0]
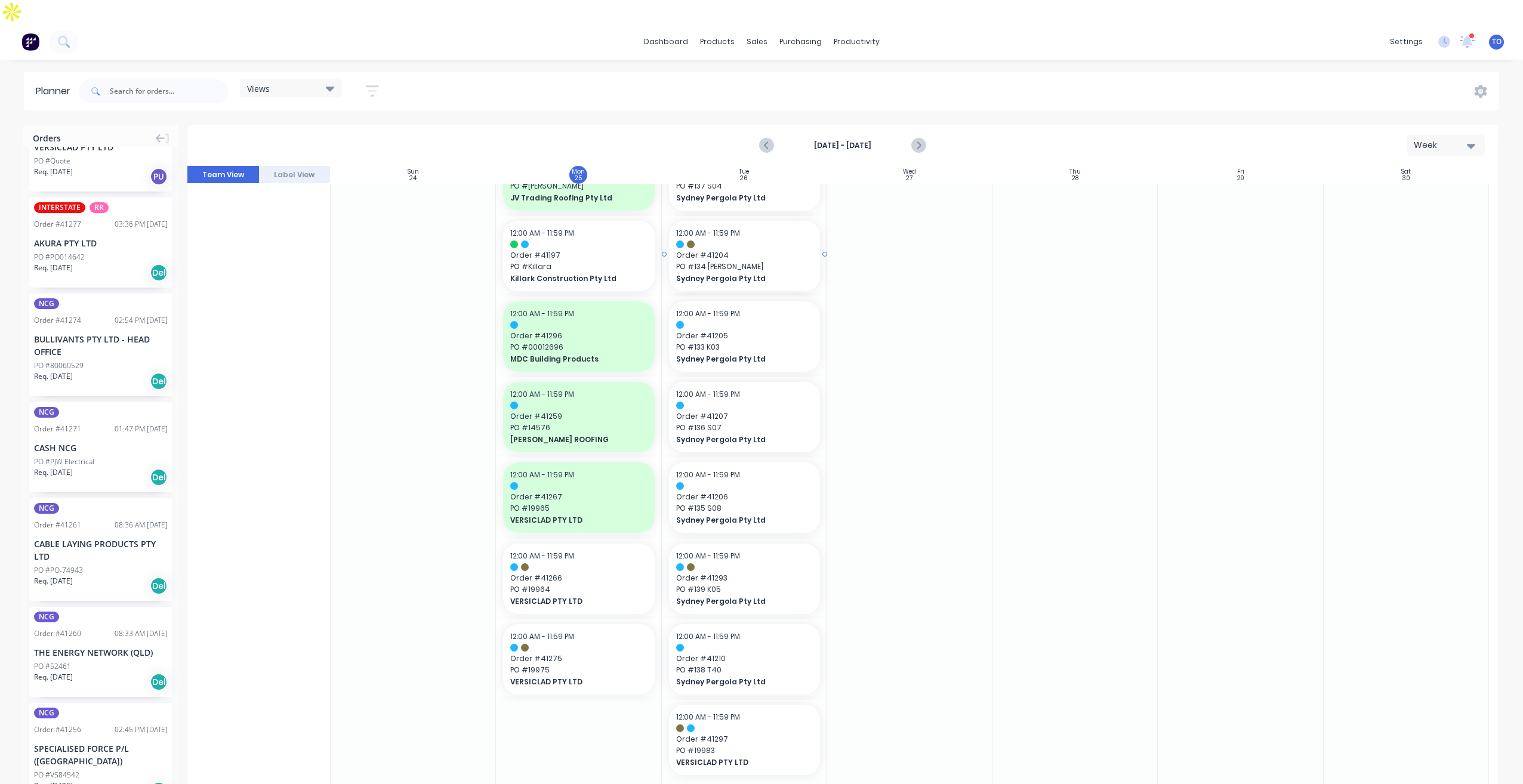
drag, startPoint x: 661, startPoint y: 230, endPoint x: 706, endPoint y: 224, distance: 45.4
drag, startPoint x: 656, startPoint y: 229, endPoint x: 676, endPoint y: 229, distance: 20.0
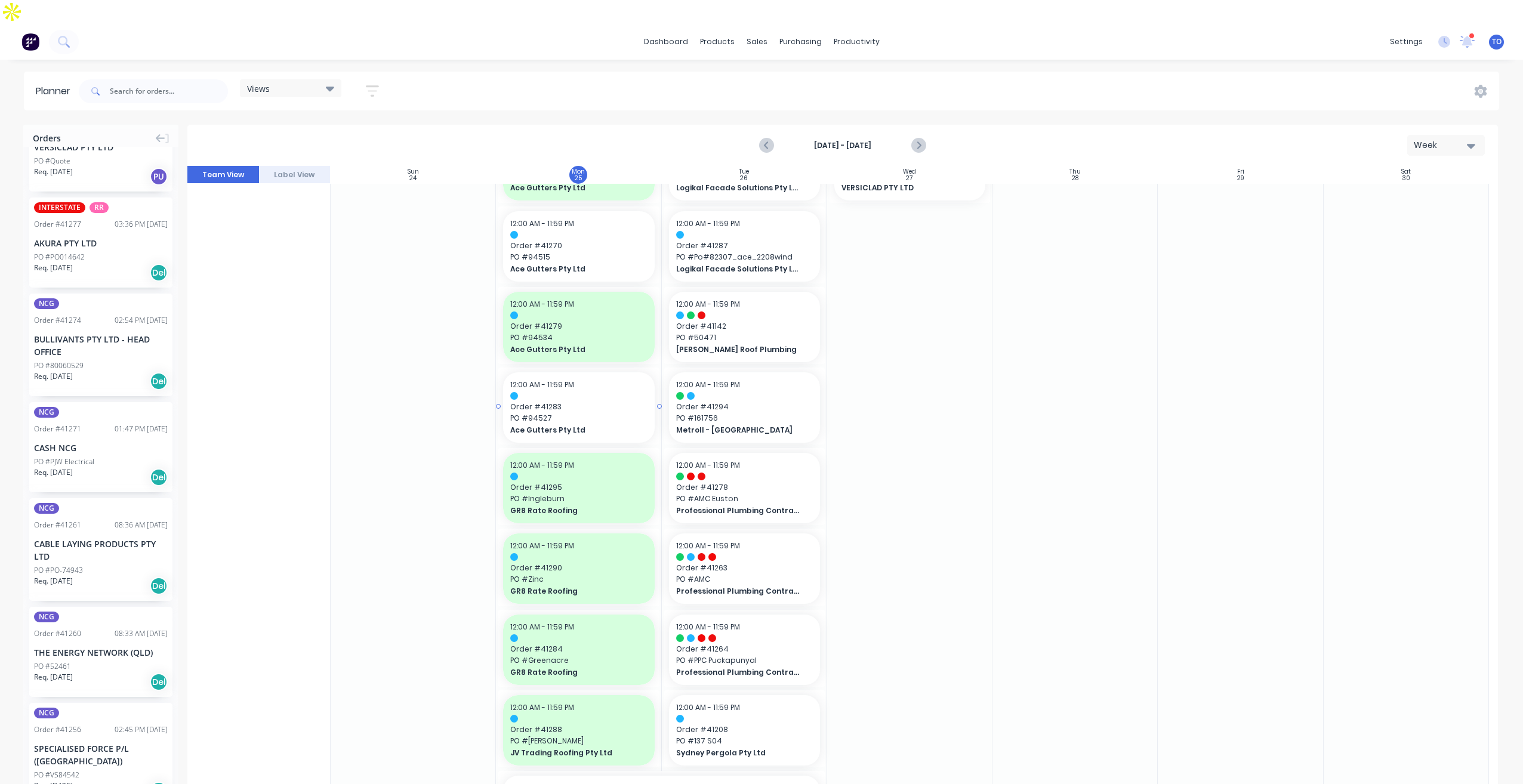
scroll to position [202, 0]
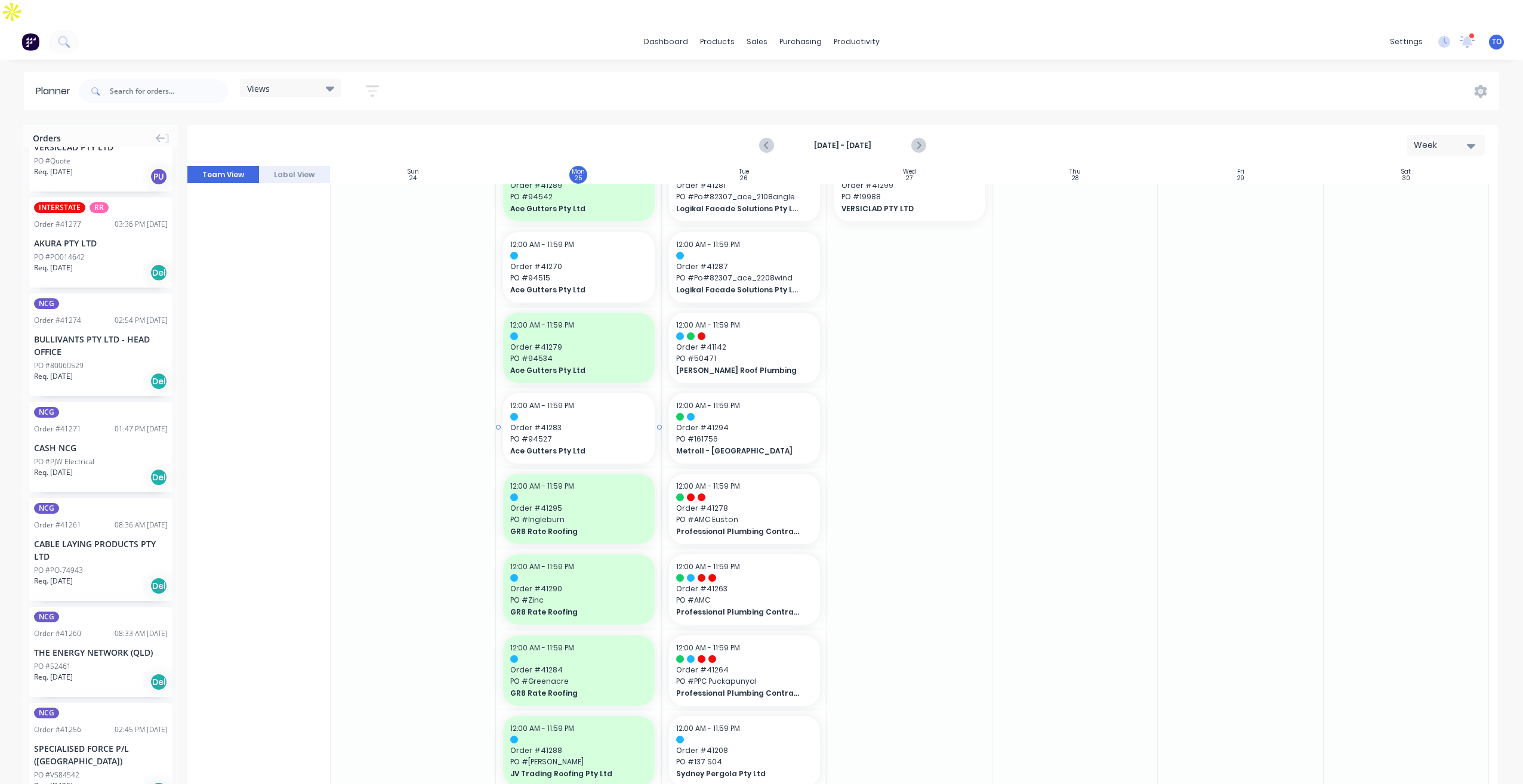
click at [603, 423] on span "Order # 41283" at bounding box center [578, 428] width 137 height 11
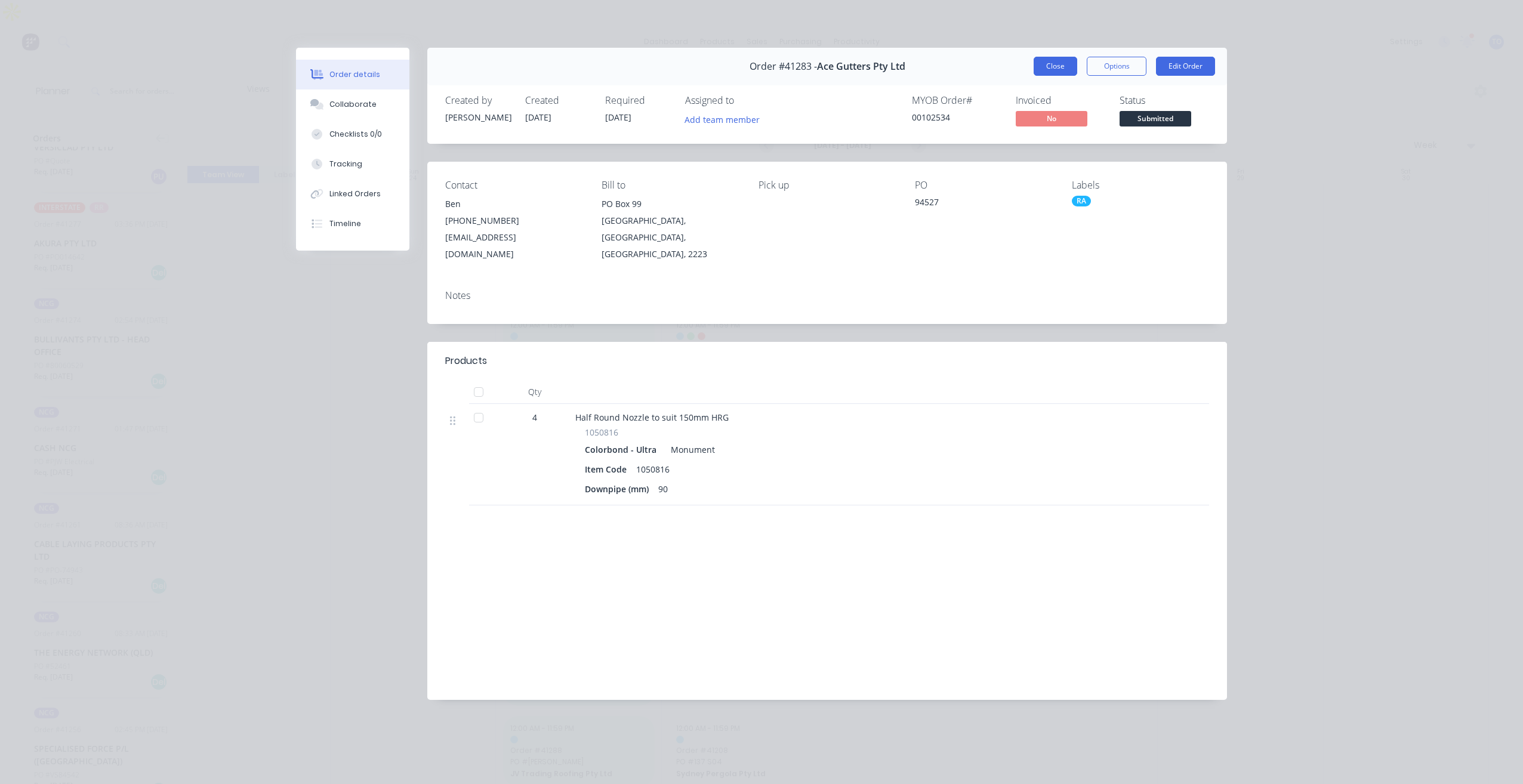
click at [1053, 70] on button "Close" at bounding box center [1055, 66] width 43 height 19
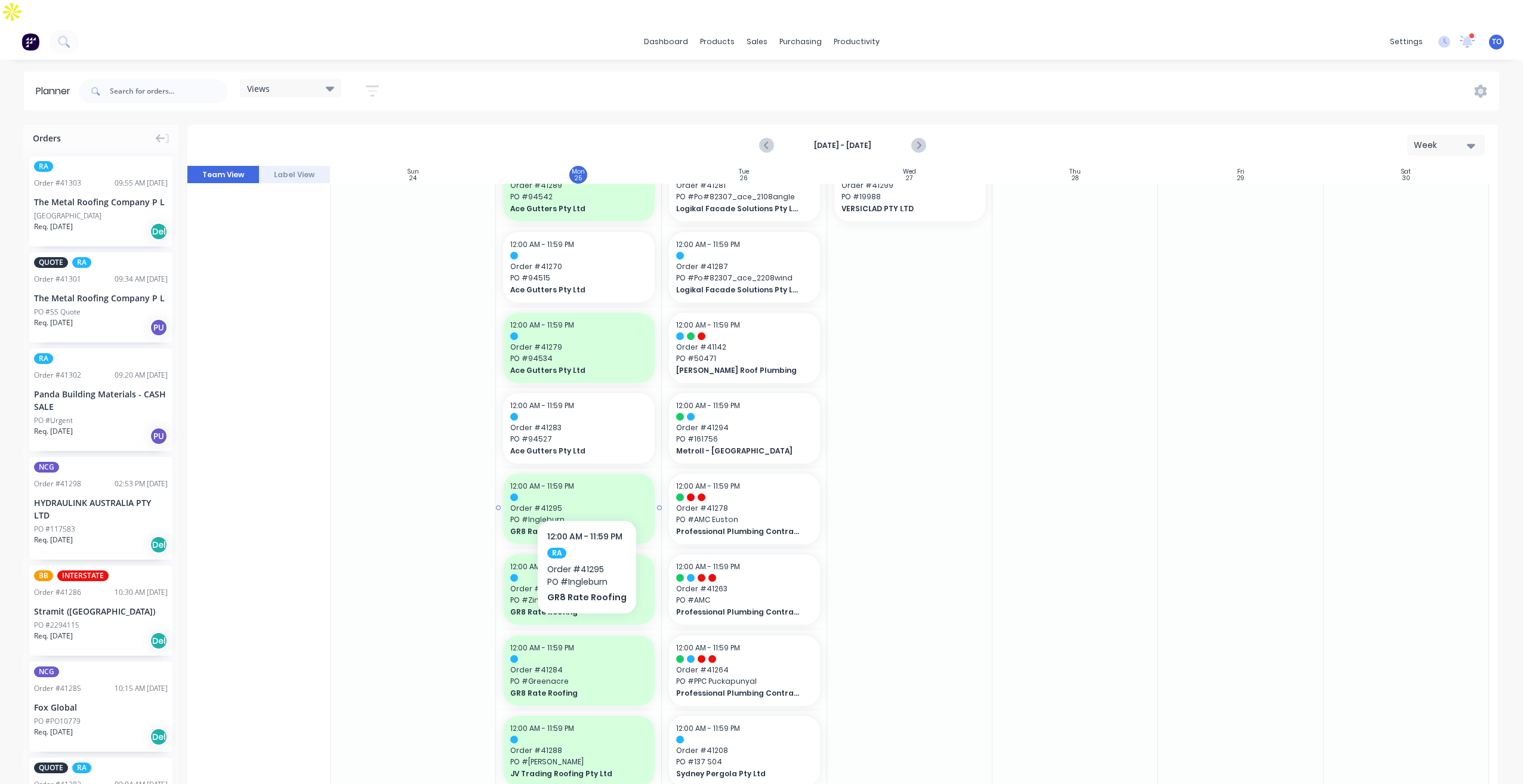
click at [584, 503] on span "Order # 41295" at bounding box center [578, 508] width 137 height 11
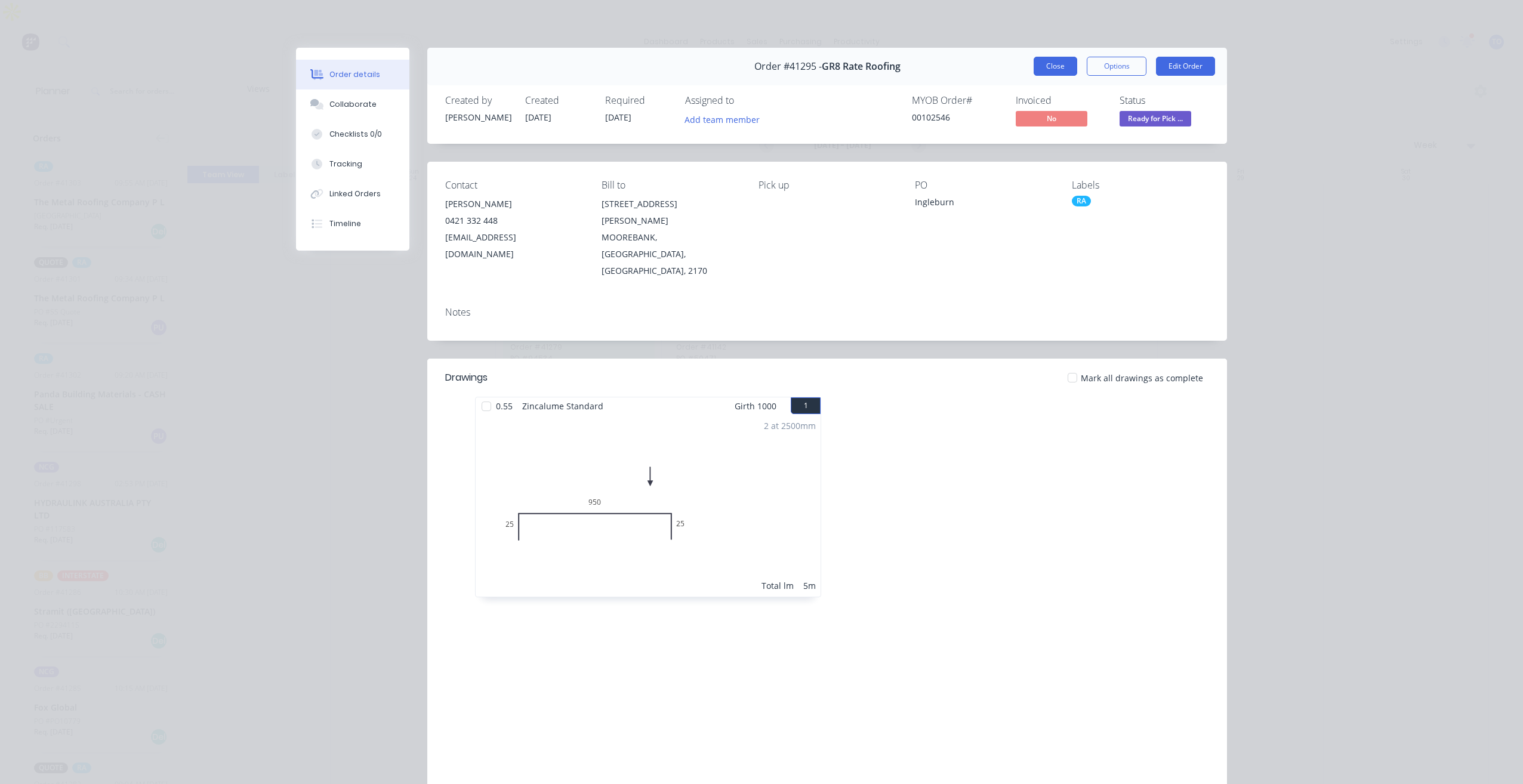
click at [1048, 60] on button "Close" at bounding box center [1055, 66] width 43 height 19
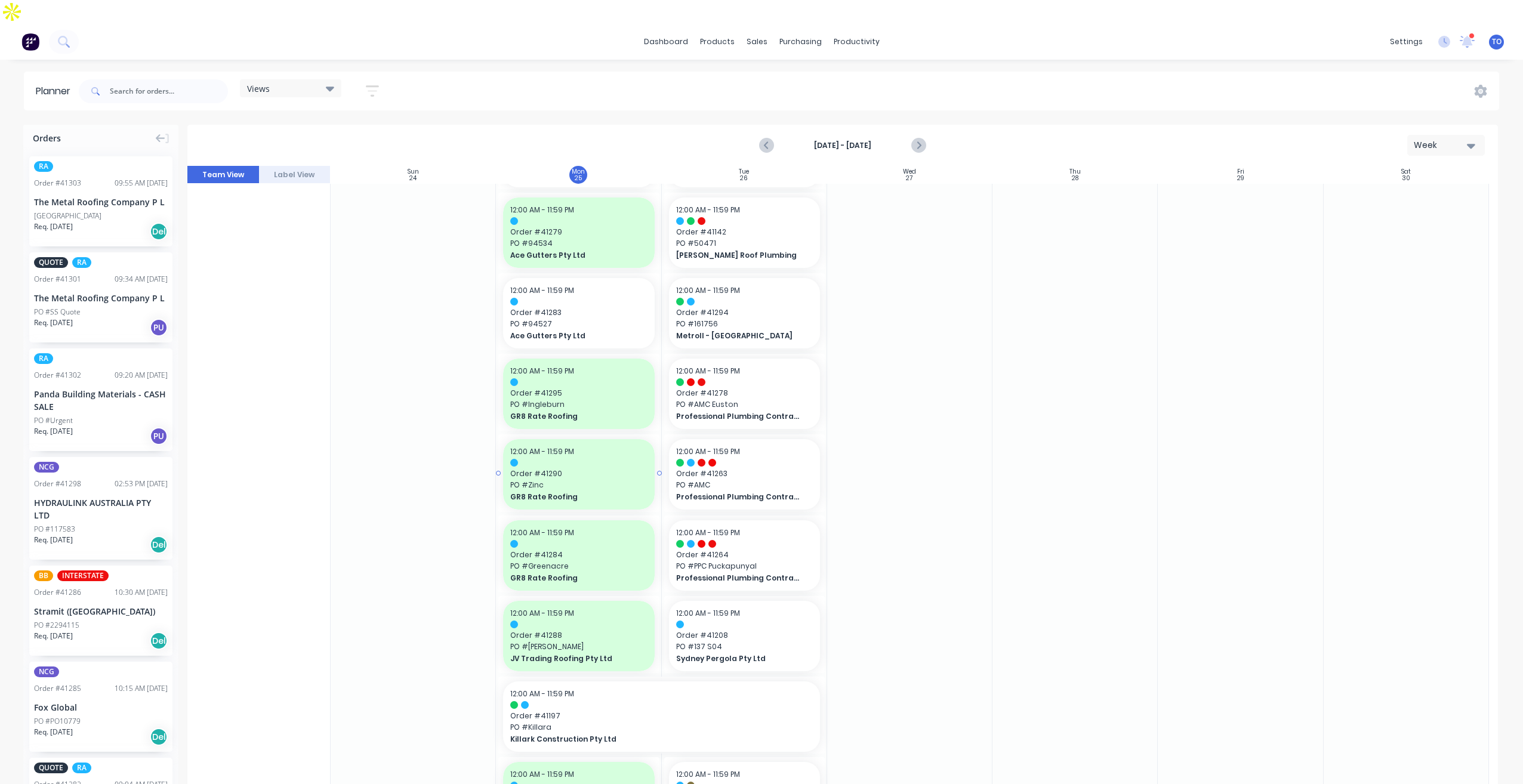
scroll to position [321, 0]
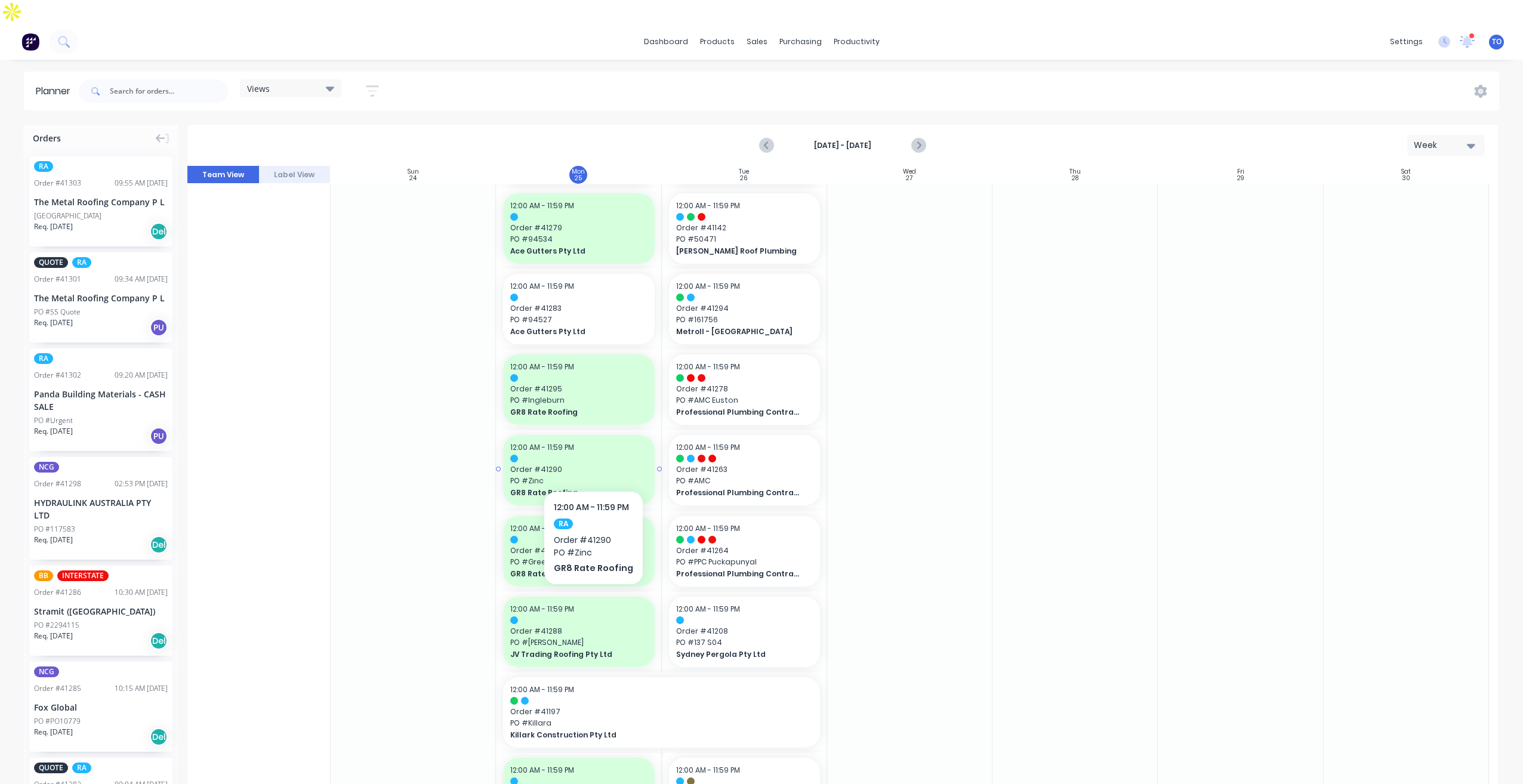
click at [591, 475] on span "PO # Zinc" at bounding box center [578, 480] width 137 height 11
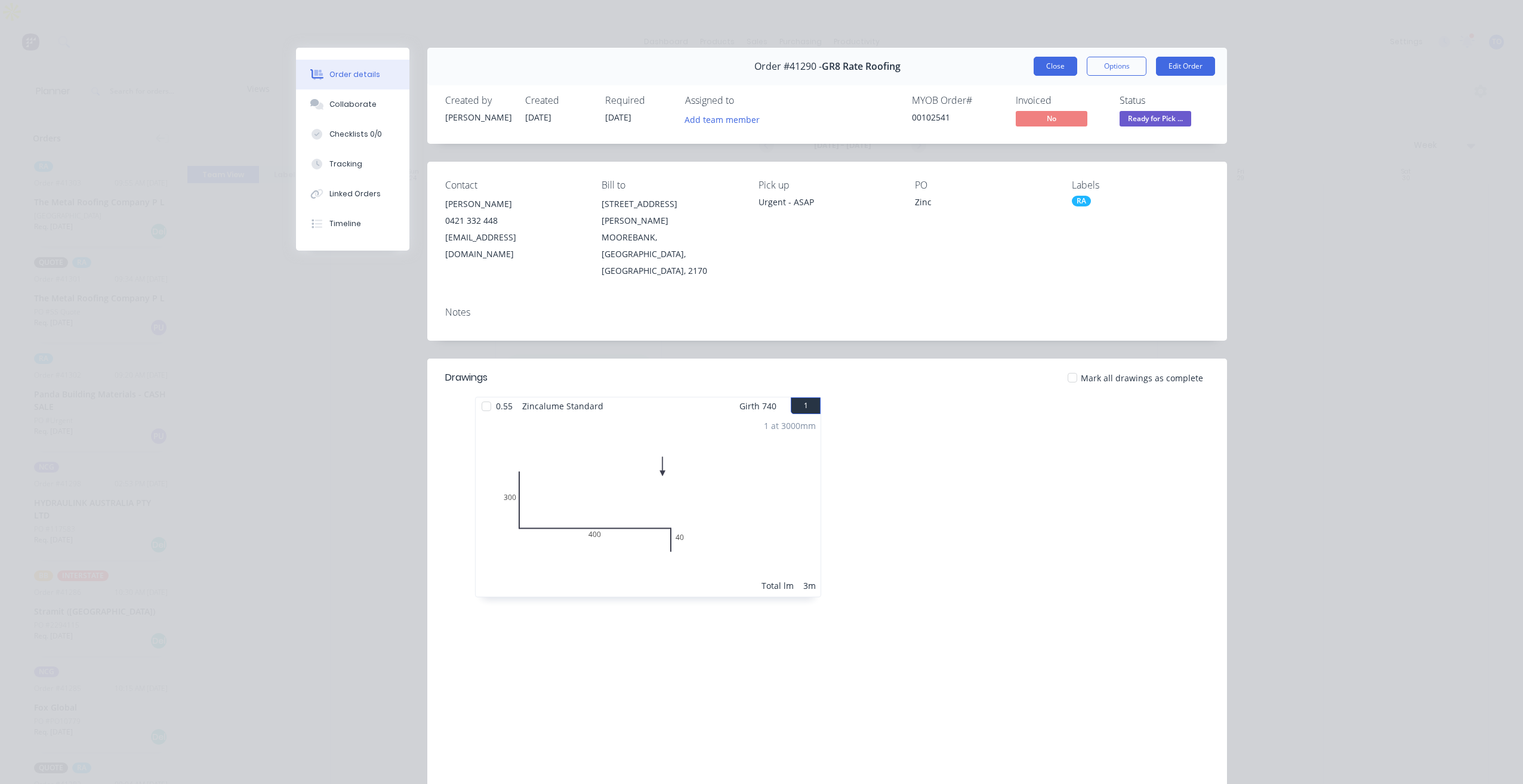
click at [1048, 61] on button "Close" at bounding box center [1055, 66] width 43 height 19
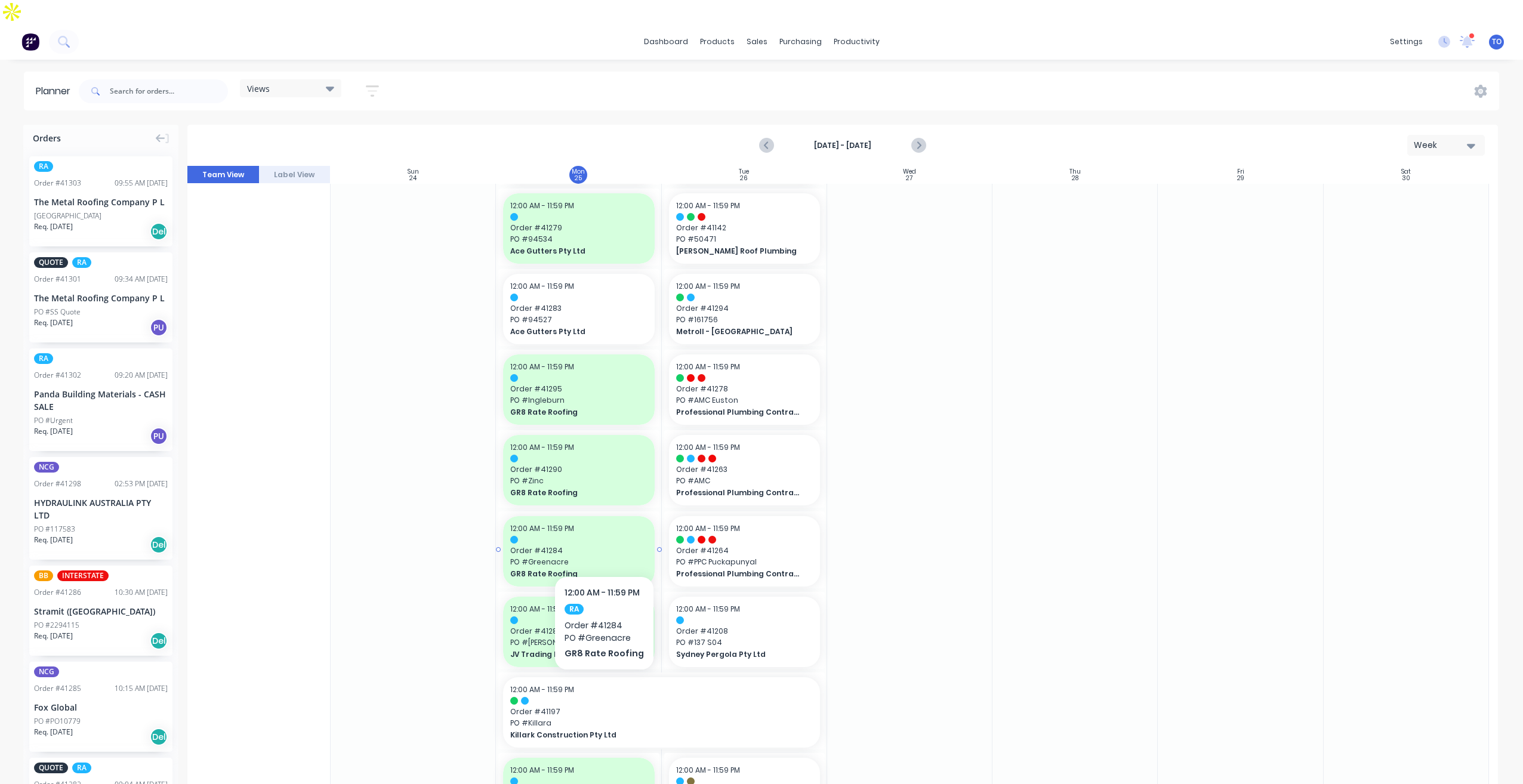
click at [602, 557] on span "PO # Greenacre" at bounding box center [578, 562] width 137 height 11
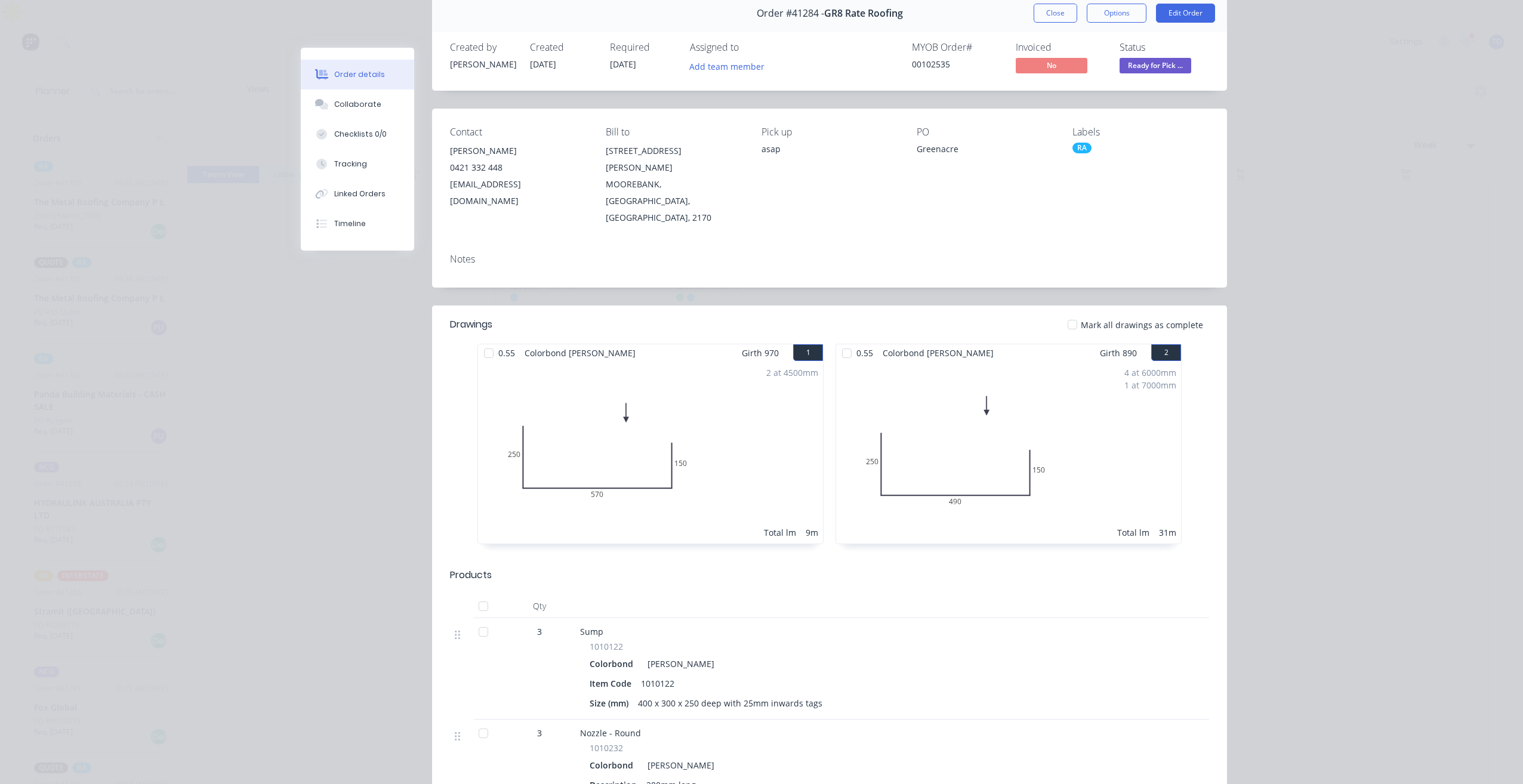
scroll to position [0, 0]
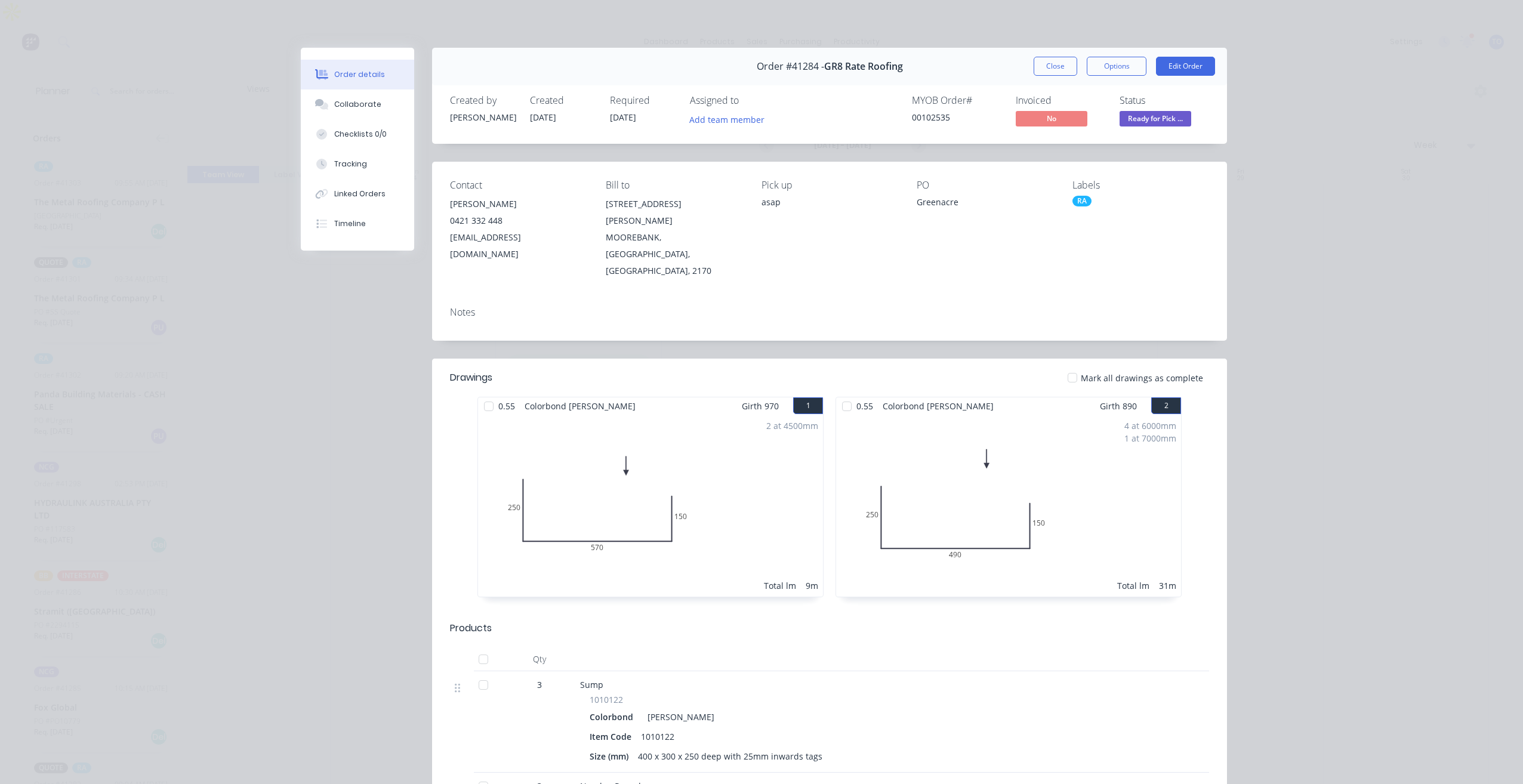
click at [1045, 77] on div "Order #41284 - GR8 Rate Roofing Close Options Edit Order" at bounding box center [829, 66] width 795 height 37
drag, startPoint x: 1043, startPoint y: 74, endPoint x: 1043, endPoint y: 61, distance: 13.0
click at [1043, 75] on button "Close" at bounding box center [1055, 66] width 43 height 19
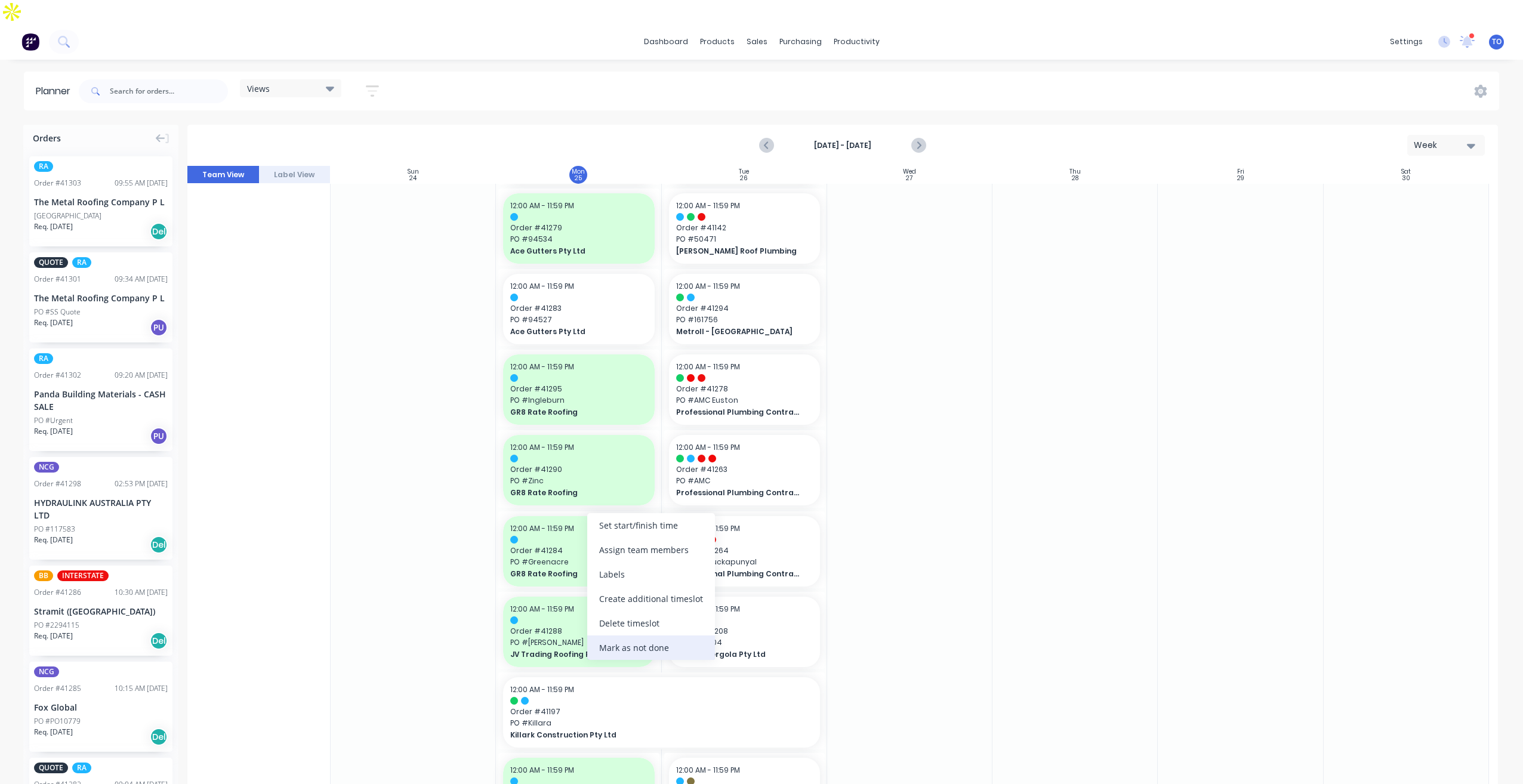
click at [620, 654] on div "Mark as not done" at bounding box center [651, 648] width 128 height 25
